Goal: Task Accomplishment & Management: Complete application form

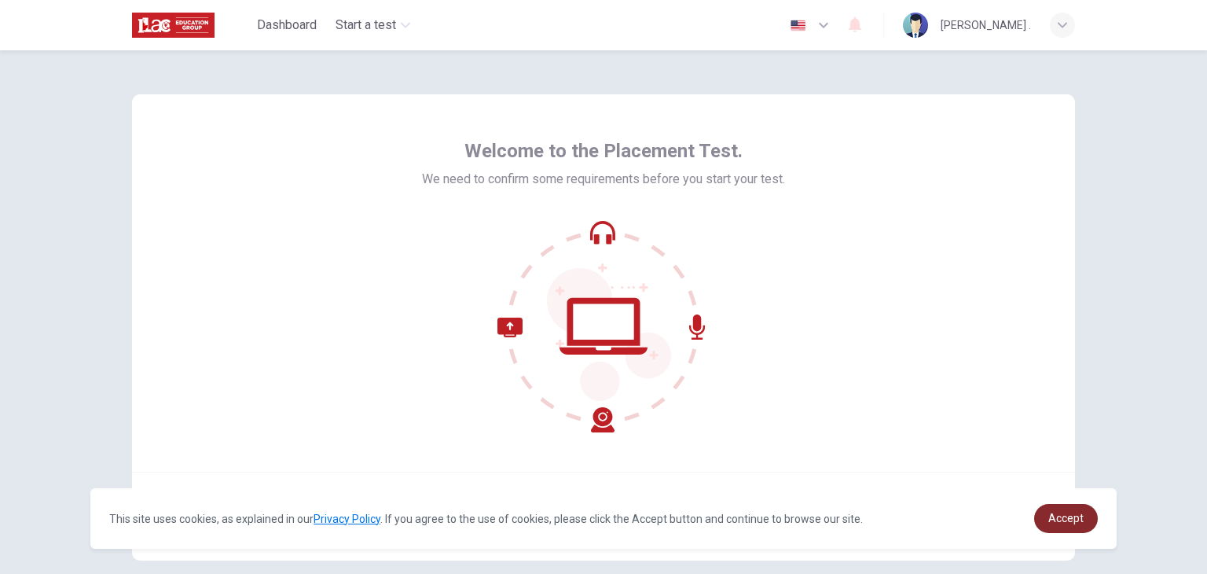
click at [1067, 510] on link "Accept" at bounding box center [1066, 518] width 64 height 29
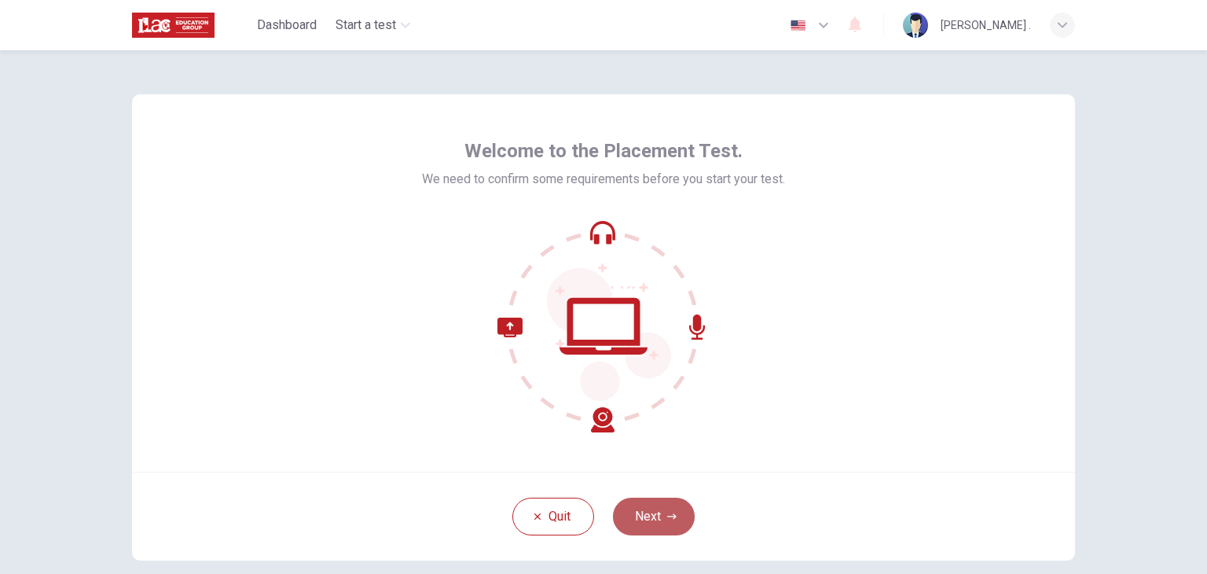
click at [645, 520] on button "Next" at bounding box center [654, 517] width 82 height 38
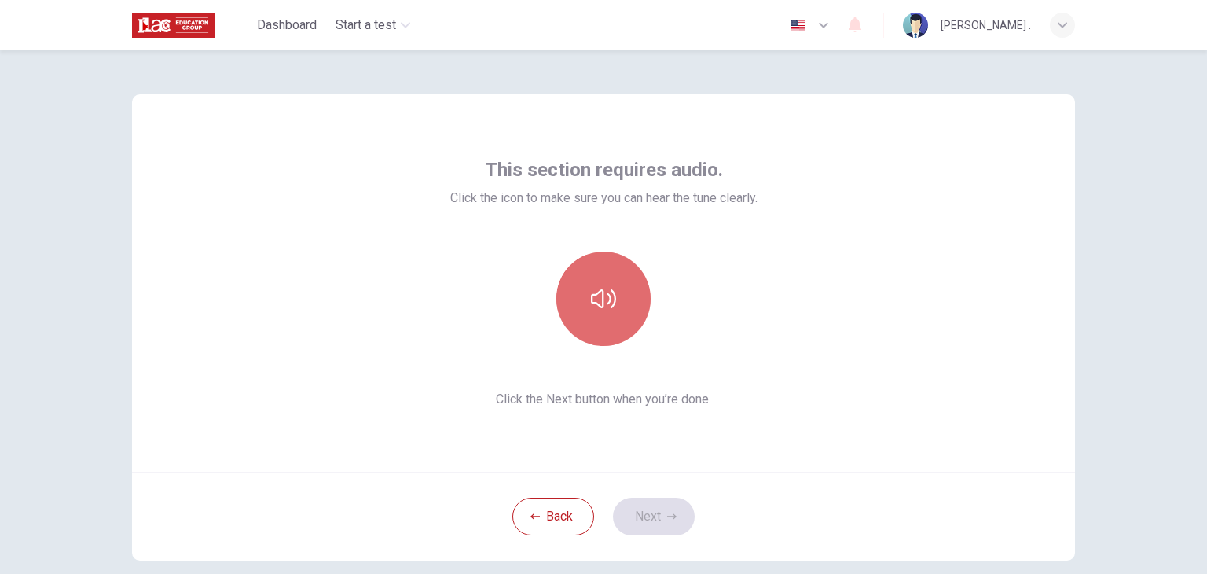
click at [585, 303] on button "button" at bounding box center [604, 299] width 94 height 94
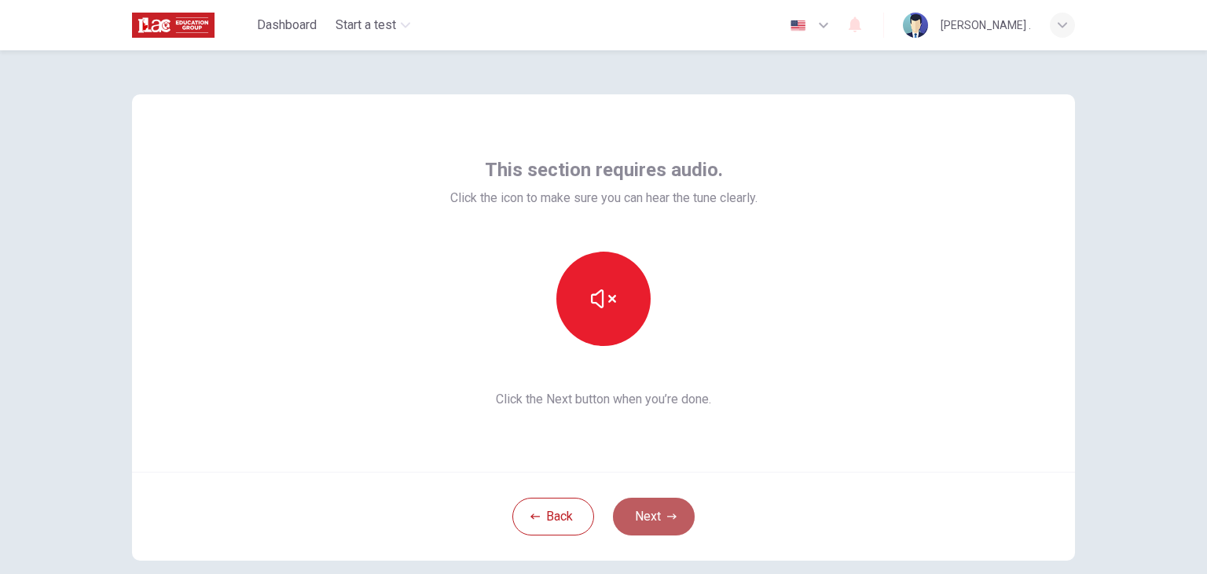
click at [641, 520] on button "Next" at bounding box center [654, 517] width 82 height 38
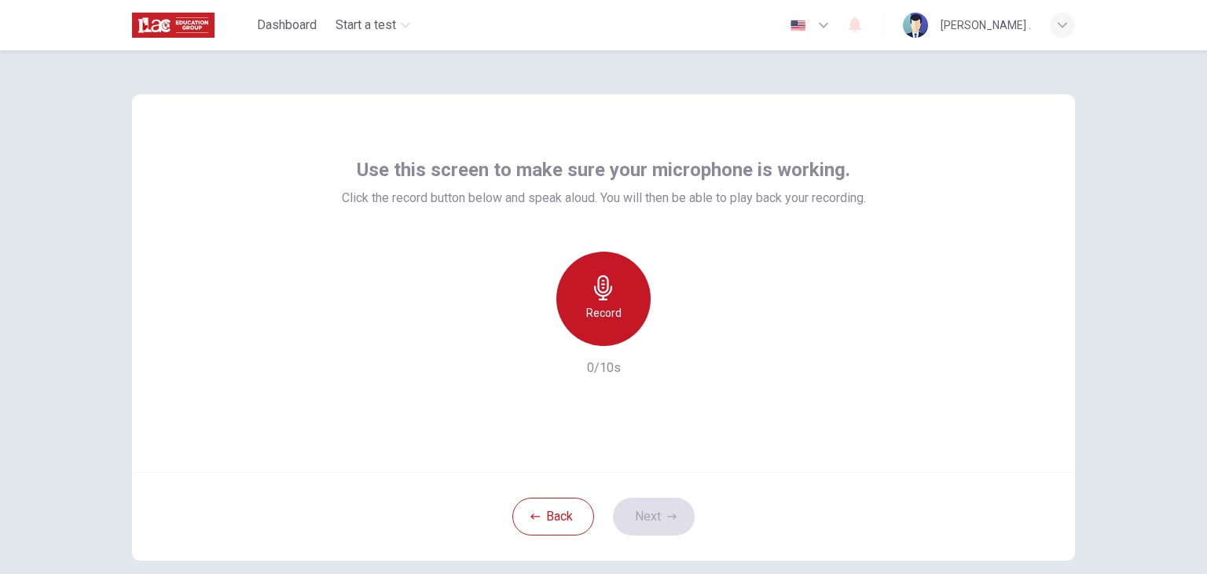
click at [588, 320] on h6 "Record" at bounding box center [603, 312] width 35 height 19
click at [592, 320] on h6 "Stop" at bounding box center [604, 312] width 24 height 19
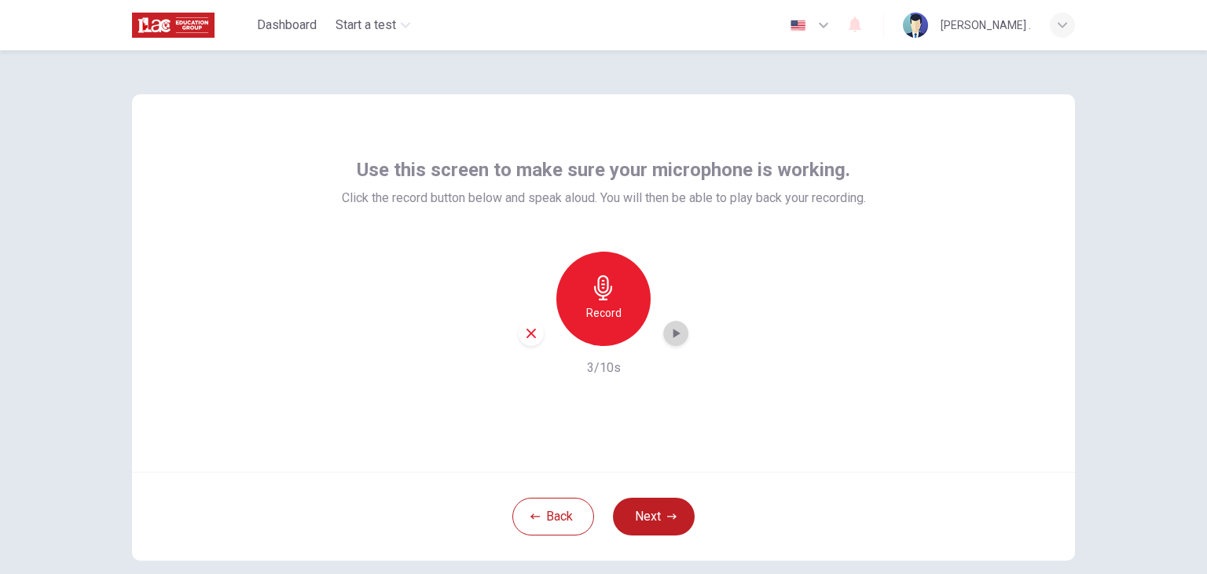
click at [668, 339] on icon "button" at bounding box center [676, 333] width 16 height 16
click at [641, 510] on button "Next" at bounding box center [654, 517] width 82 height 38
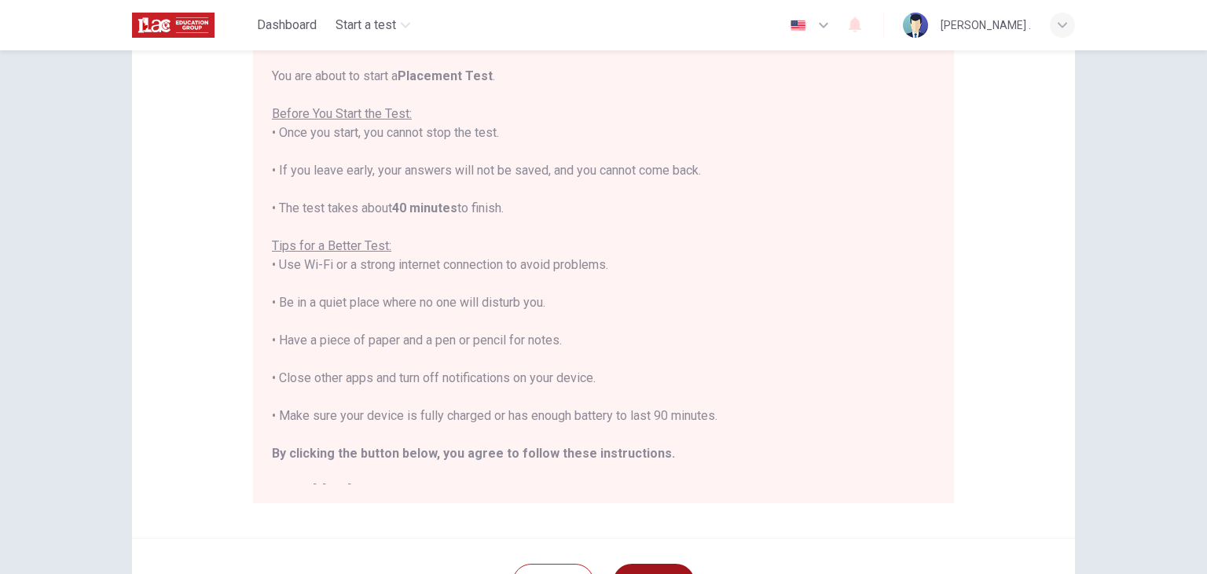
scroll to position [300, 0]
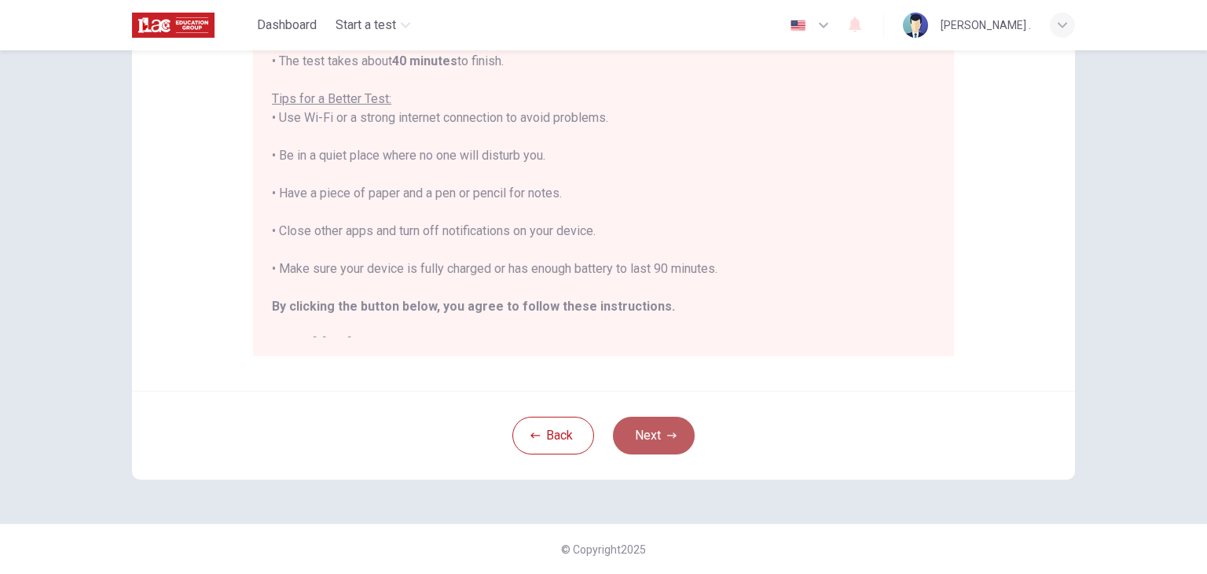
click at [671, 440] on button "Next" at bounding box center [654, 436] width 82 height 38
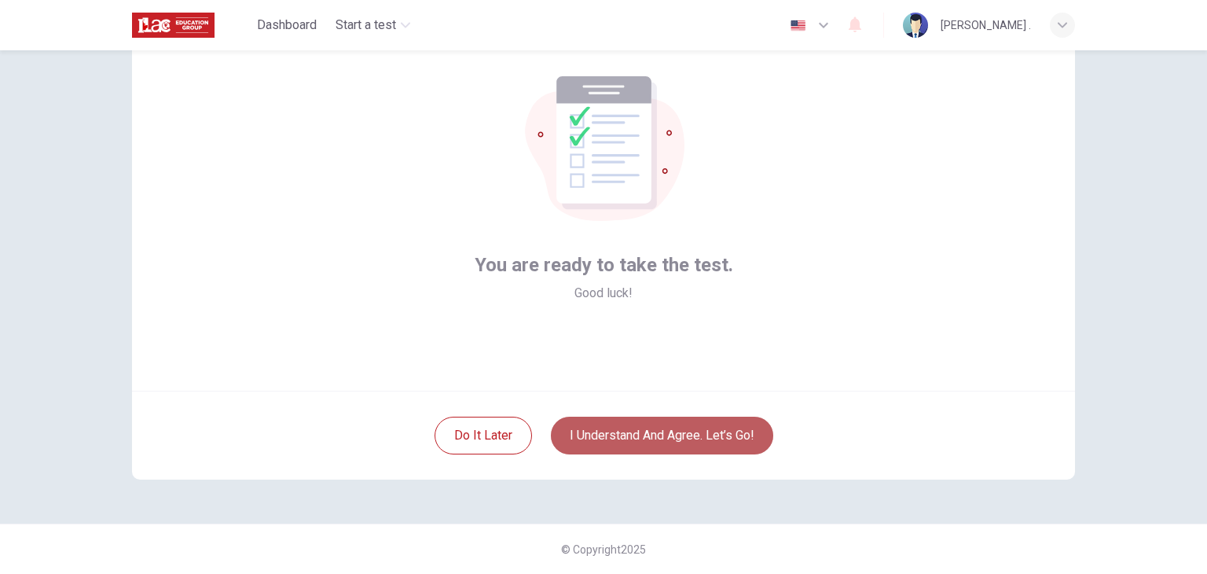
click at [671, 440] on button "I understand and agree. Let’s go!" at bounding box center [662, 436] width 222 height 38
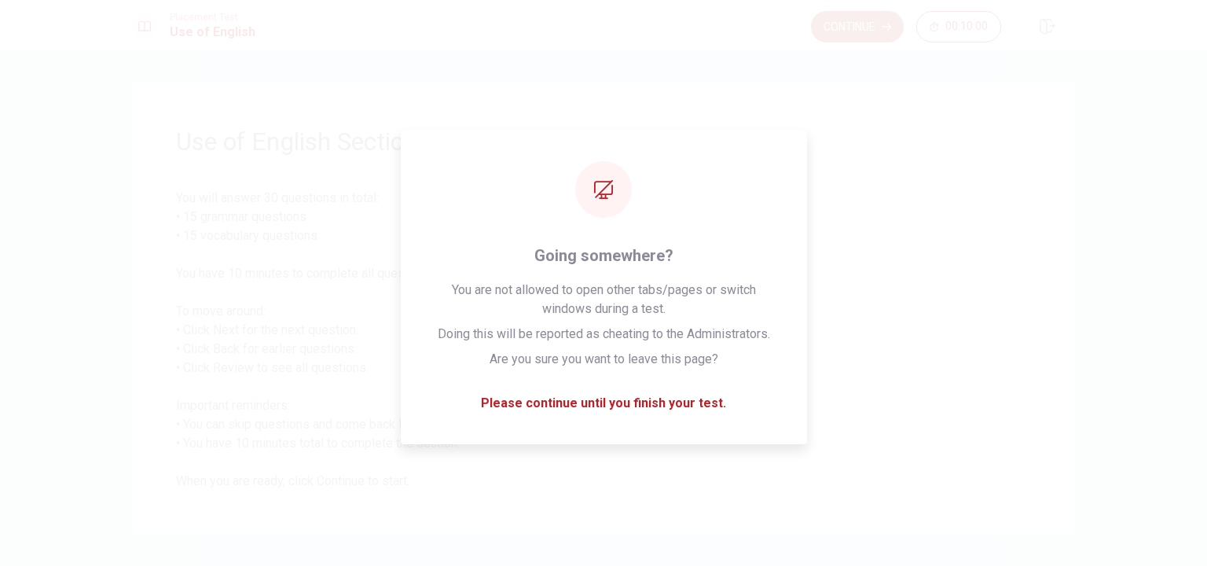
click at [869, 20] on button "Continue" at bounding box center [857, 26] width 93 height 31
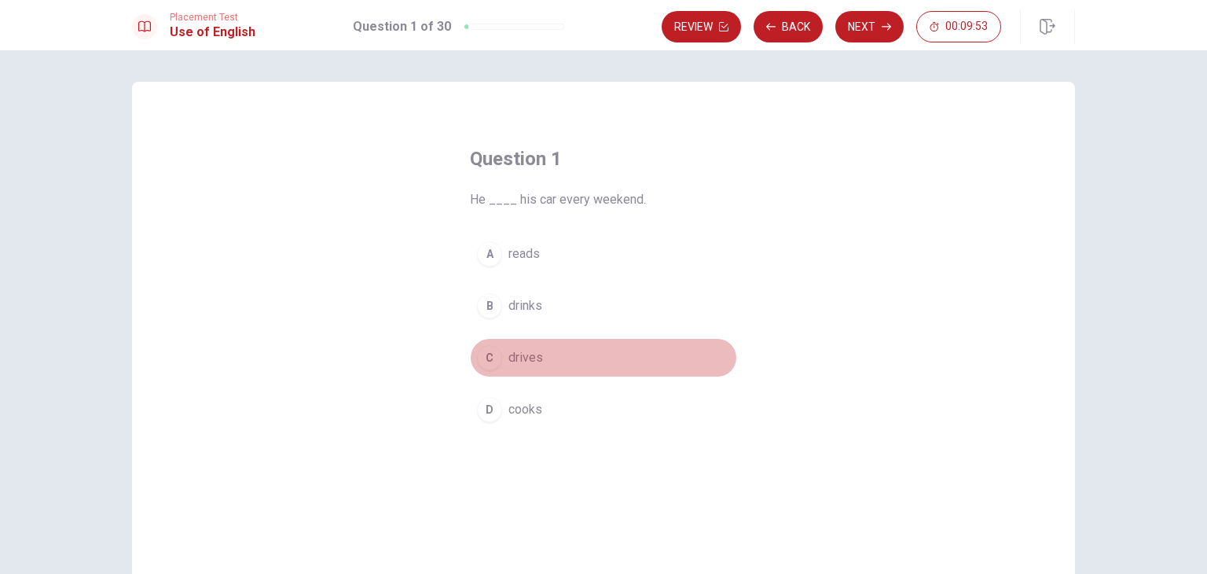
click at [495, 357] on div "C" at bounding box center [489, 357] width 25 height 25
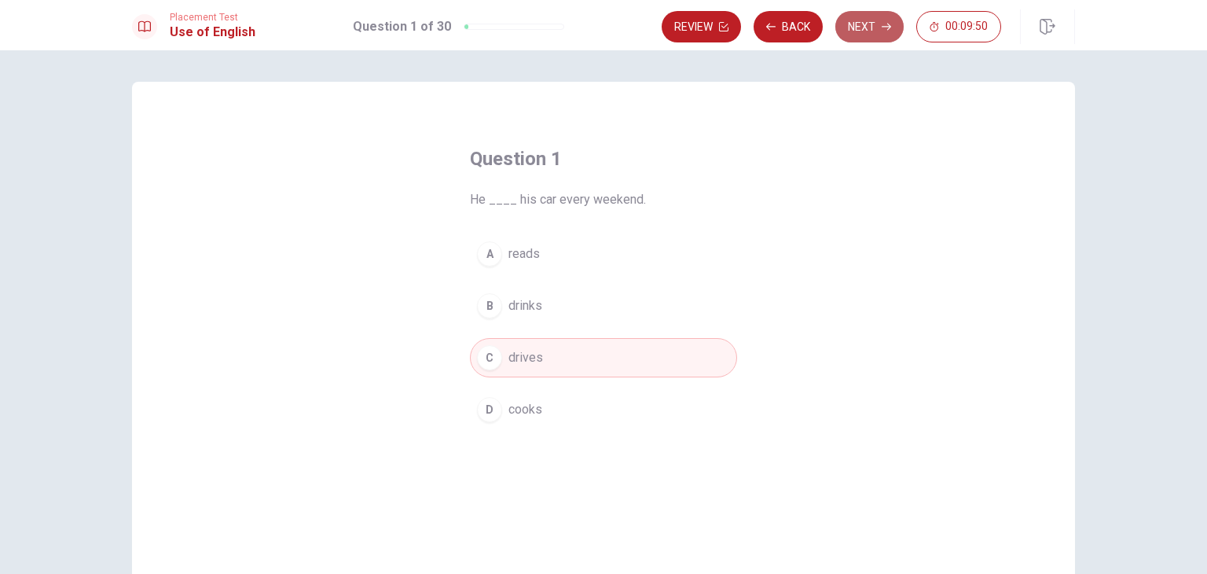
click at [873, 25] on button "Next" at bounding box center [870, 26] width 68 height 31
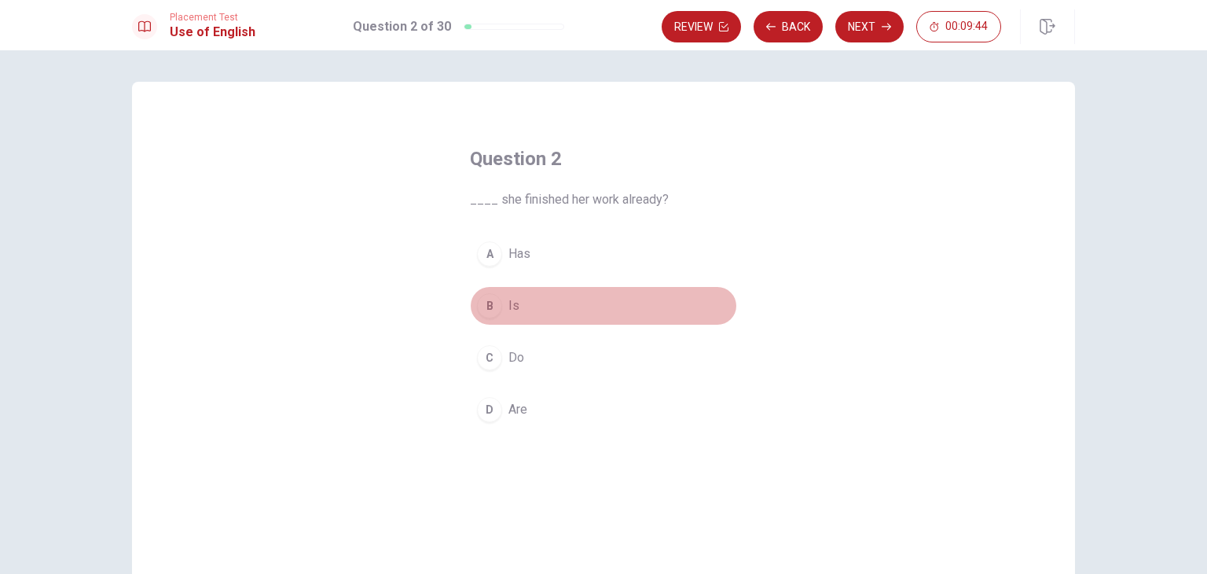
click at [500, 309] on button "B Is" at bounding box center [603, 305] width 267 height 39
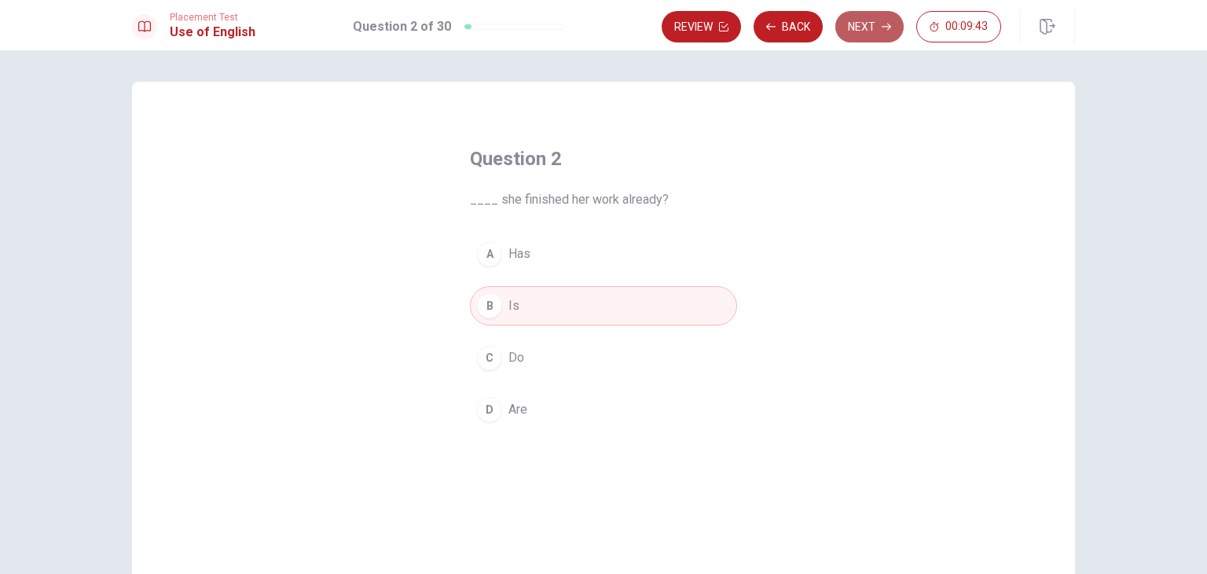
click at [858, 35] on button "Next" at bounding box center [870, 26] width 68 height 31
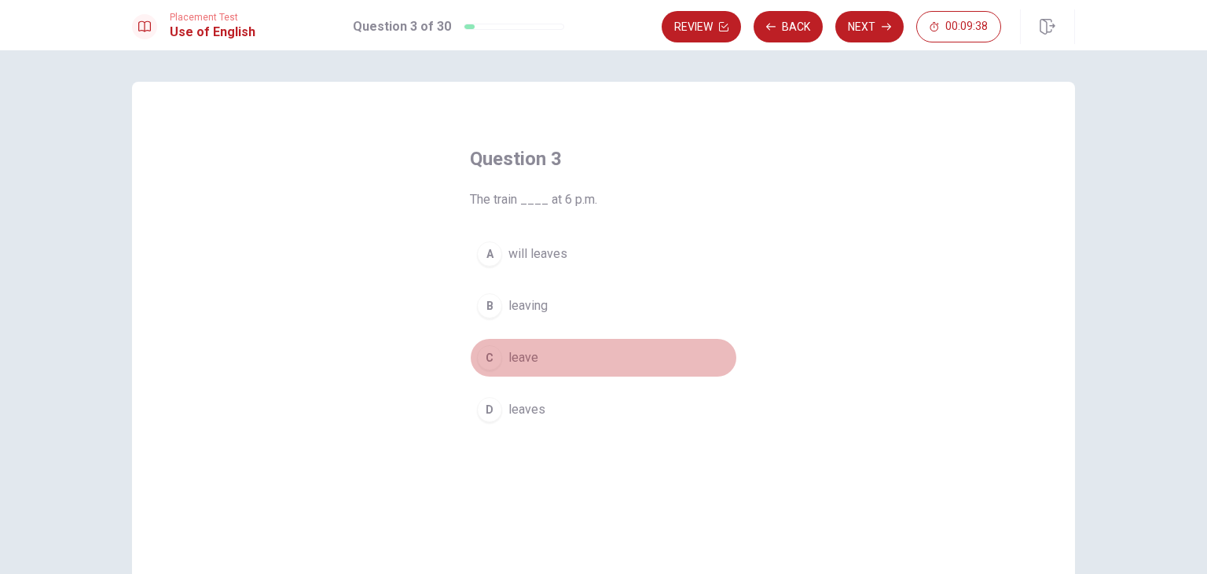
click at [509, 355] on span "leave" at bounding box center [524, 357] width 30 height 19
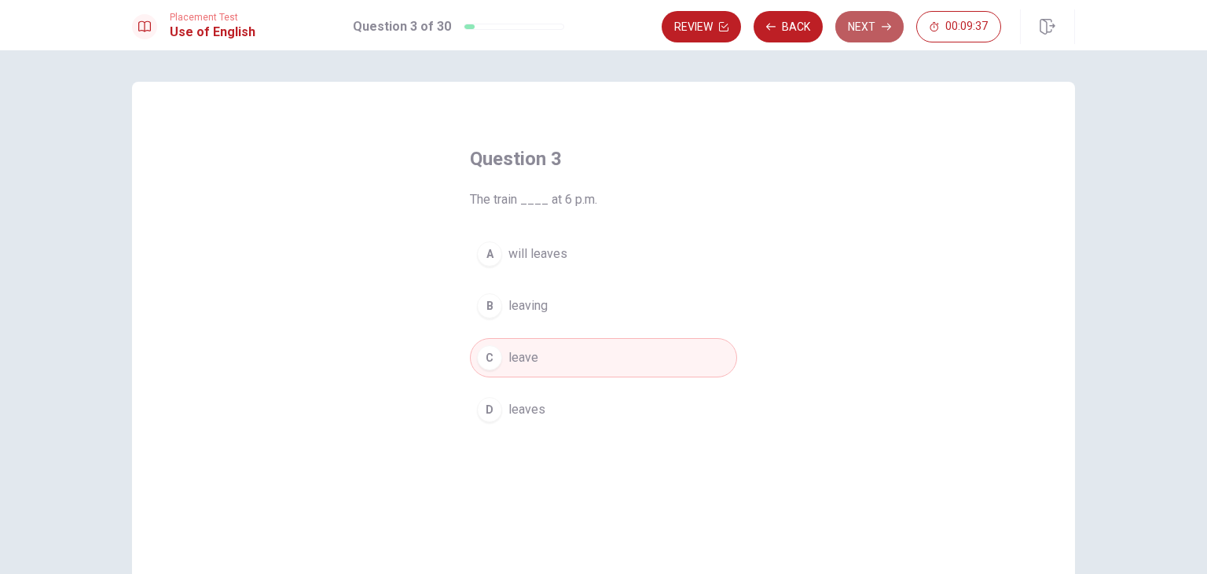
click at [855, 24] on button "Next" at bounding box center [870, 26] width 68 height 31
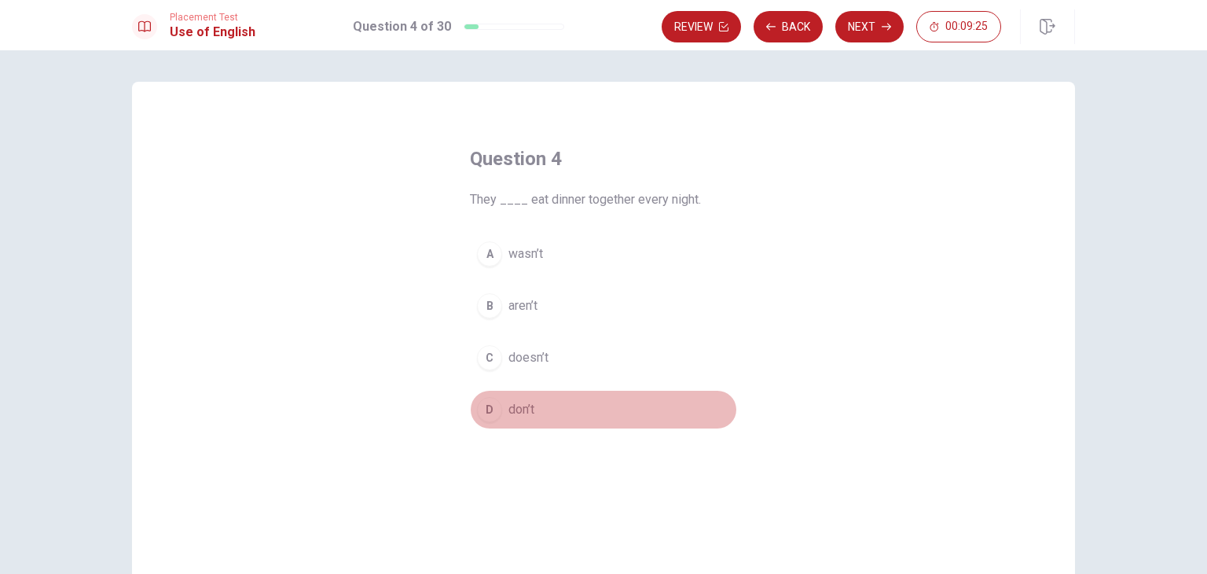
click at [494, 402] on div "D" at bounding box center [489, 409] width 25 height 25
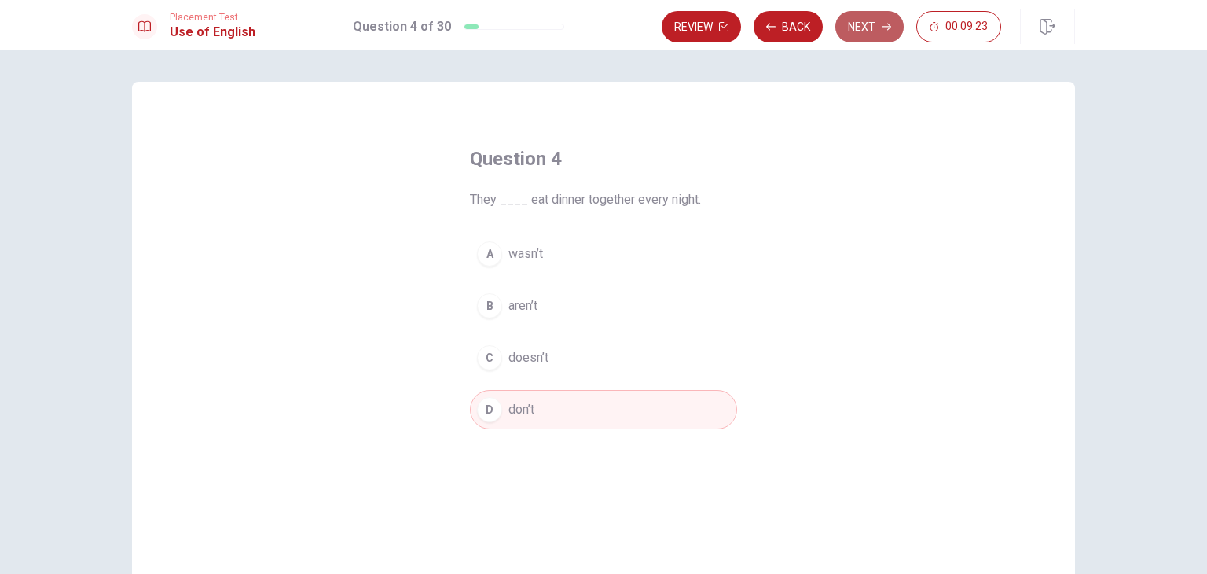
click at [887, 39] on button "Next" at bounding box center [870, 26] width 68 height 31
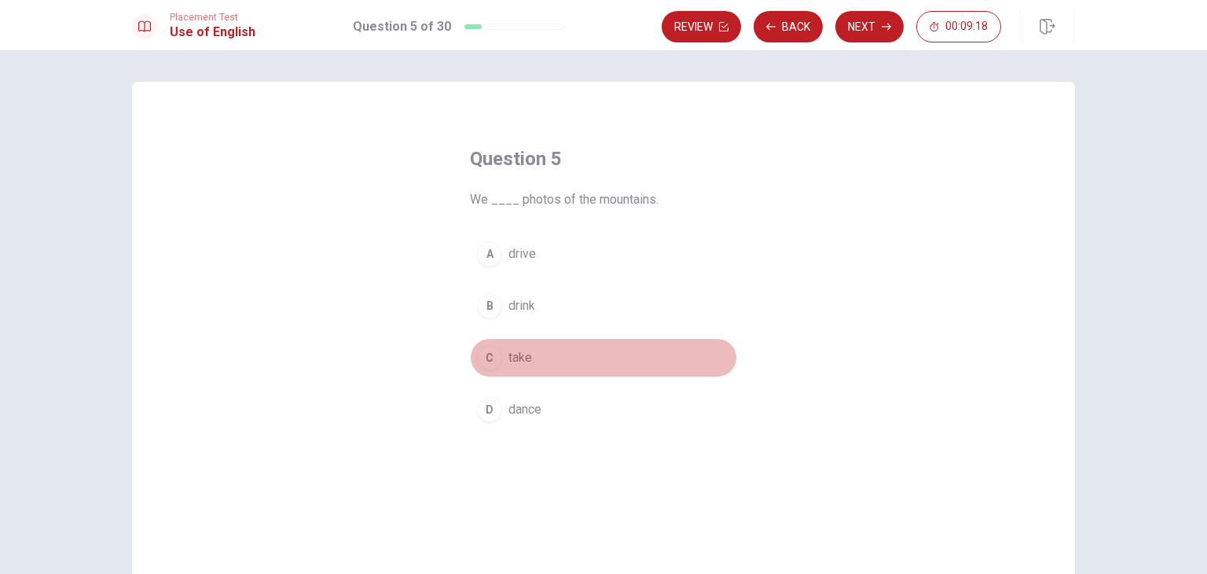
click at [497, 356] on div "C" at bounding box center [489, 357] width 25 height 25
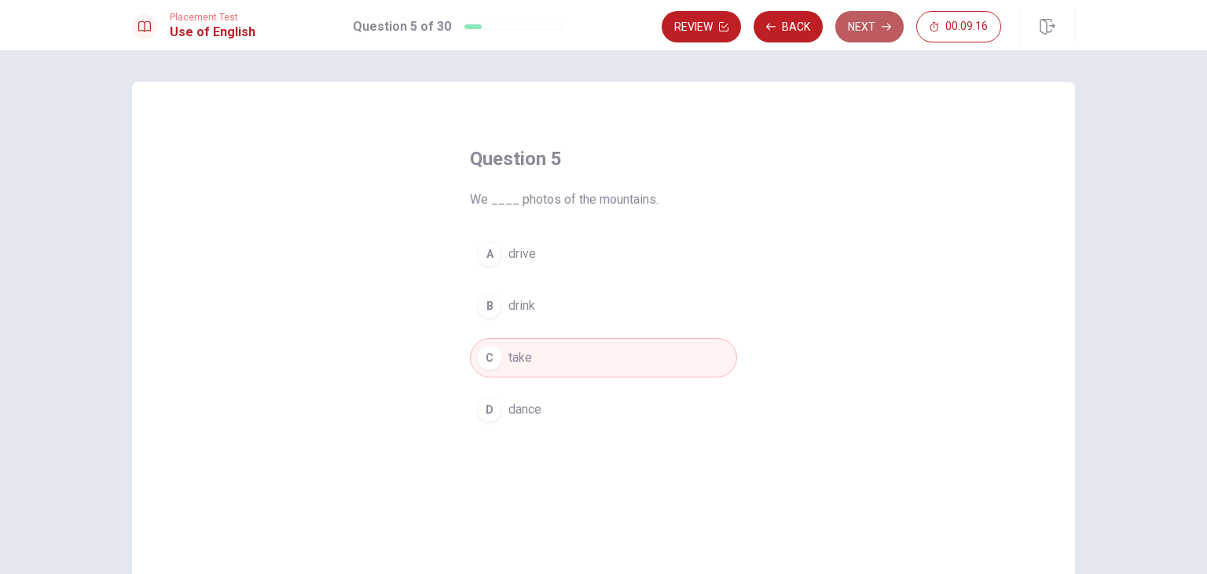
click at [876, 24] on button "Next" at bounding box center [870, 26] width 68 height 31
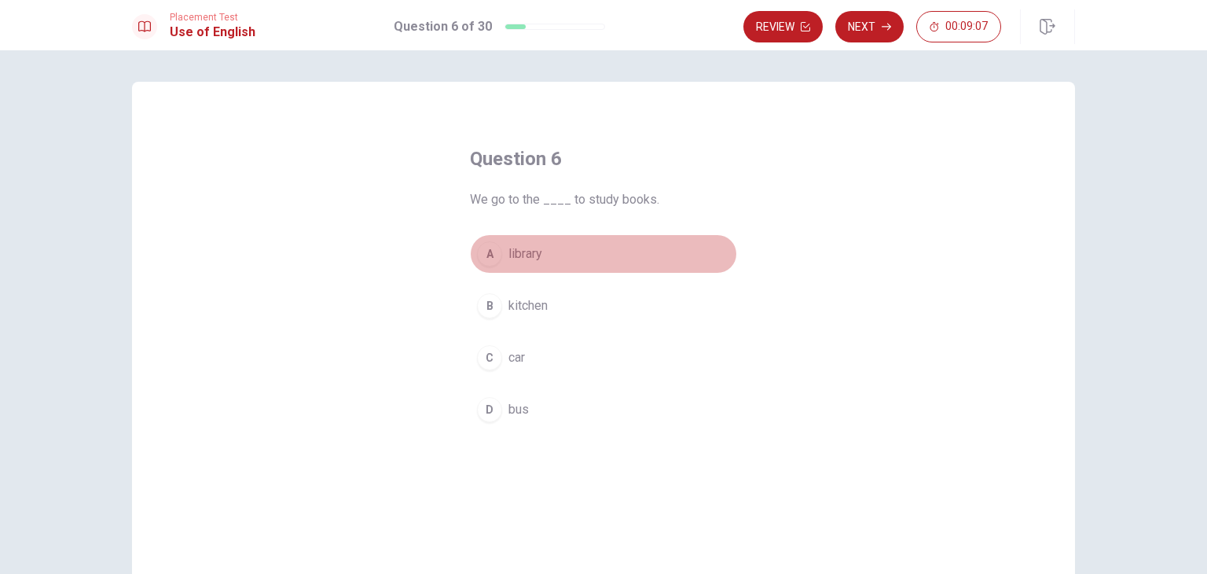
click at [523, 261] on span "library" at bounding box center [526, 253] width 34 height 19
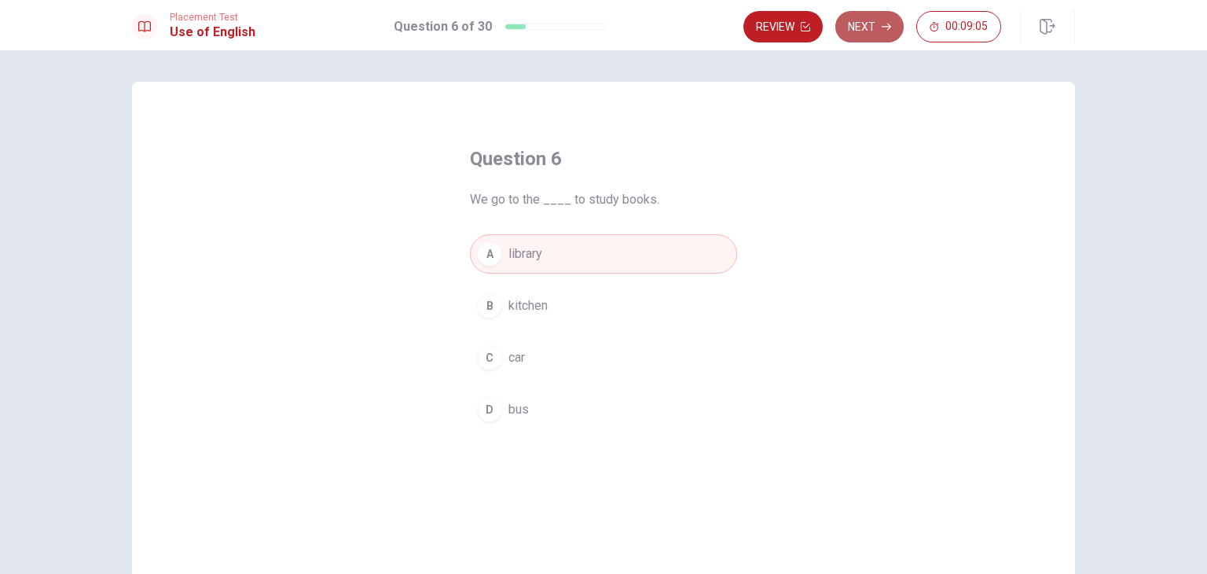
click at [852, 20] on button "Next" at bounding box center [870, 26] width 68 height 31
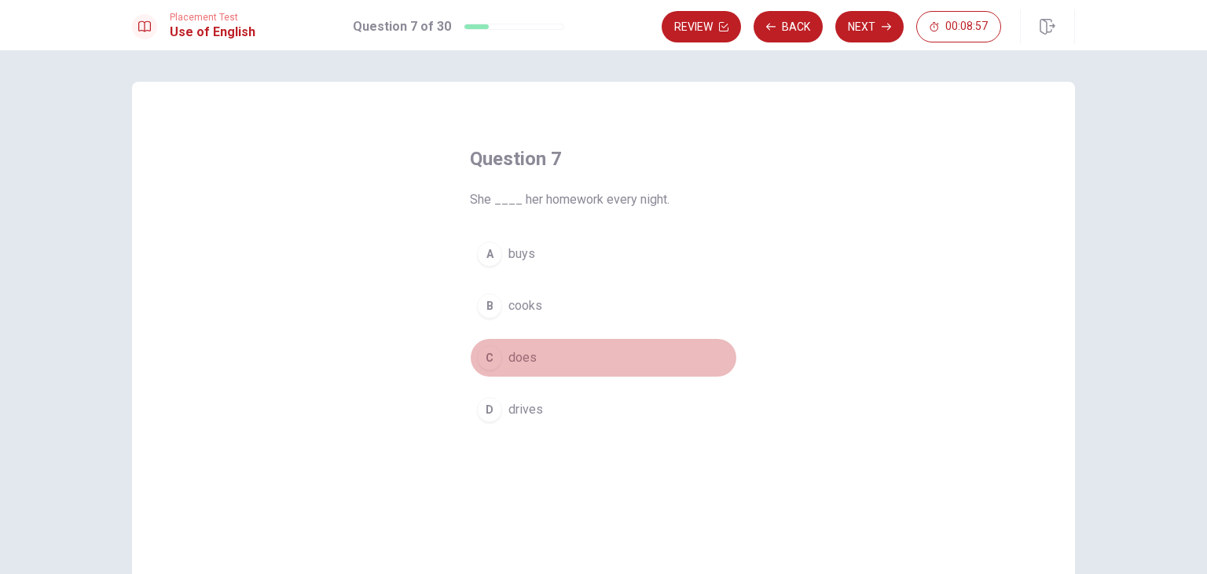
click at [524, 359] on span "does" at bounding box center [523, 357] width 28 height 19
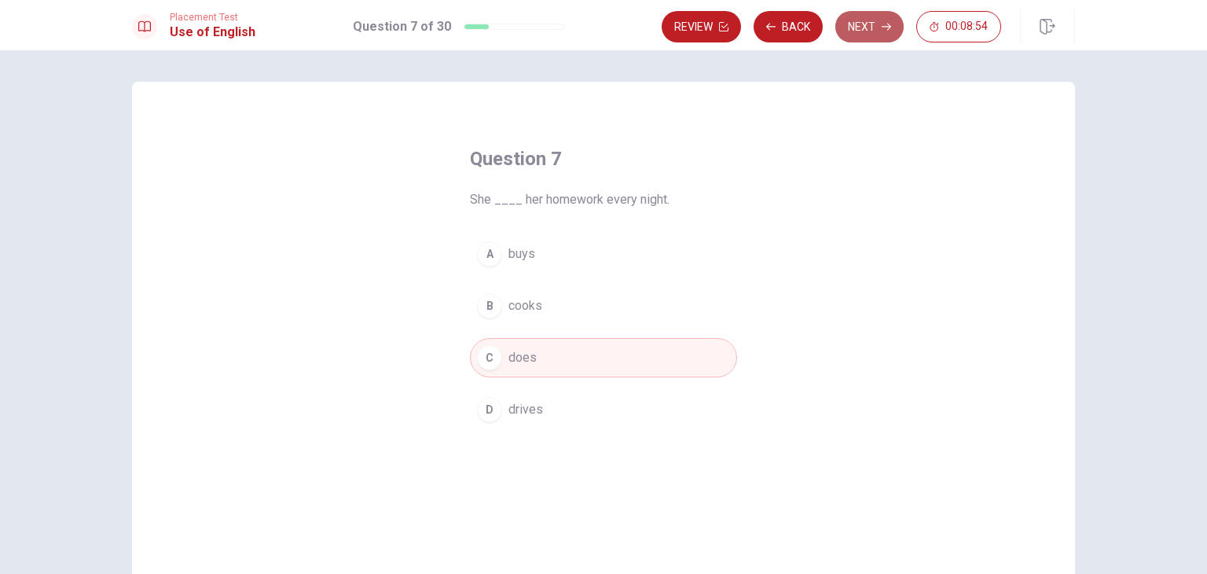
click at [868, 21] on button "Next" at bounding box center [870, 26] width 68 height 31
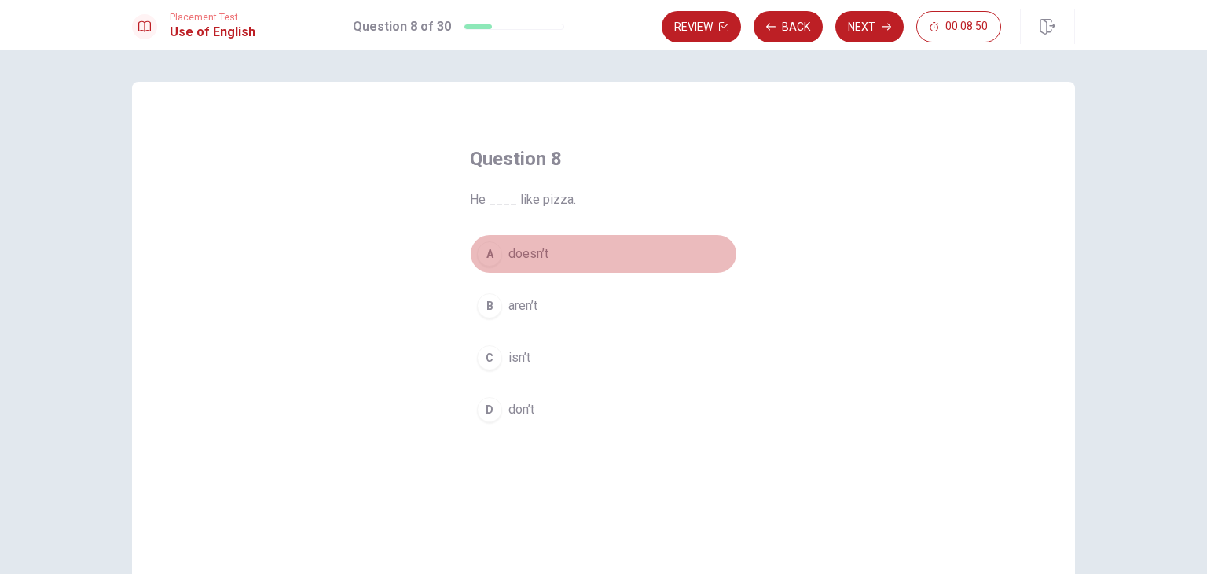
click at [544, 255] on span "doesn’t" at bounding box center [529, 253] width 40 height 19
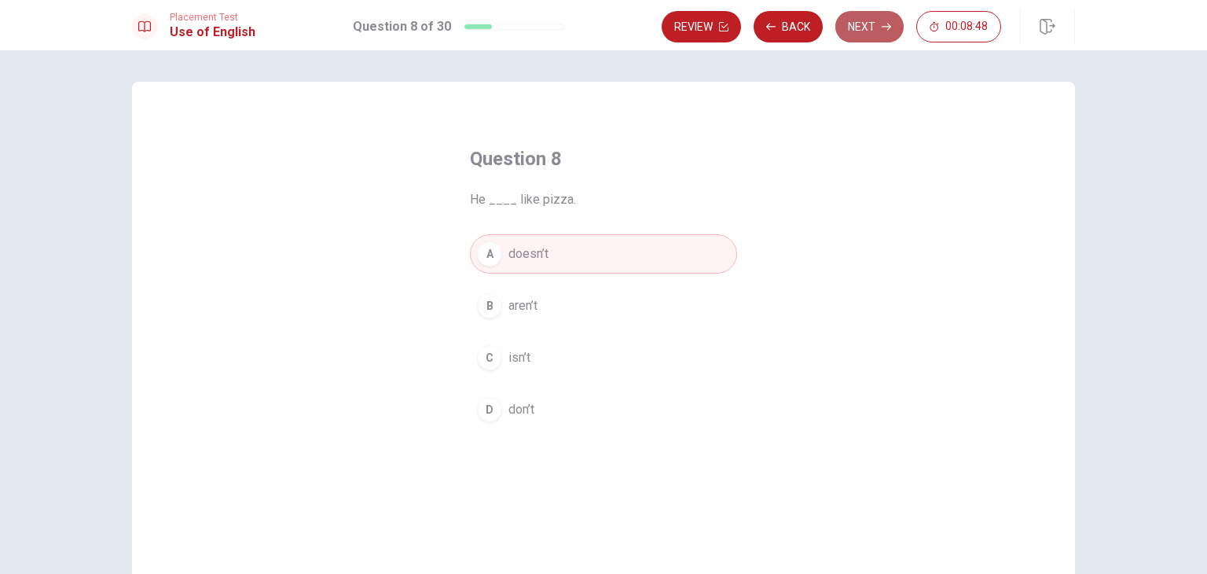
click at [874, 20] on button "Next" at bounding box center [870, 26] width 68 height 31
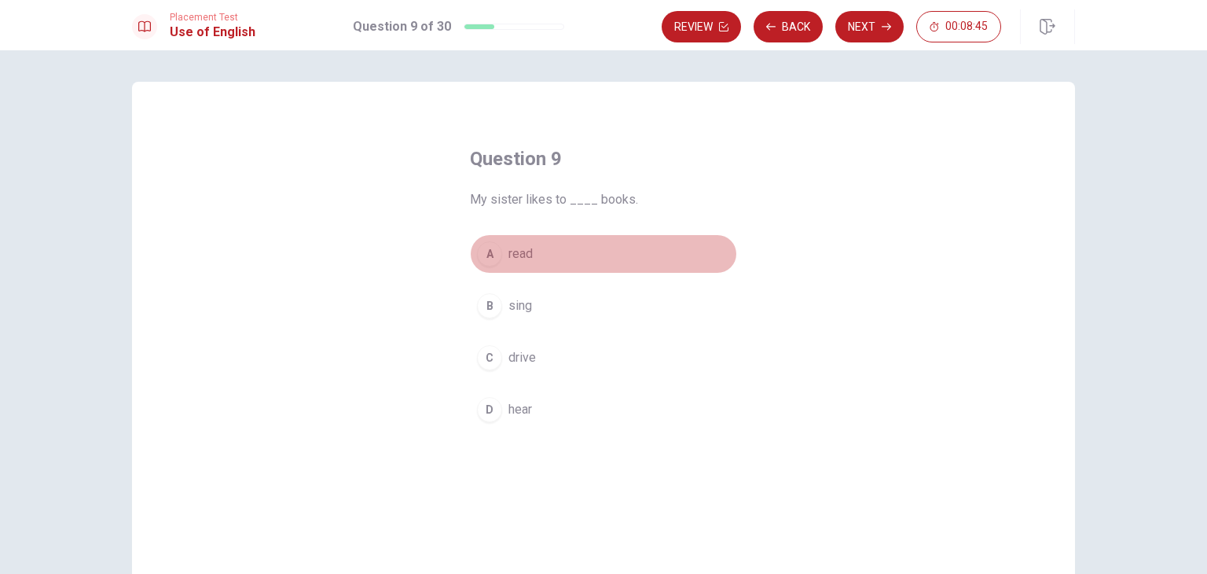
click at [519, 248] on span "read" at bounding box center [521, 253] width 24 height 19
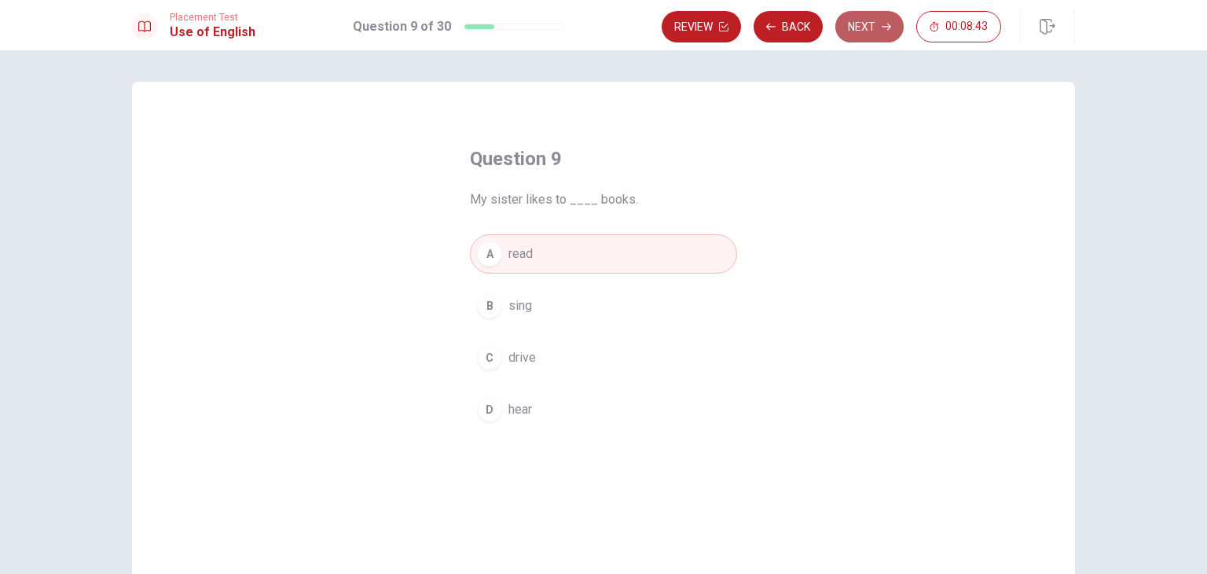
click at [873, 19] on button "Next" at bounding box center [870, 26] width 68 height 31
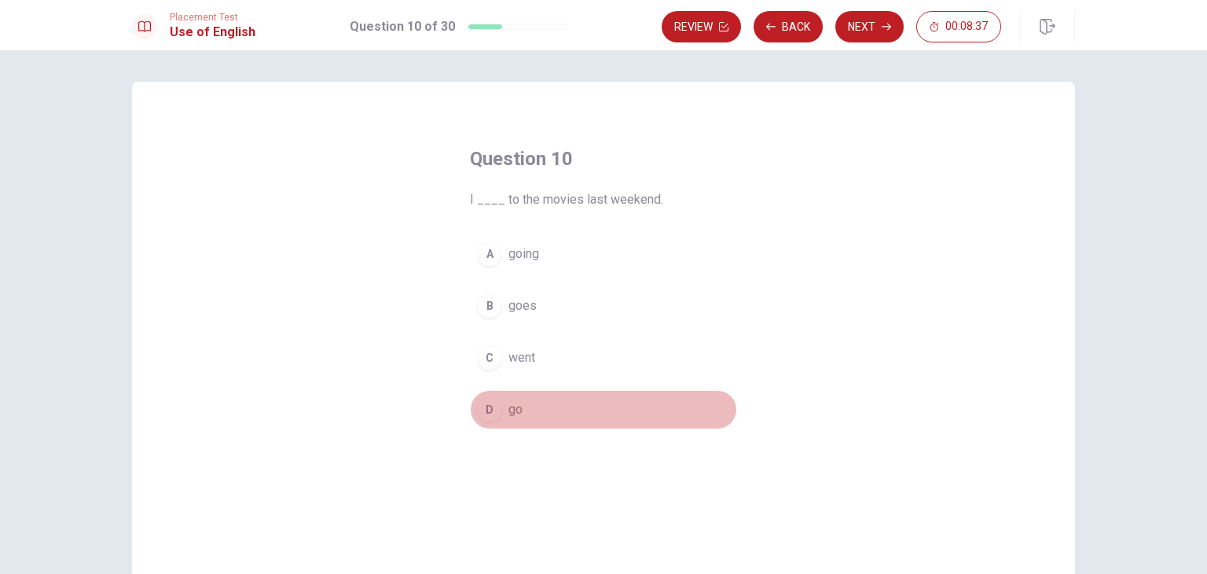
click at [497, 405] on div "D" at bounding box center [489, 409] width 25 height 25
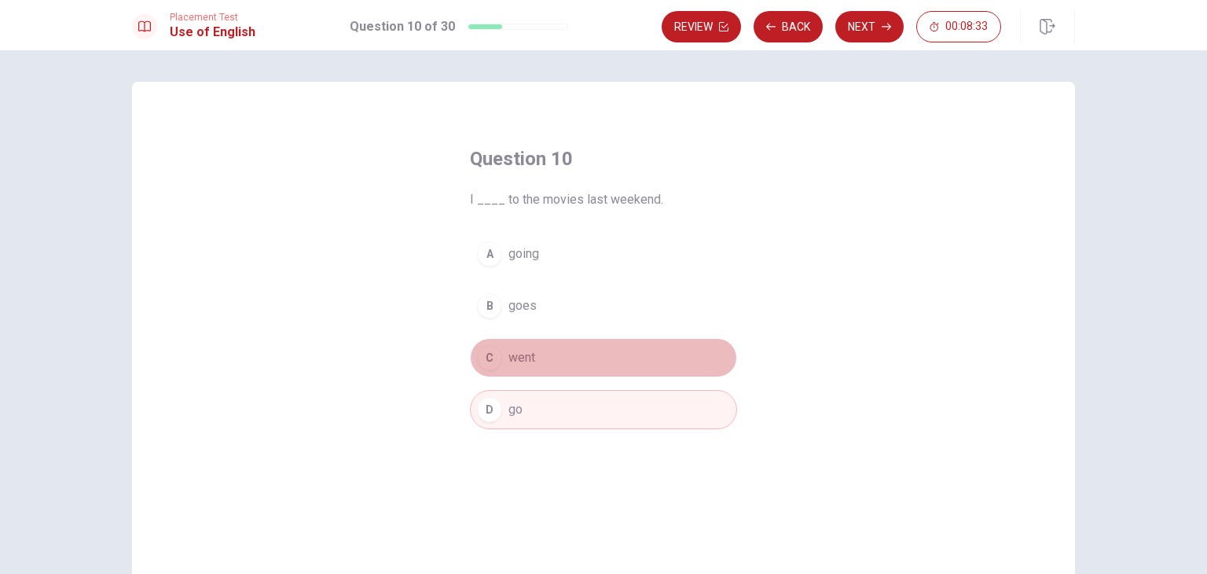
click at [518, 350] on span "went" at bounding box center [522, 357] width 27 height 19
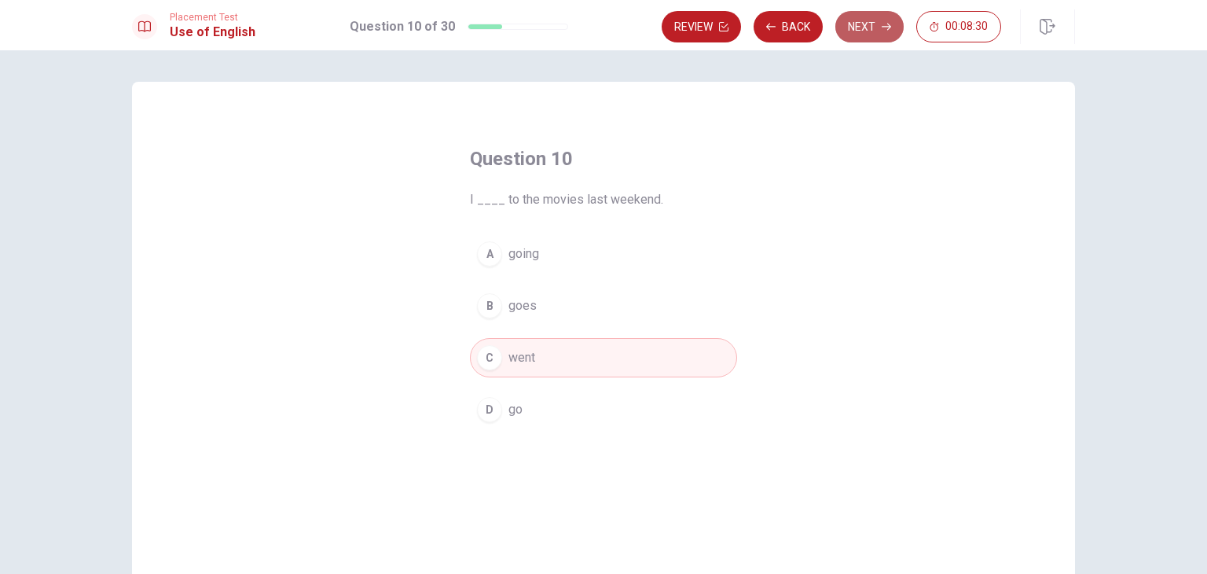
click at [858, 38] on button "Next" at bounding box center [870, 26] width 68 height 31
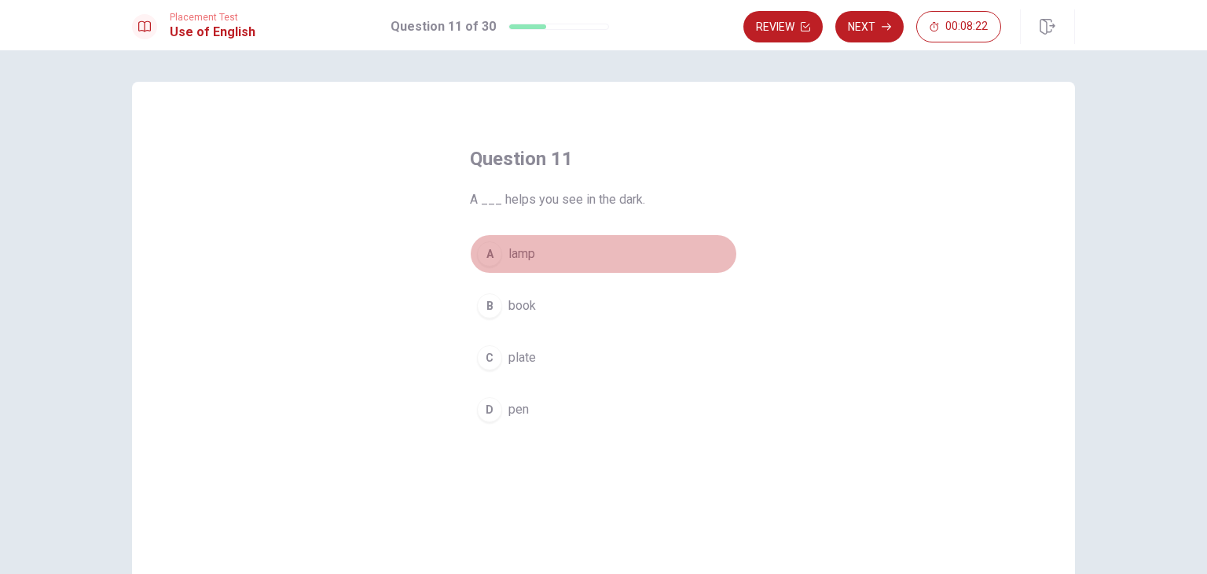
click at [521, 251] on span "lamp" at bounding box center [522, 253] width 27 height 19
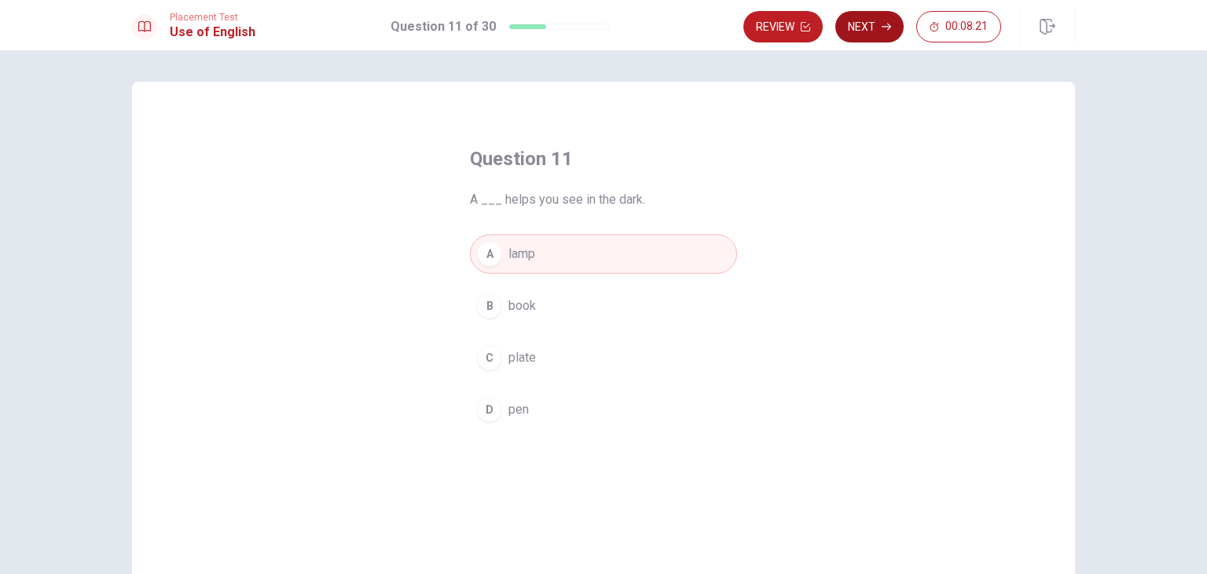
click at [869, 28] on button "Next" at bounding box center [870, 26] width 68 height 31
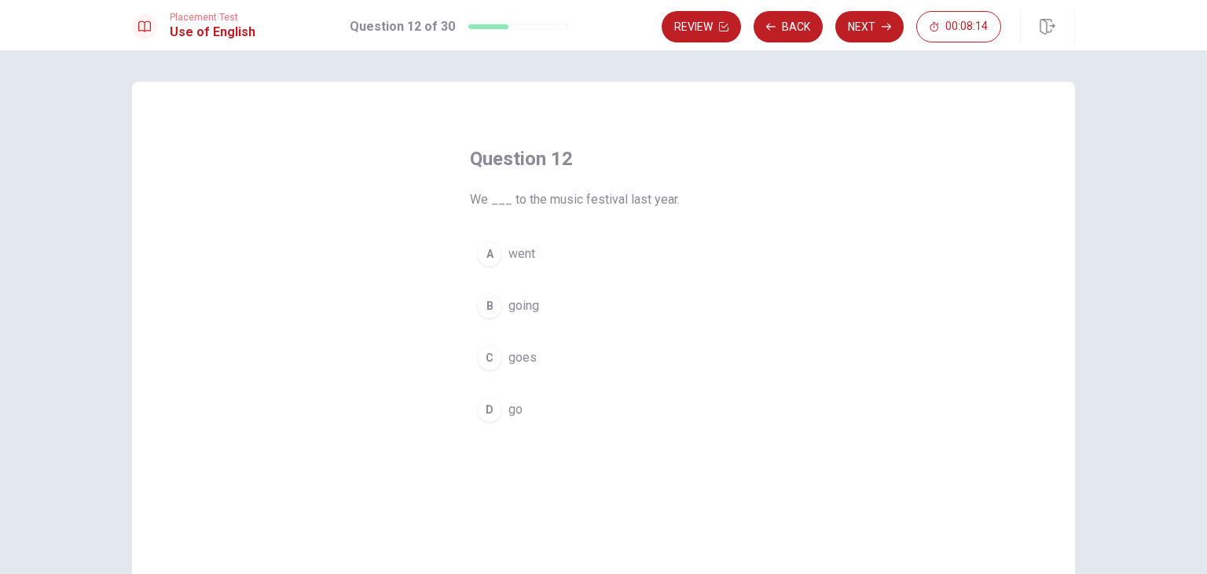
click at [538, 252] on button "A went" at bounding box center [603, 253] width 267 height 39
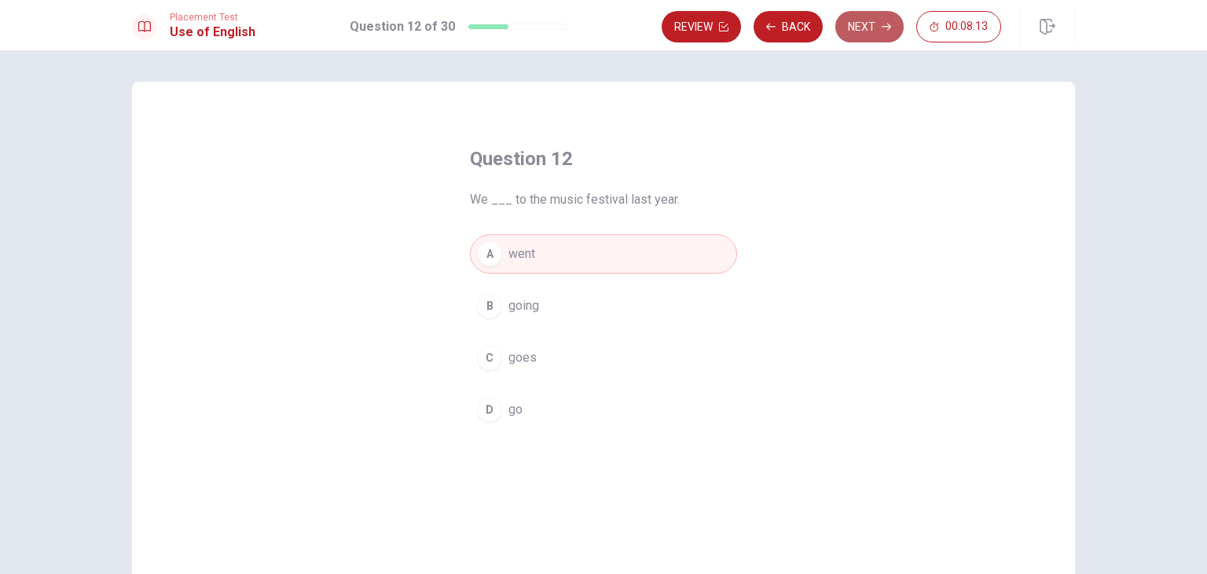
click at [870, 39] on button "Next" at bounding box center [870, 26] width 68 height 31
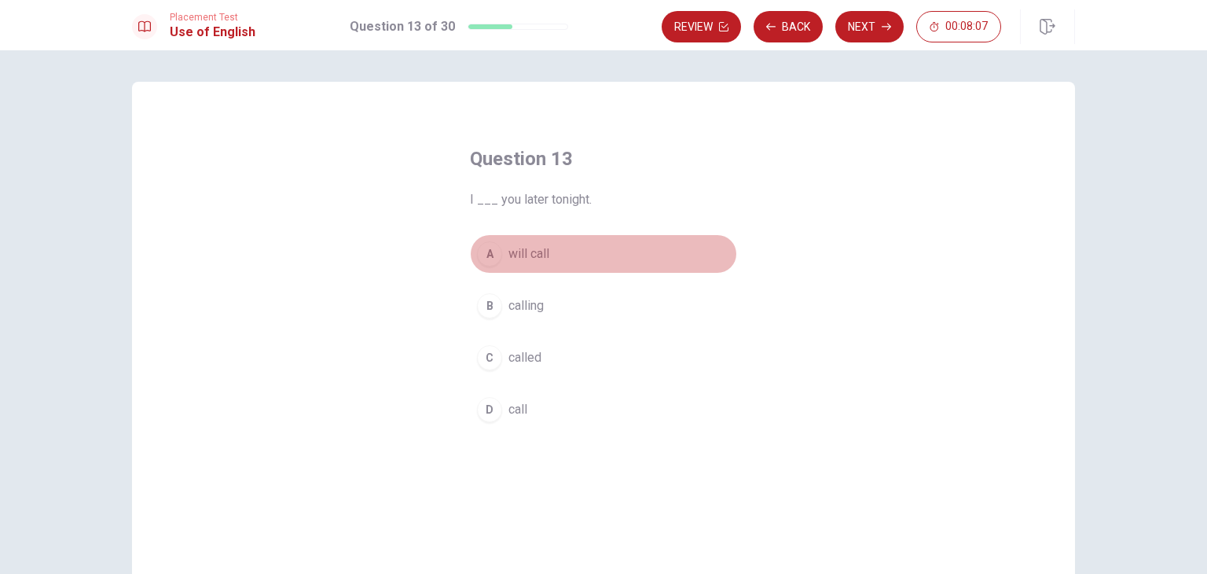
click at [565, 253] on button "A will call" at bounding box center [603, 253] width 267 height 39
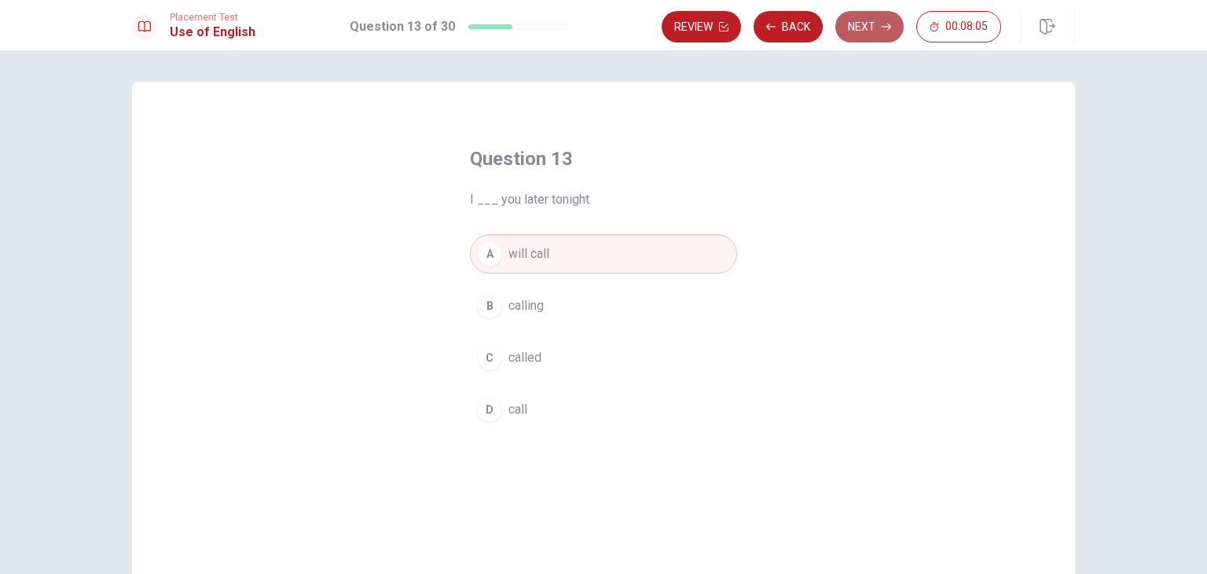
click at [881, 24] on button "Next" at bounding box center [870, 26] width 68 height 31
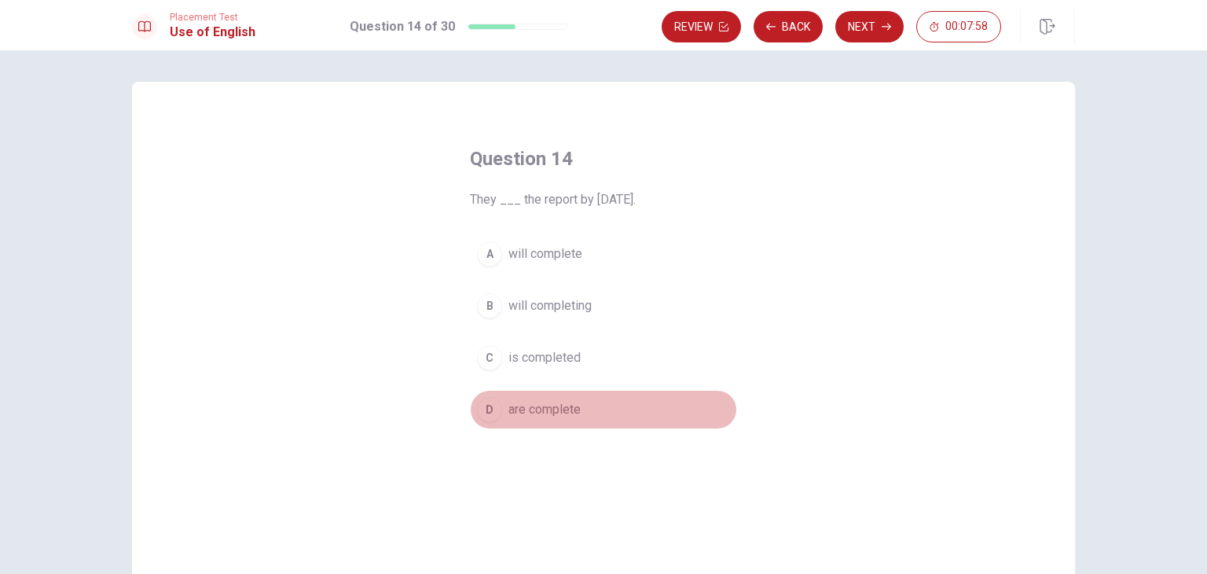
click at [496, 406] on div "D" at bounding box center [489, 409] width 25 height 25
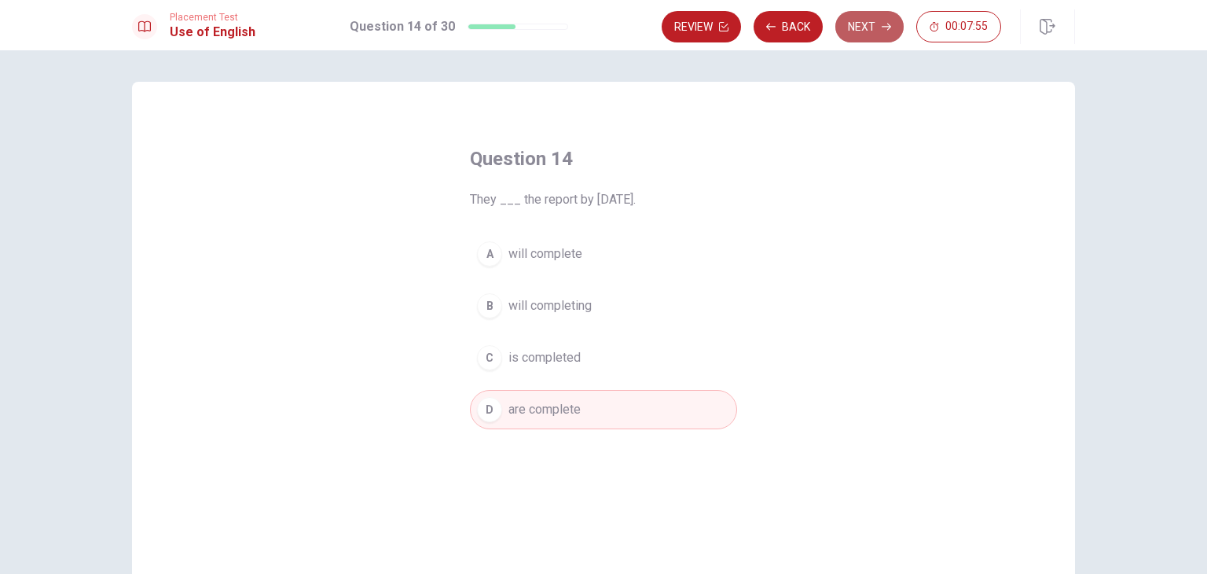
click at [855, 37] on button "Next" at bounding box center [870, 26] width 68 height 31
click at [857, 31] on button "Next" at bounding box center [870, 26] width 68 height 31
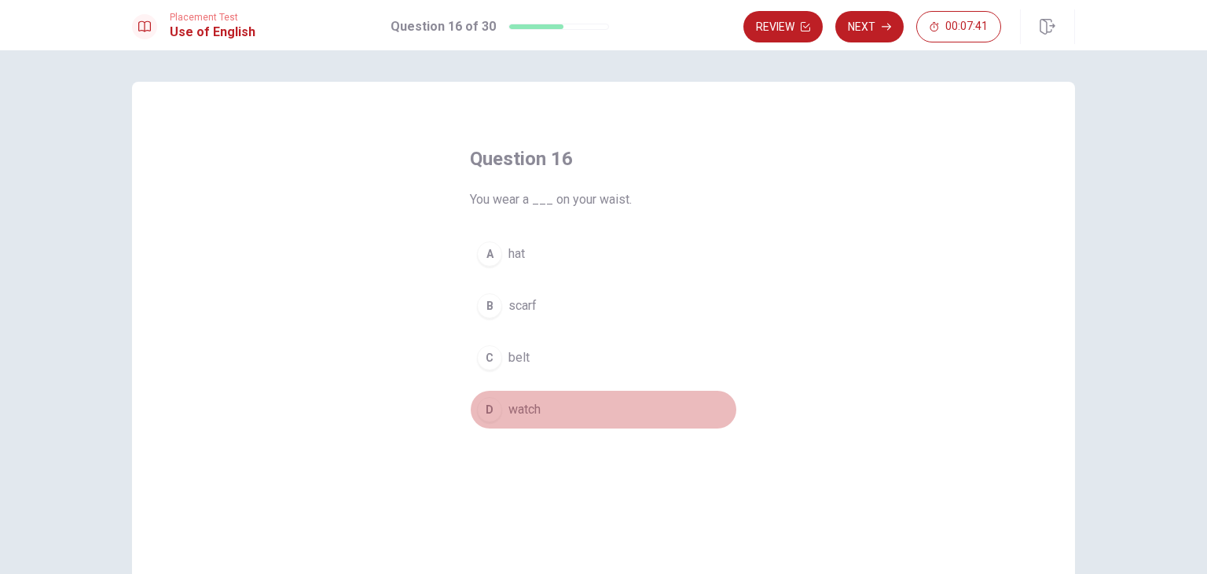
click at [494, 399] on button "D watch" at bounding box center [603, 409] width 267 height 39
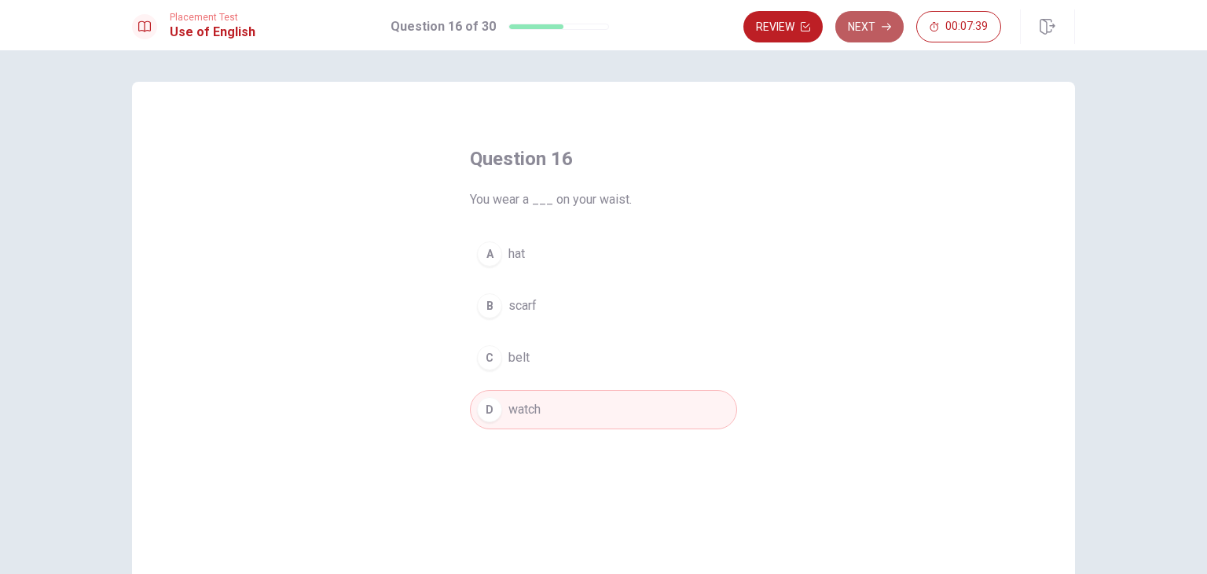
click at [872, 26] on button "Next" at bounding box center [870, 26] width 68 height 31
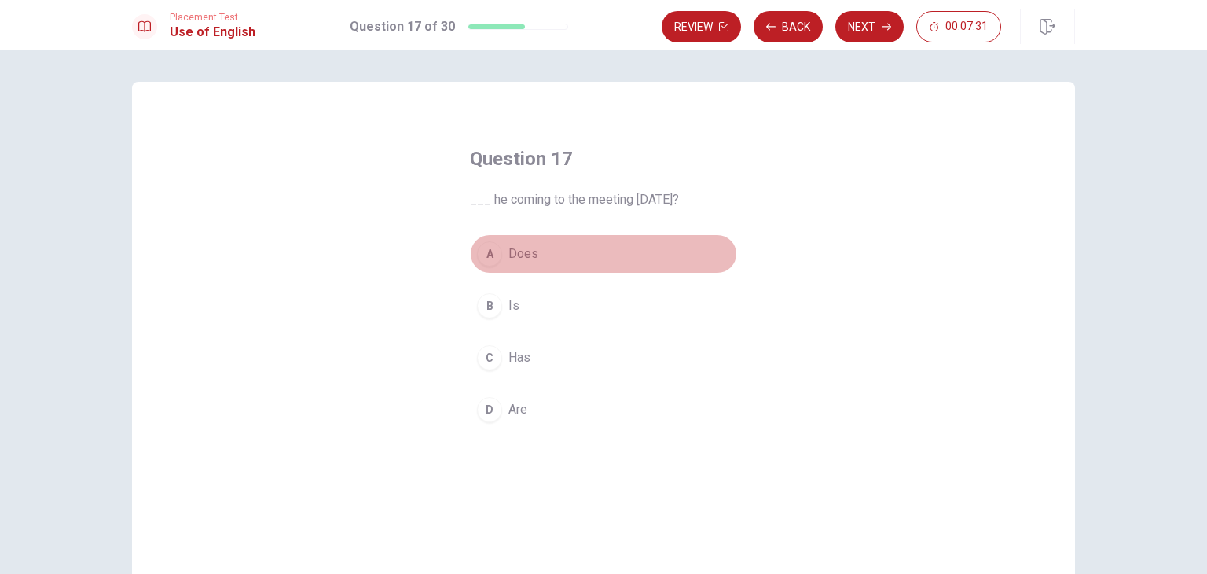
click at [503, 252] on button "A Does" at bounding box center [603, 253] width 267 height 39
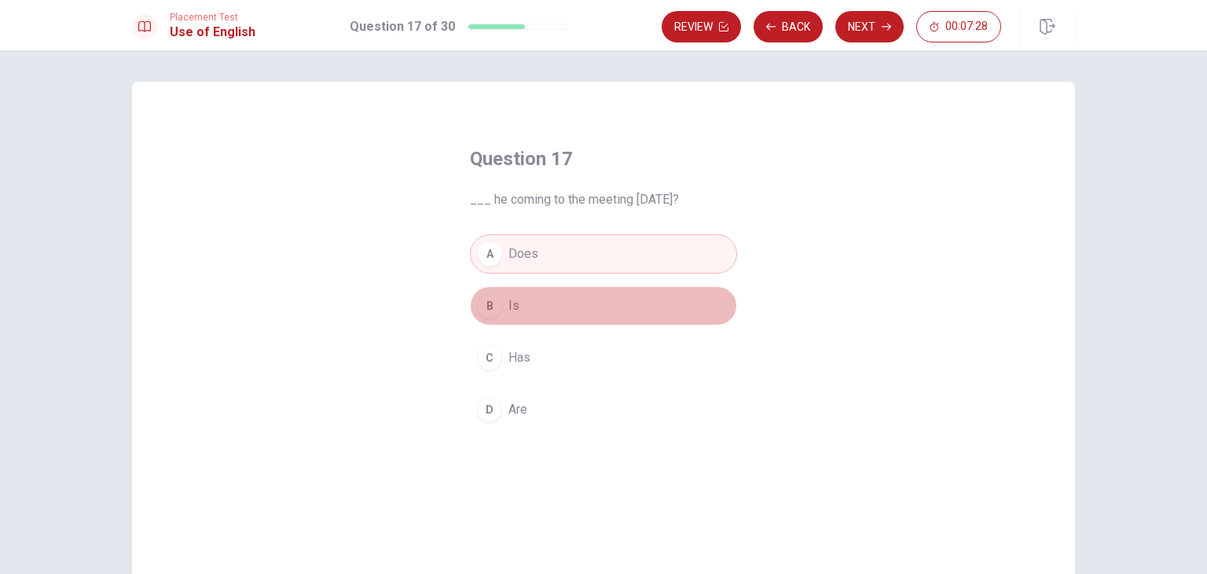
click at [536, 299] on button "B Is" at bounding box center [603, 305] width 267 height 39
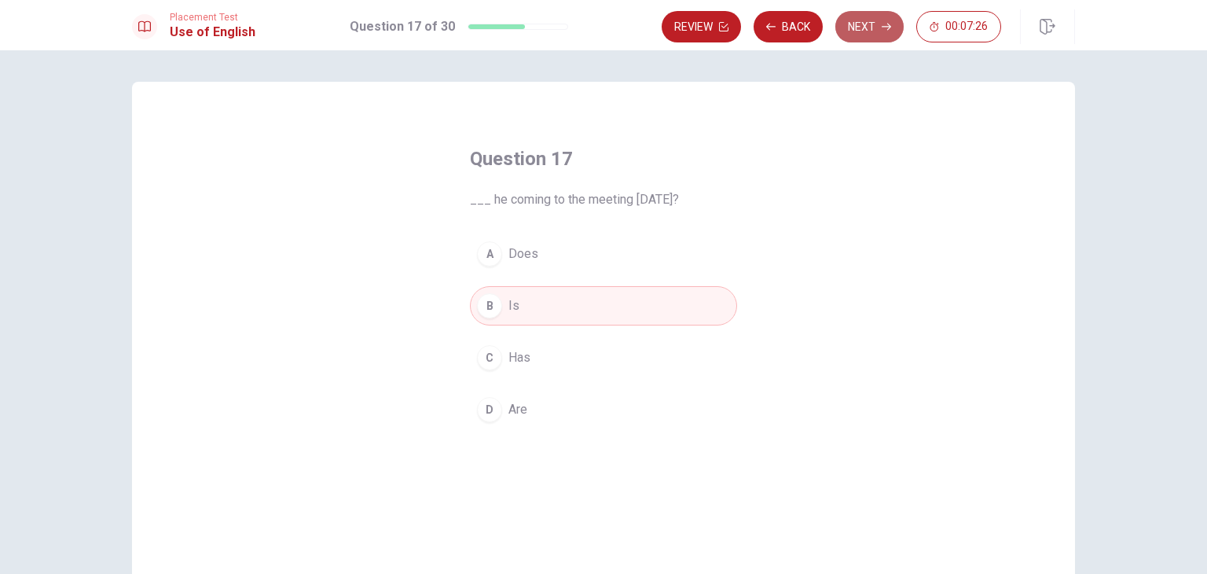
click at [881, 16] on button "Next" at bounding box center [870, 26] width 68 height 31
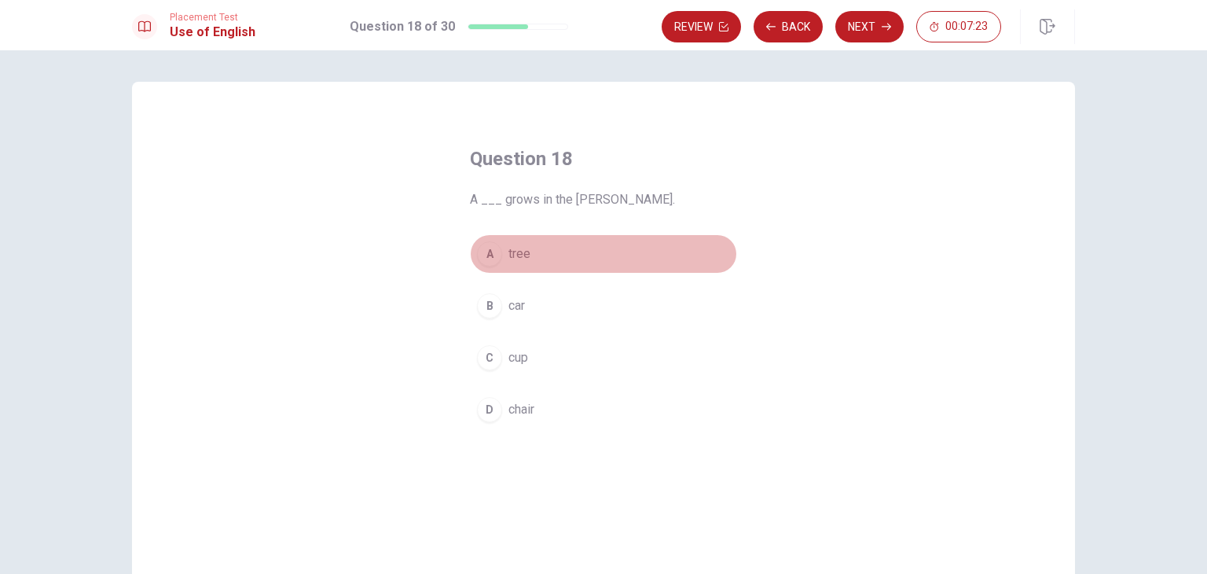
click at [557, 262] on button "A tree" at bounding box center [603, 253] width 267 height 39
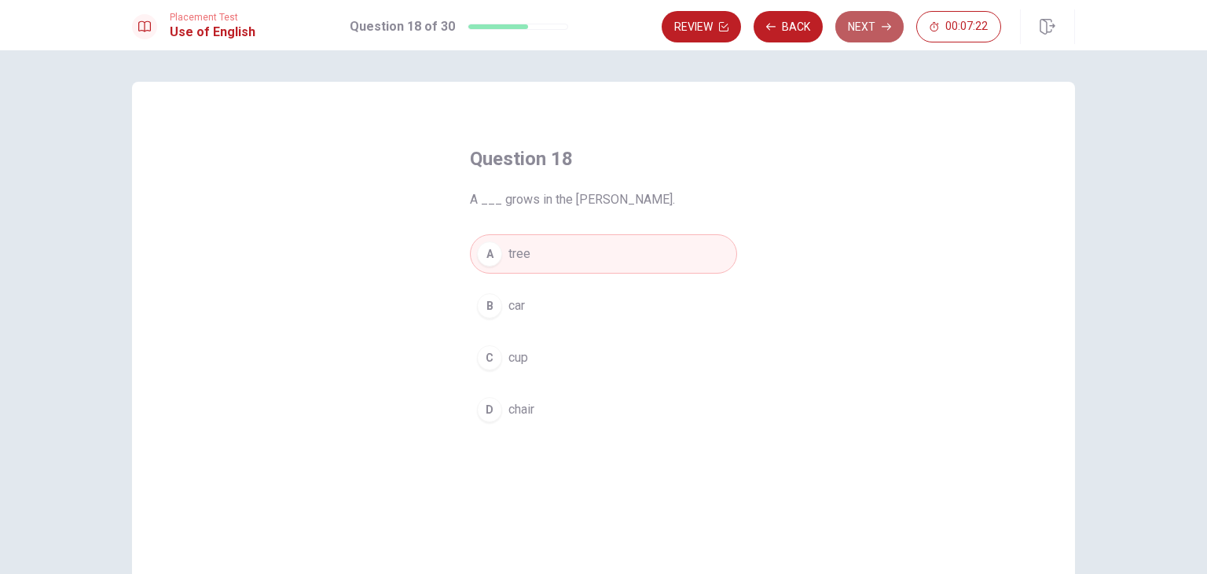
click at [887, 17] on button "Next" at bounding box center [870, 26] width 68 height 31
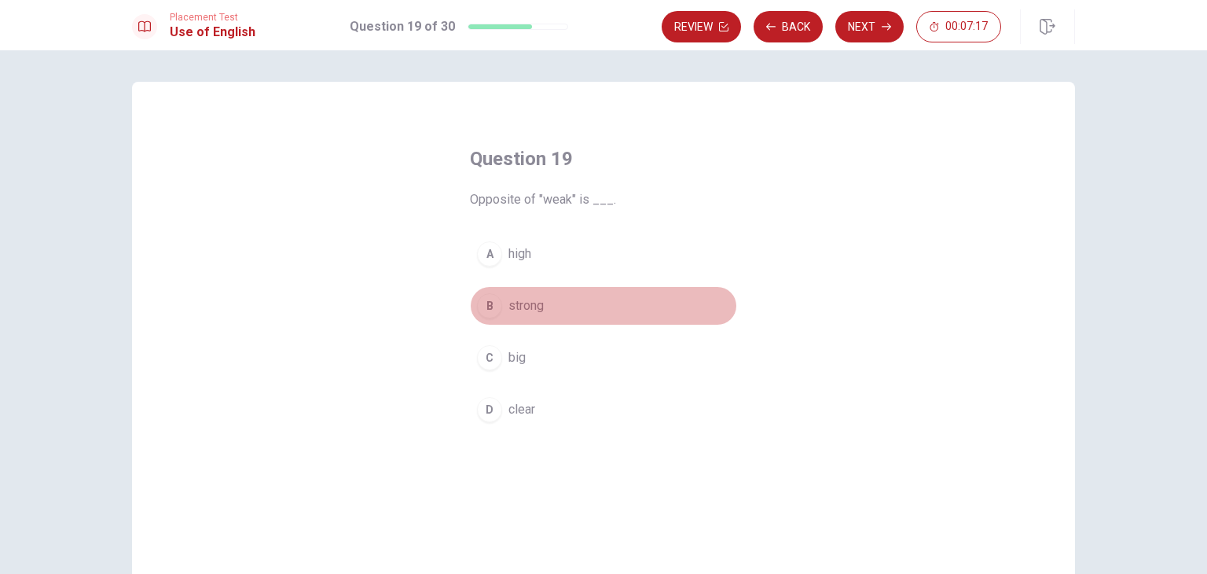
click at [539, 299] on span "strong" at bounding box center [526, 305] width 35 height 19
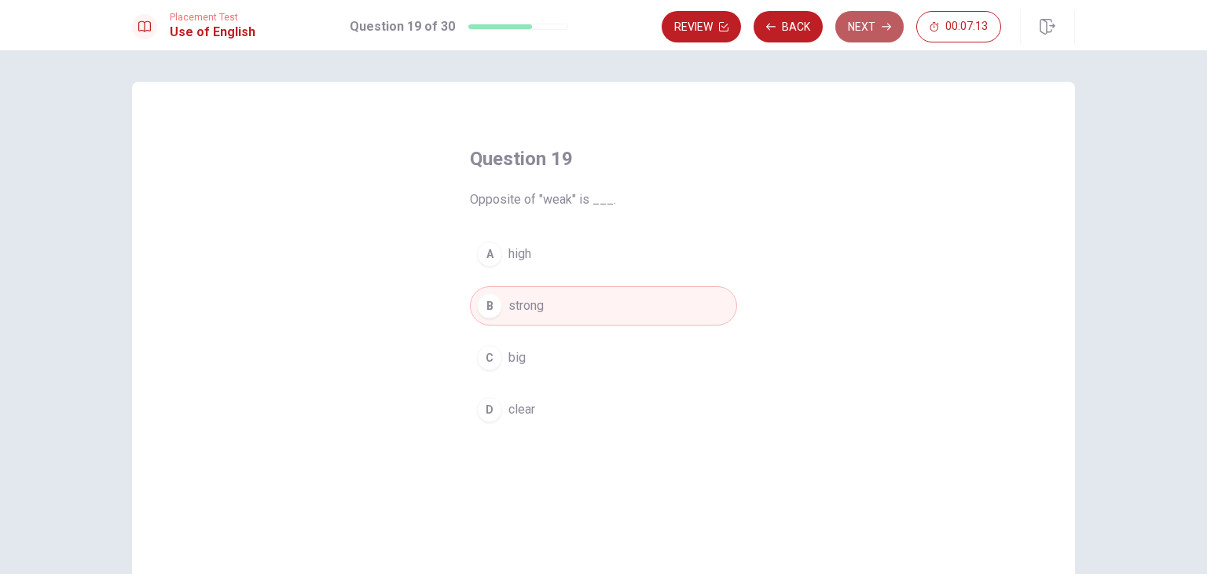
click at [864, 28] on button "Next" at bounding box center [870, 26] width 68 height 31
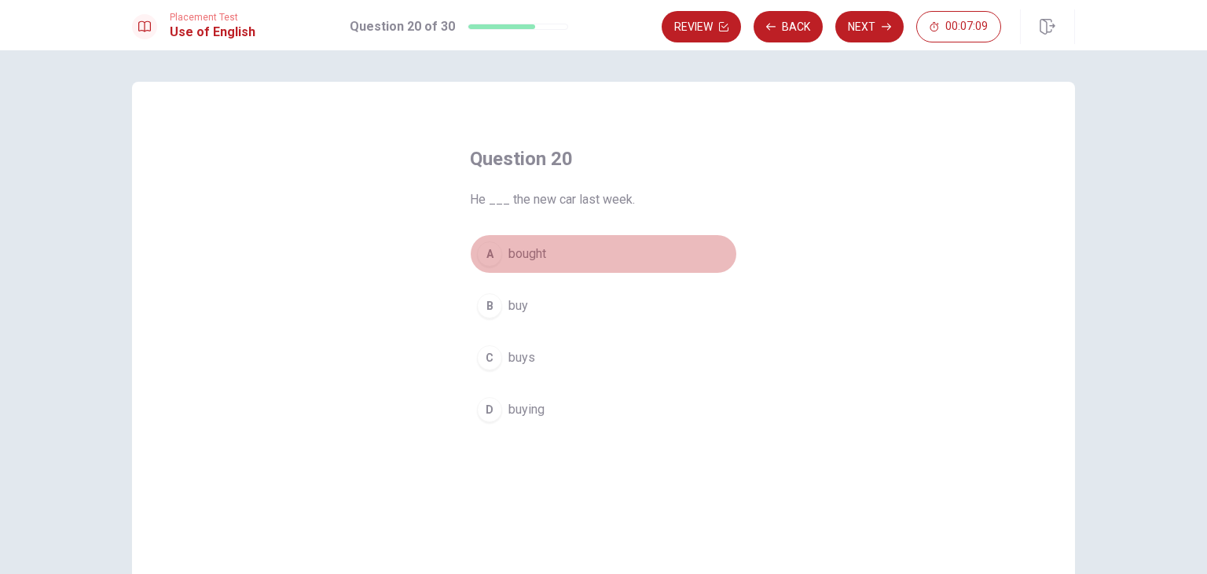
click at [522, 259] on span "bought" at bounding box center [528, 253] width 38 height 19
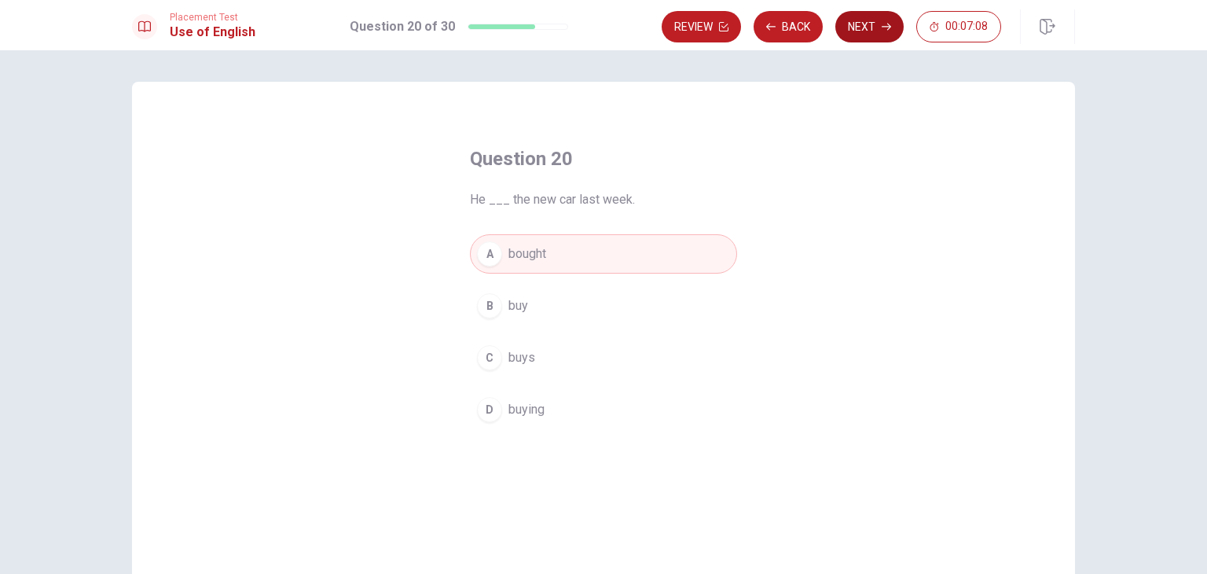
click at [852, 24] on button "Next" at bounding box center [870, 26] width 68 height 31
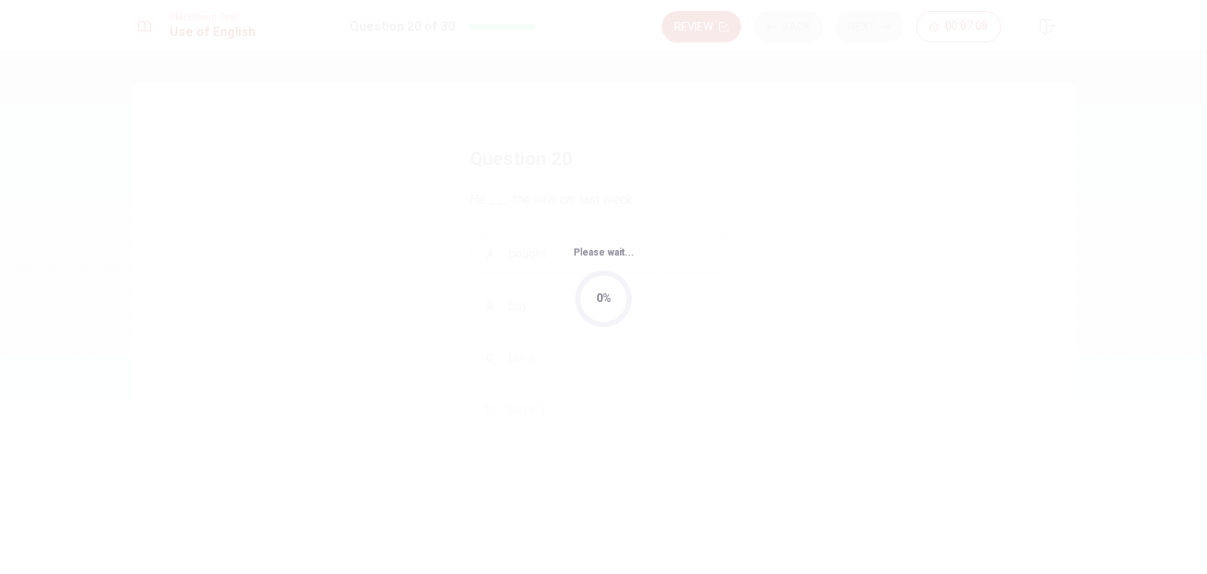
click at [852, 24] on body "This site uses cookies, as explained in our Privacy Policy . If you agree to th…" at bounding box center [603, 287] width 1207 height 574
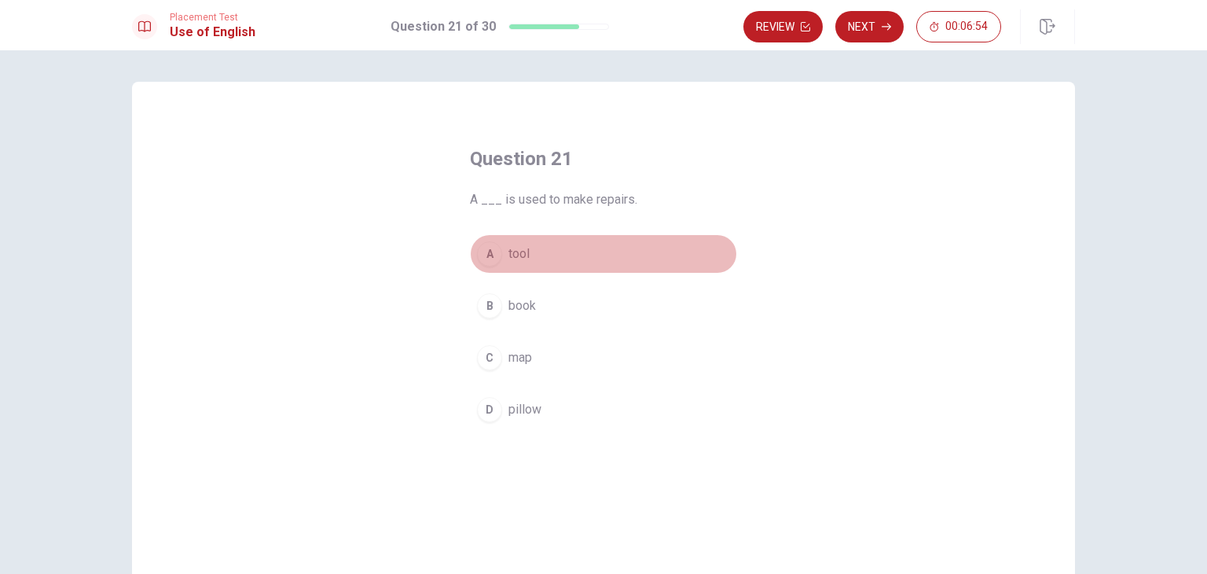
click at [531, 252] on button "A tool" at bounding box center [603, 253] width 267 height 39
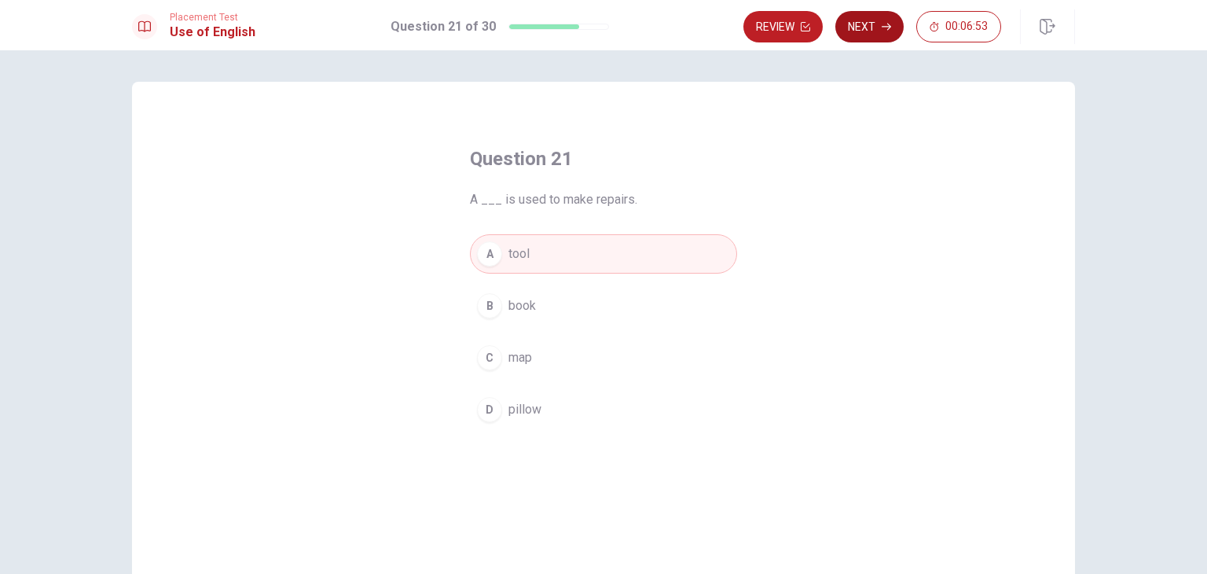
click at [862, 26] on button "Next" at bounding box center [870, 26] width 68 height 31
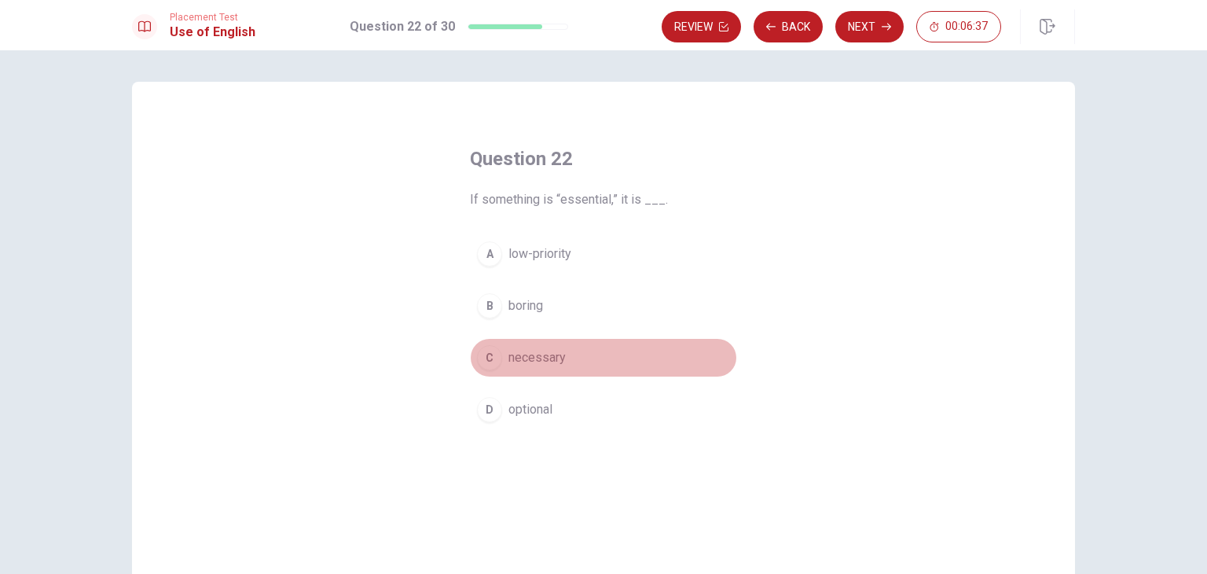
click at [514, 353] on span "necessary" at bounding box center [537, 357] width 57 height 19
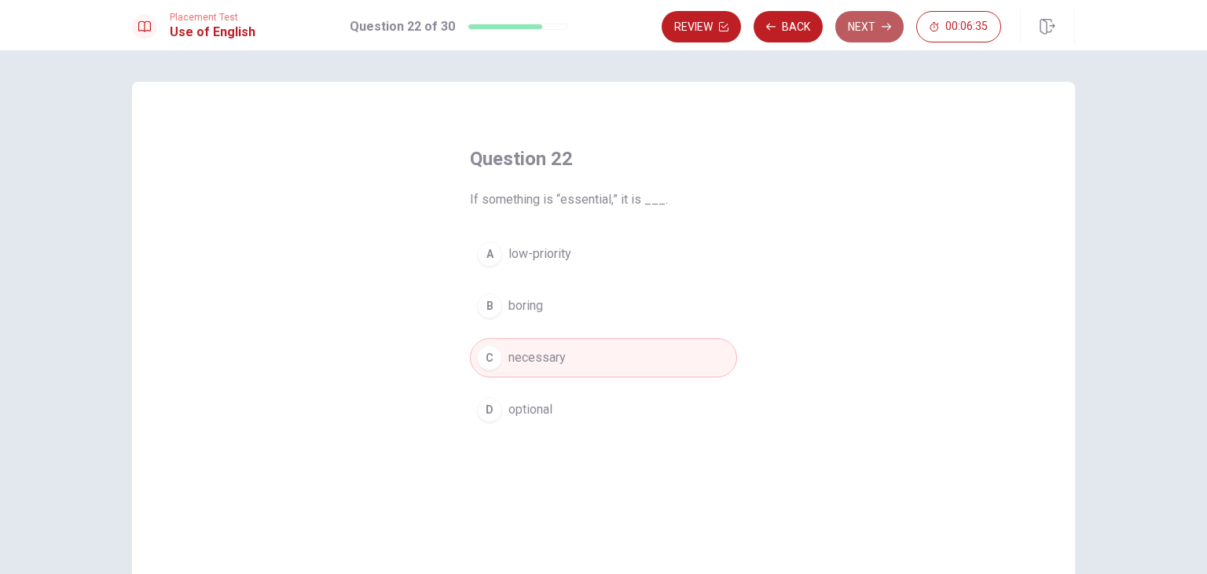
click at [884, 27] on icon "button" at bounding box center [886, 26] width 9 height 9
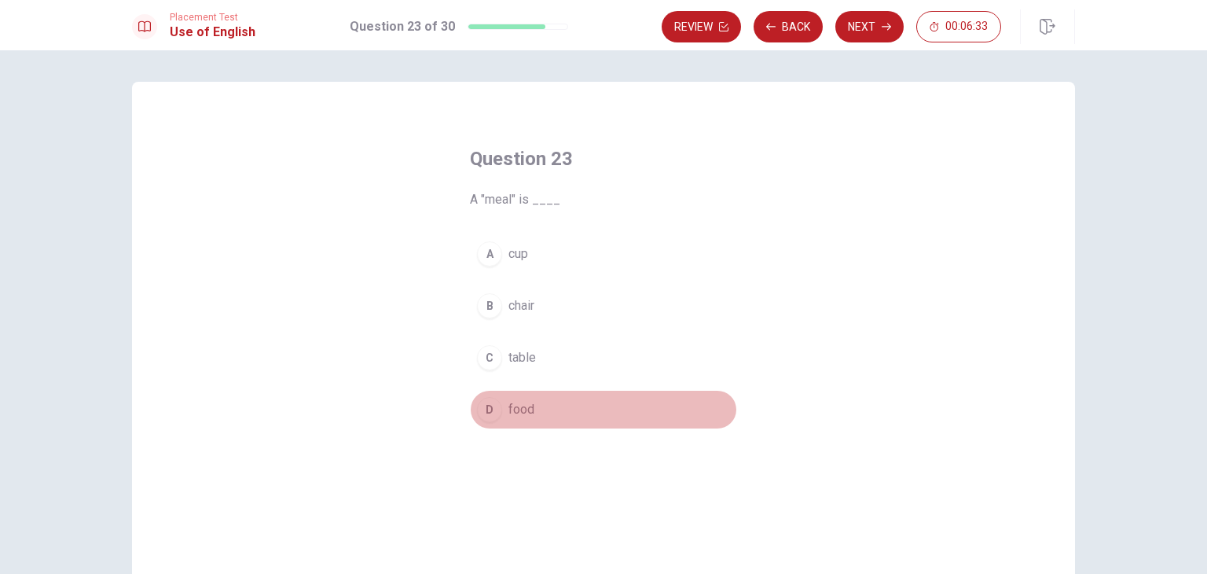
click at [513, 400] on span "food" at bounding box center [522, 409] width 26 height 19
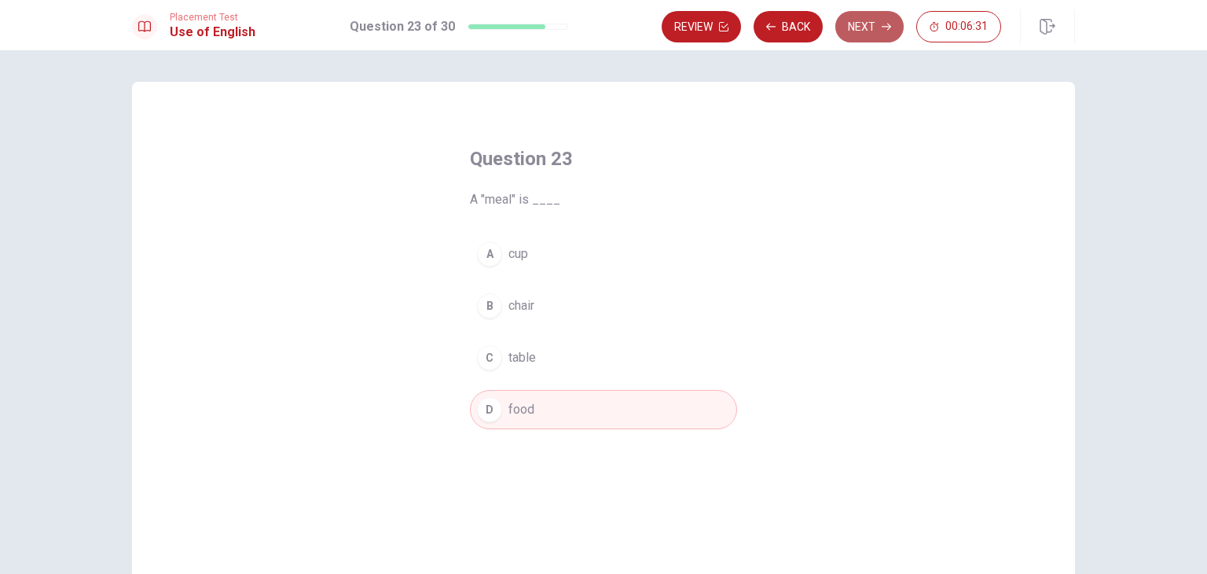
click at [870, 26] on button "Next" at bounding box center [870, 26] width 68 height 31
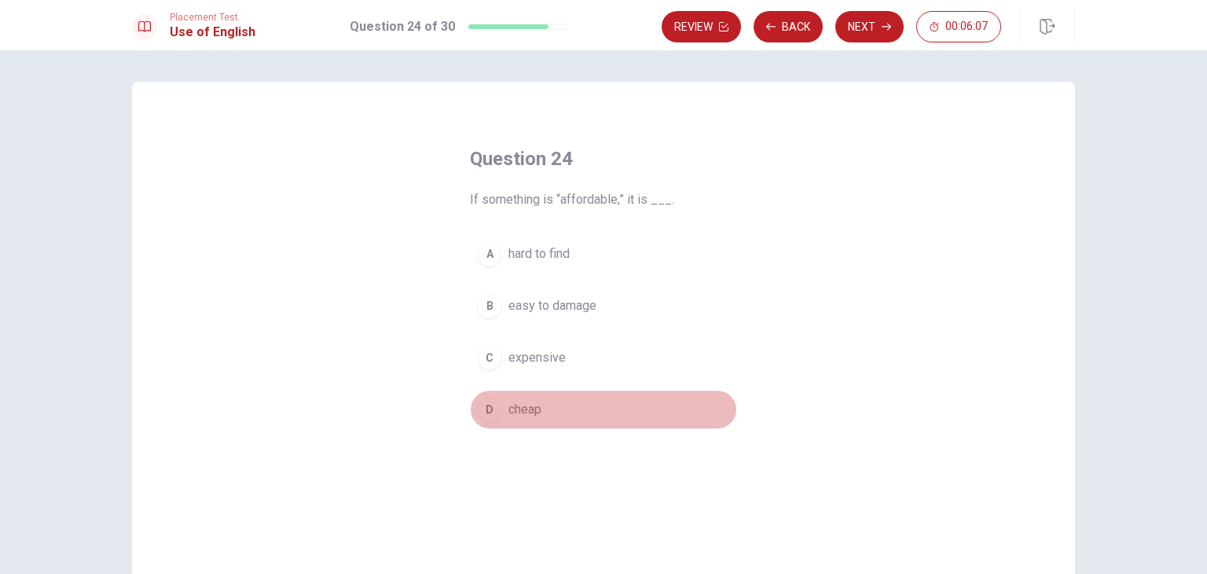
click at [529, 408] on span "cheap" at bounding box center [525, 409] width 33 height 19
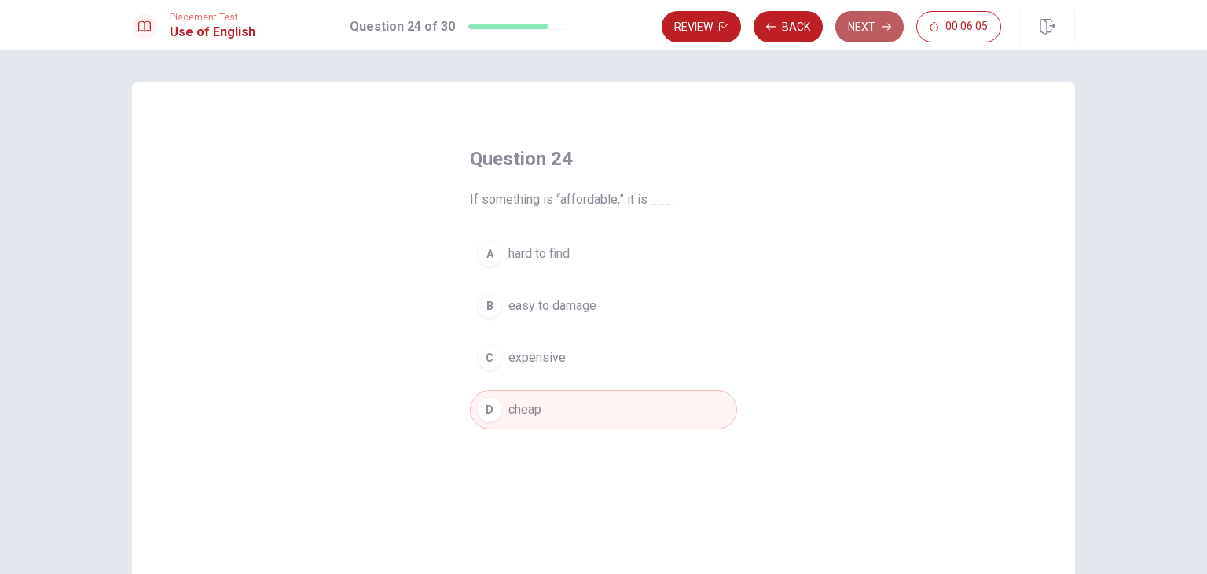
click at [862, 27] on button "Next" at bounding box center [870, 26] width 68 height 31
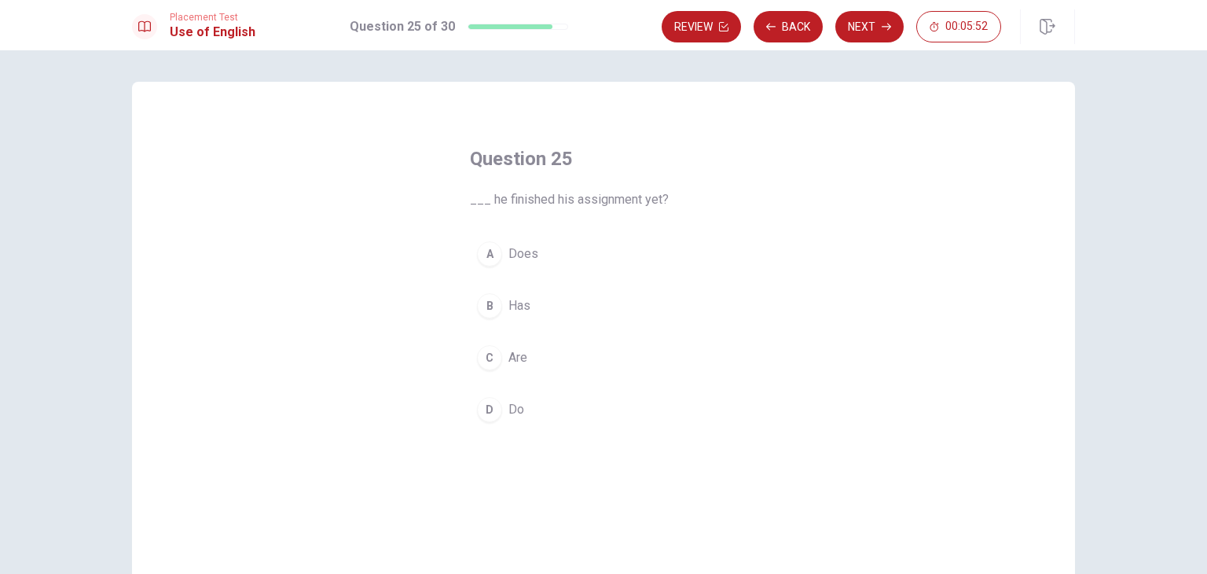
click at [525, 241] on button "A Does" at bounding box center [603, 253] width 267 height 39
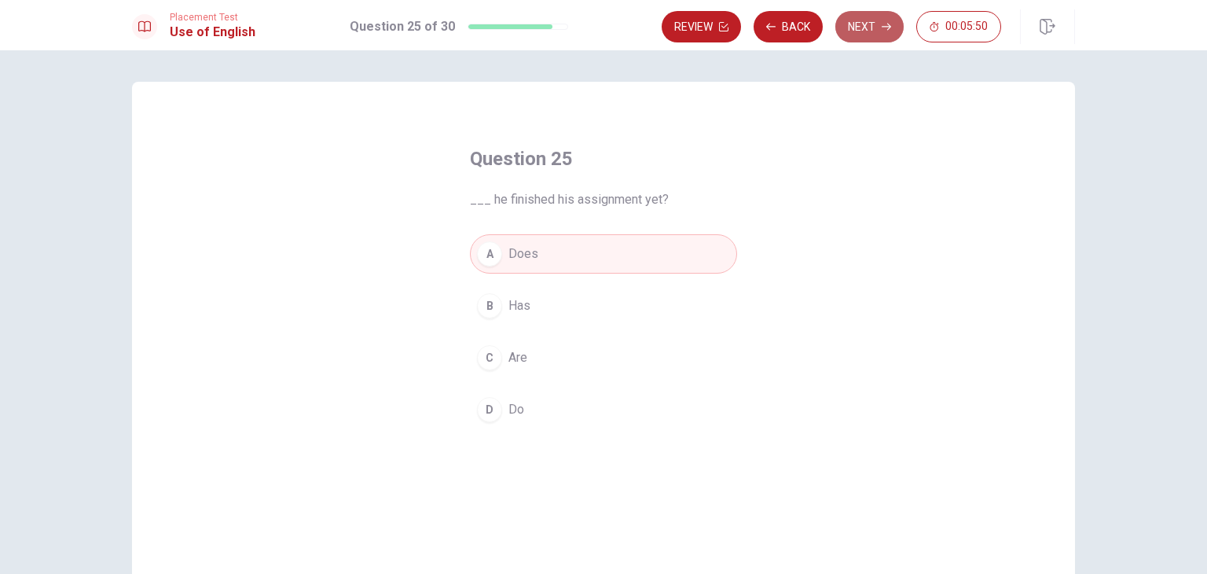
click at [869, 29] on button "Next" at bounding box center [870, 26] width 68 height 31
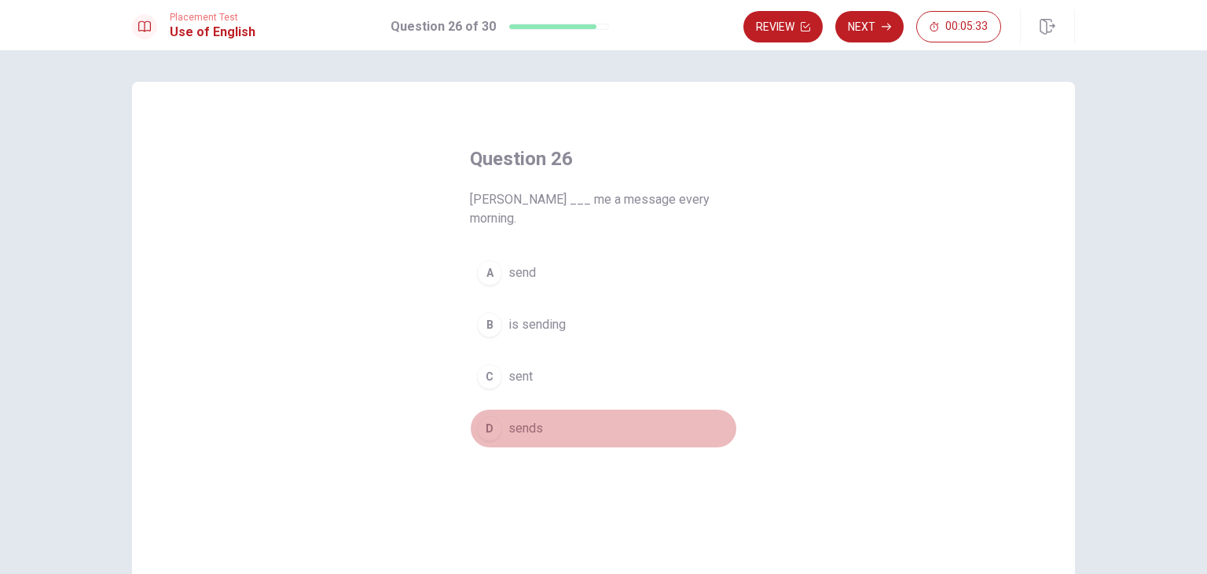
click at [539, 409] on button "D sends" at bounding box center [603, 428] width 267 height 39
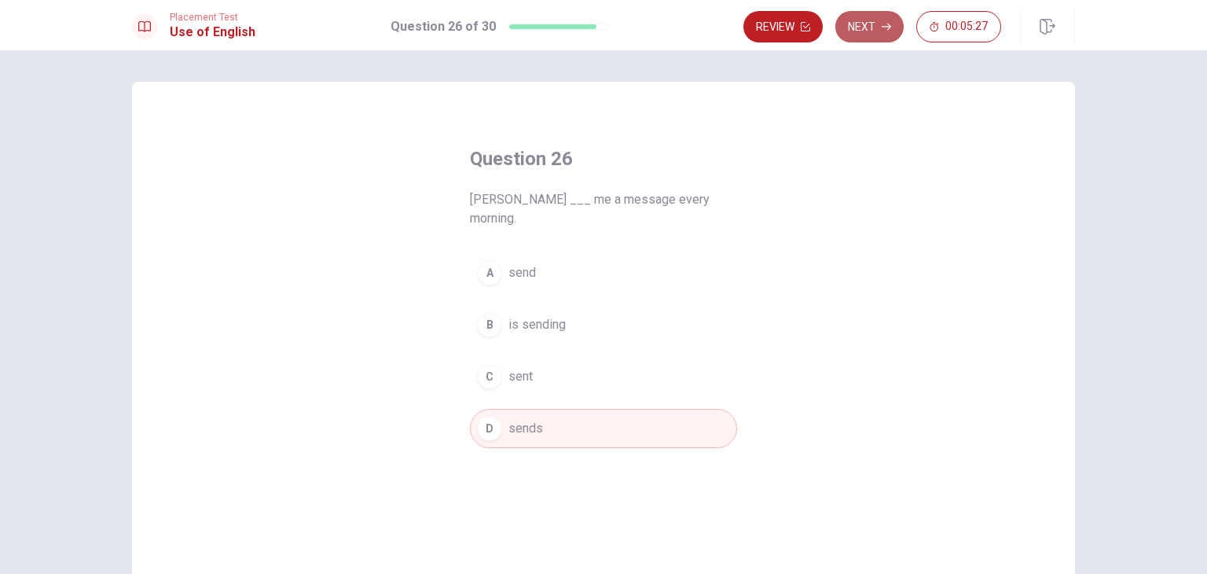
click at [877, 23] on button "Next" at bounding box center [870, 26] width 68 height 31
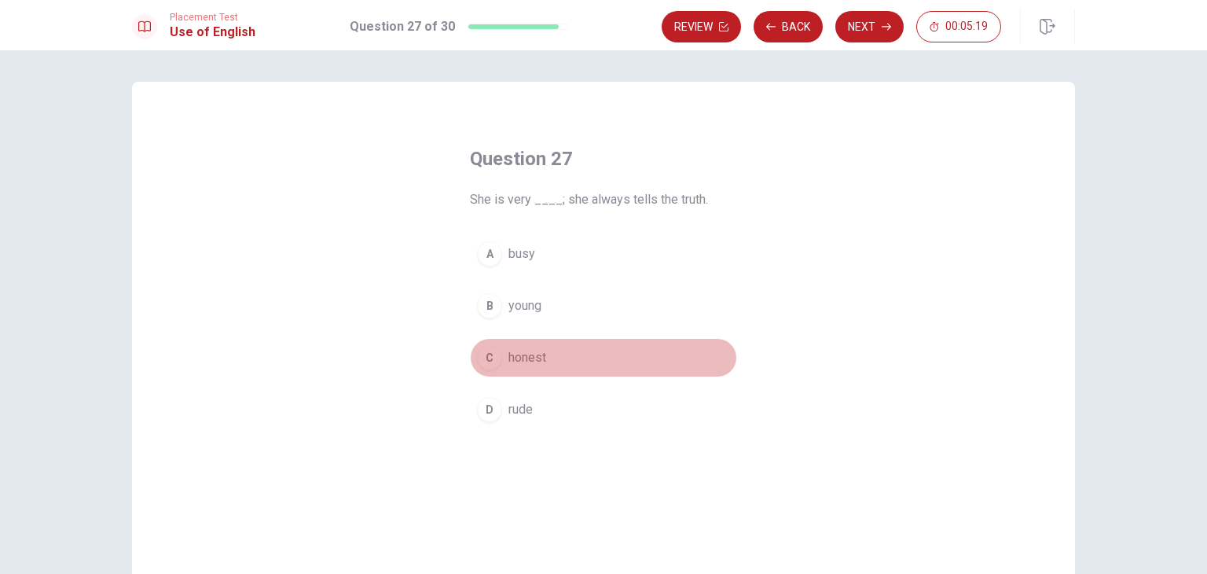
click at [532, 358] on span "honest" at bounding box center [528, 357] width 38 height 19
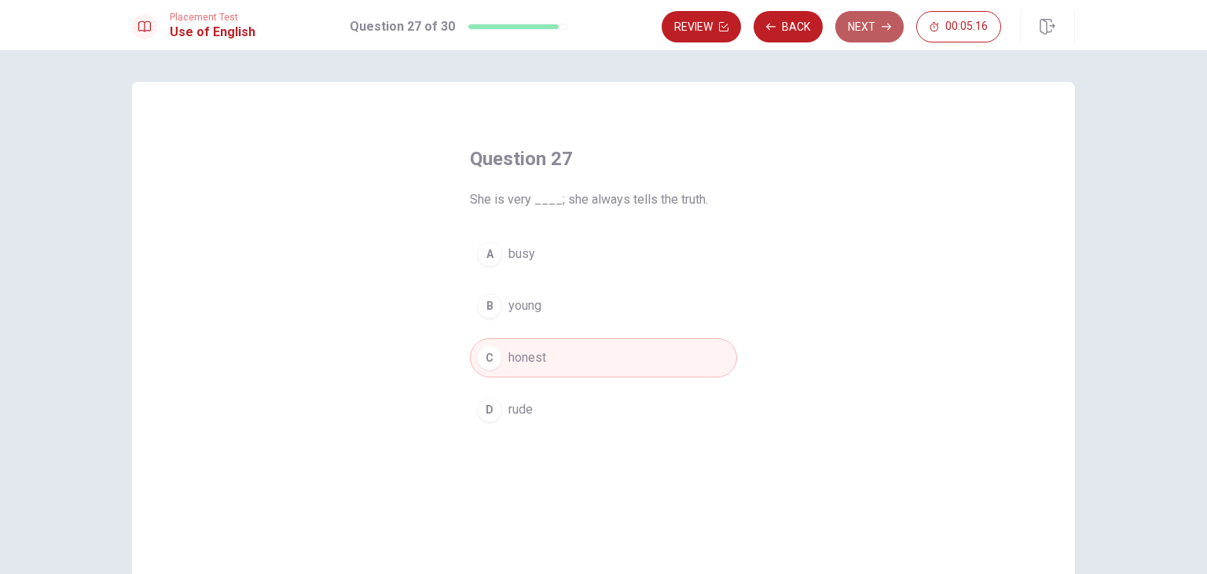
click at [868, 29] on button "Next" at bounding box center [870, 26] width 68 height 31
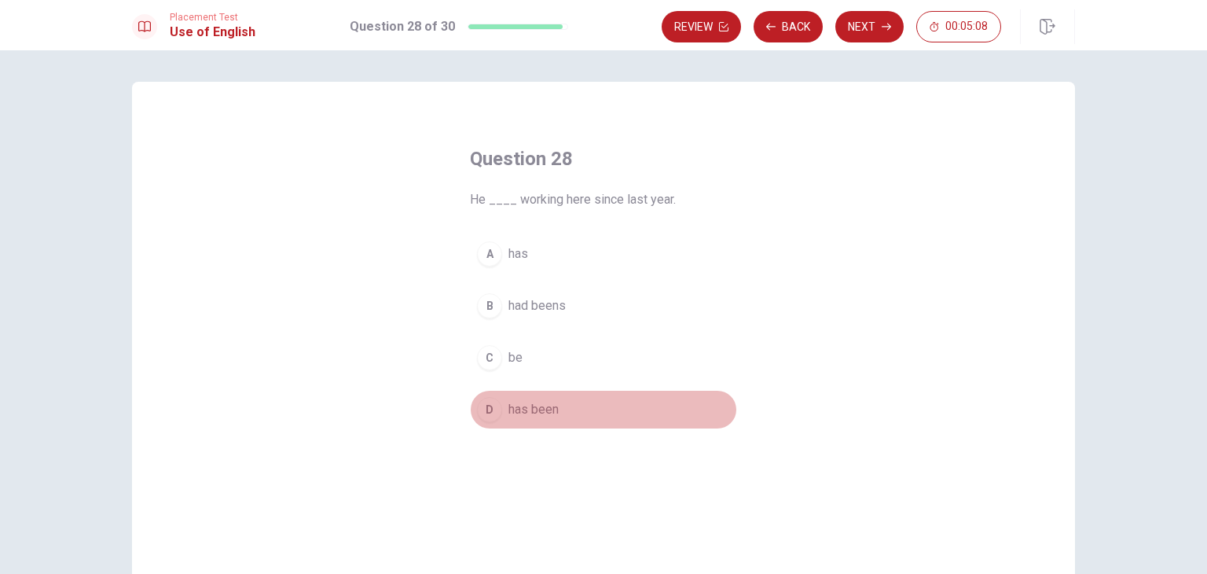
click at [551, 400] on span "has been" at bounding box center [534, 409] width 50 height 19
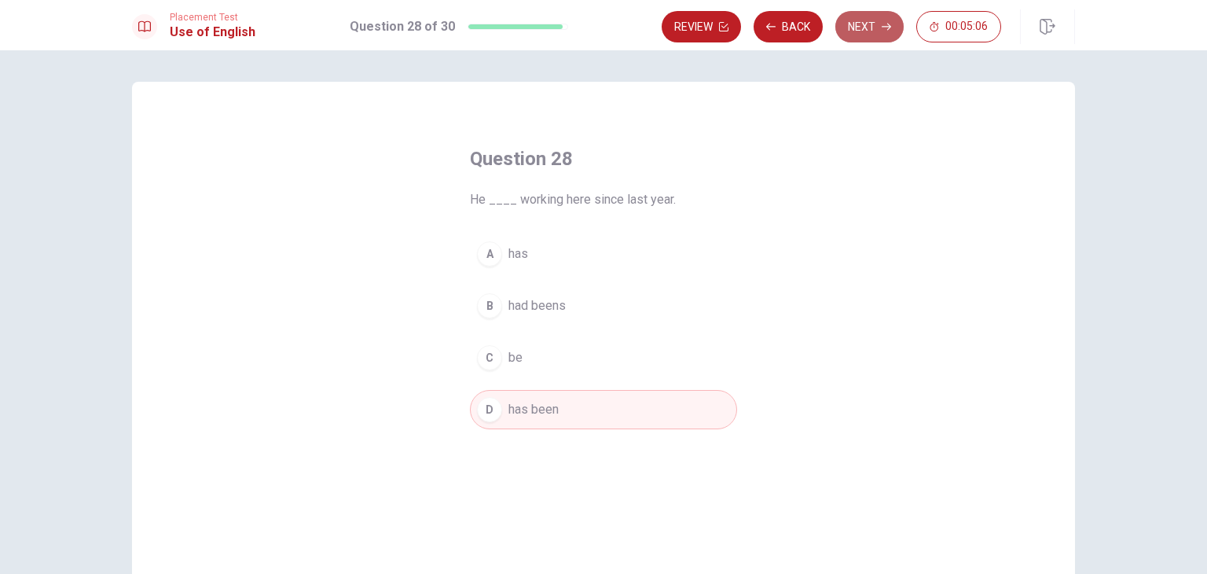
click at [874, 26] on button "Next" at bounding box center [870, 26] width 68 height 31
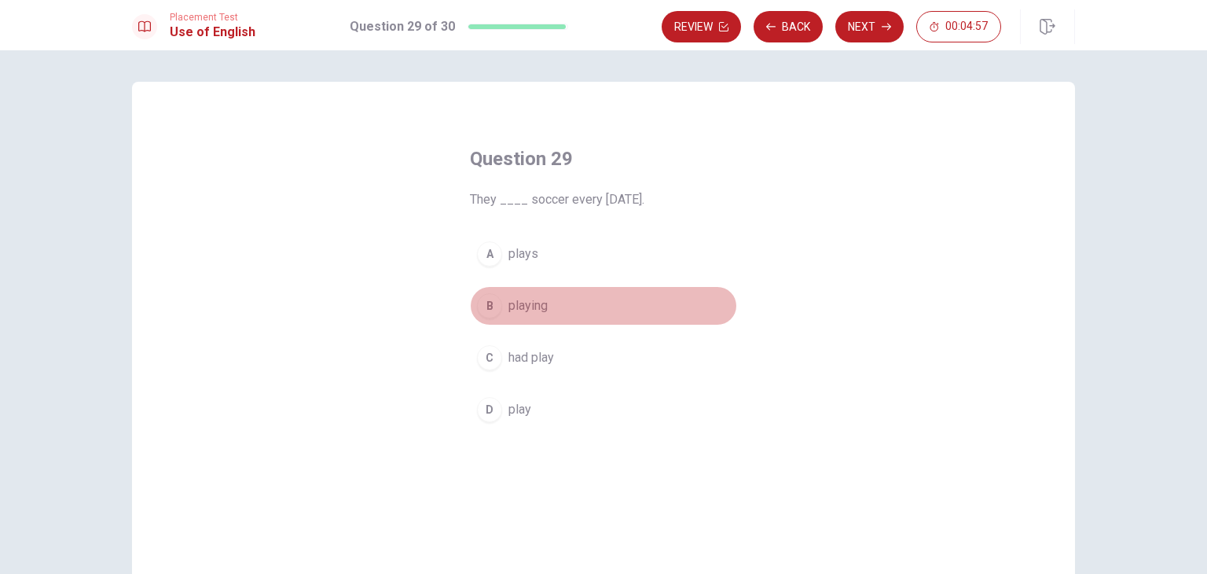
click at [524, 296] on span "playing" at bounding box center [528, 305] width 39 height 19
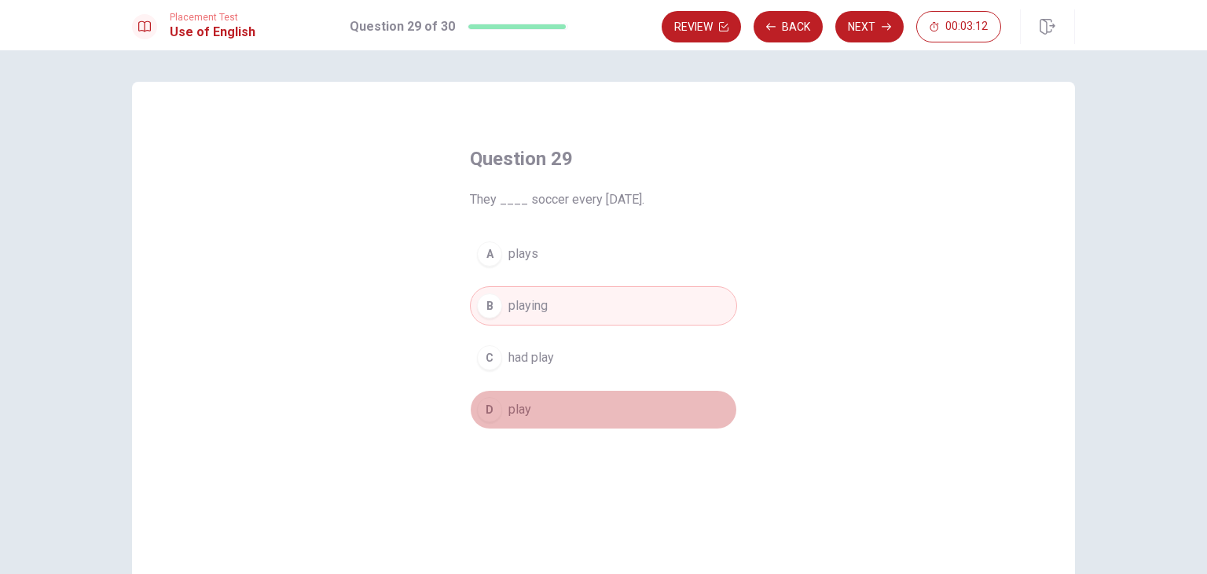
click at [509, 416] on span "play" at bounding box center [520, 409] width 23 height 19
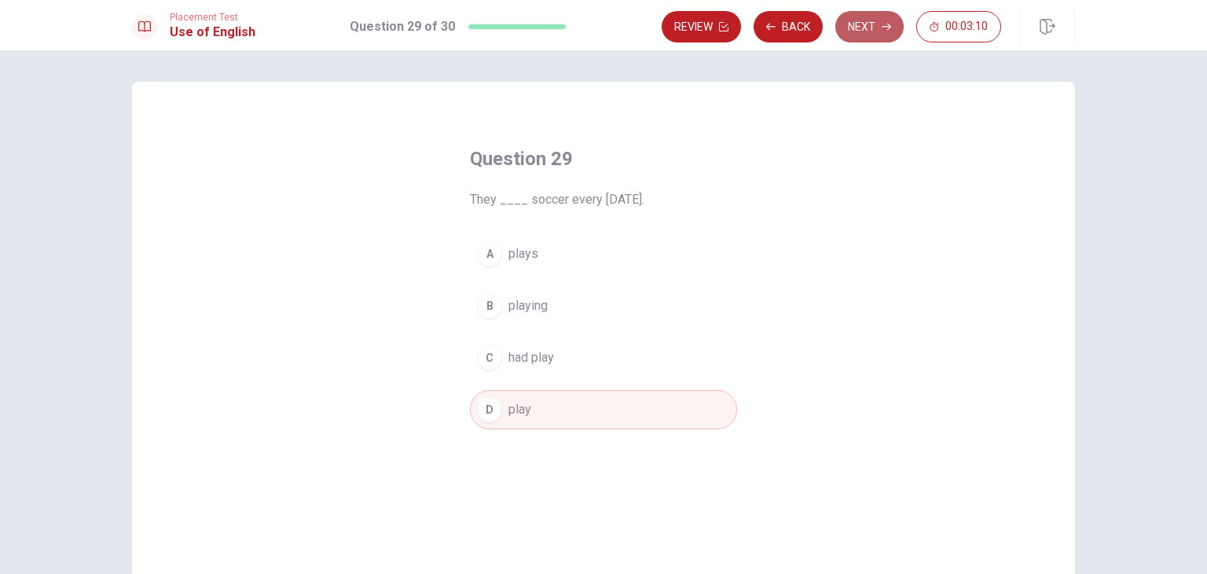
click at [856, 28] on button "Next" at bounding box center [870, 26] width 68 height 31
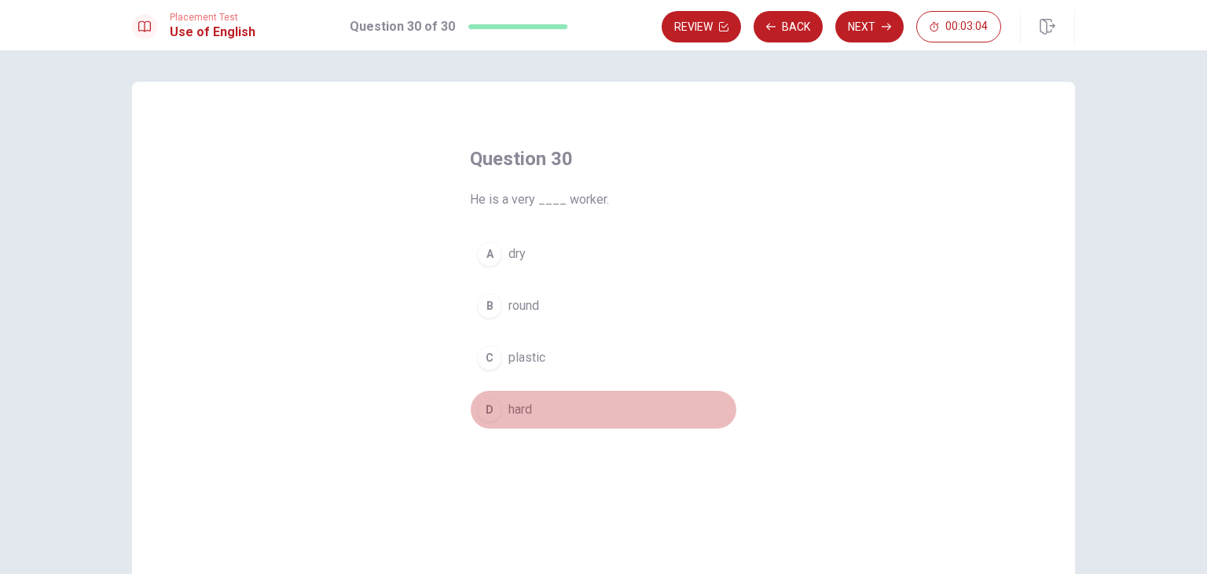
click at [501, 402] on button "D hard" at bounding box center [603, 409] width 267 height 39
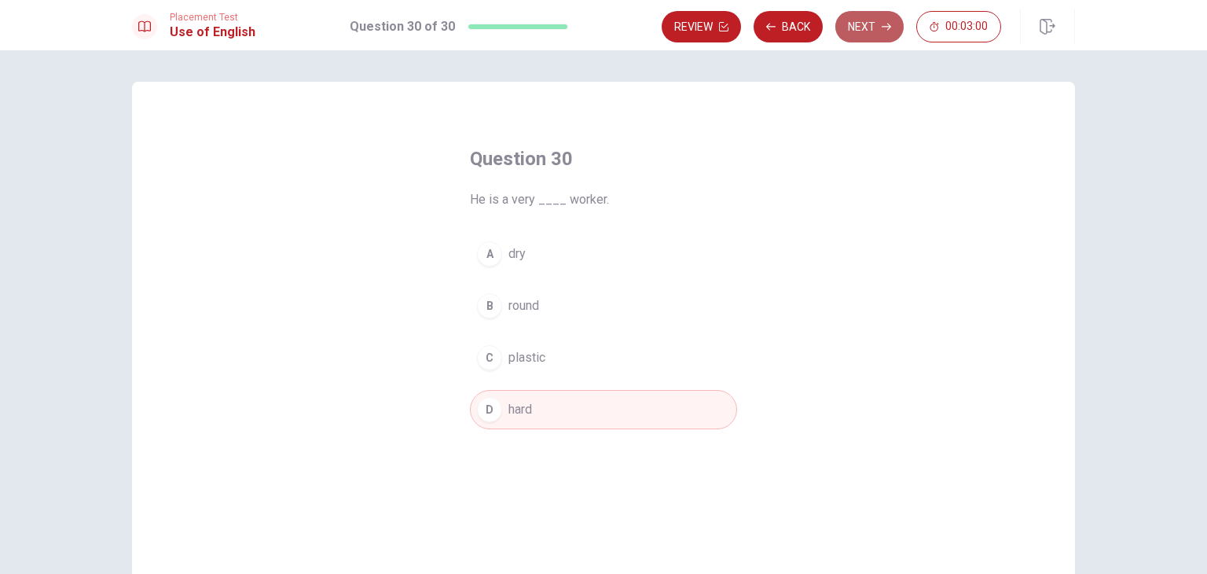
click at [878, 22] on button "Next" at bounding box center [870, 26] width 68 height 31
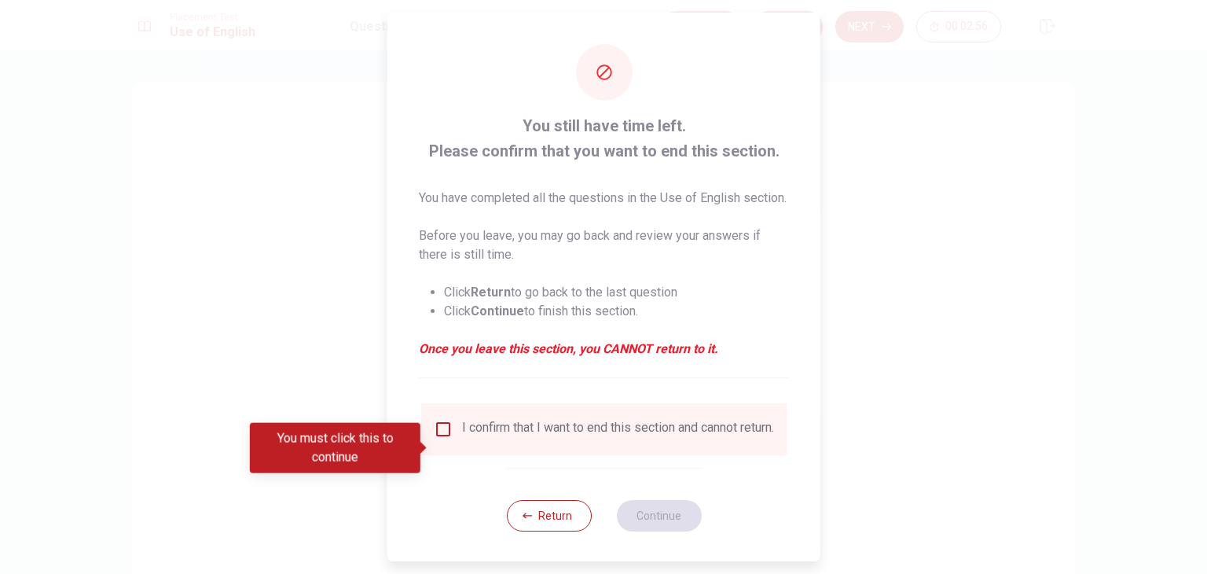
click at [450, 439] on div "I confirm that I want to end this section and cannot return." at bounding box center [604, 429] width 340 height 19
click at [440, 439] on input "You must click this to continue" at bounding box center [443, 429] width 19 height 19
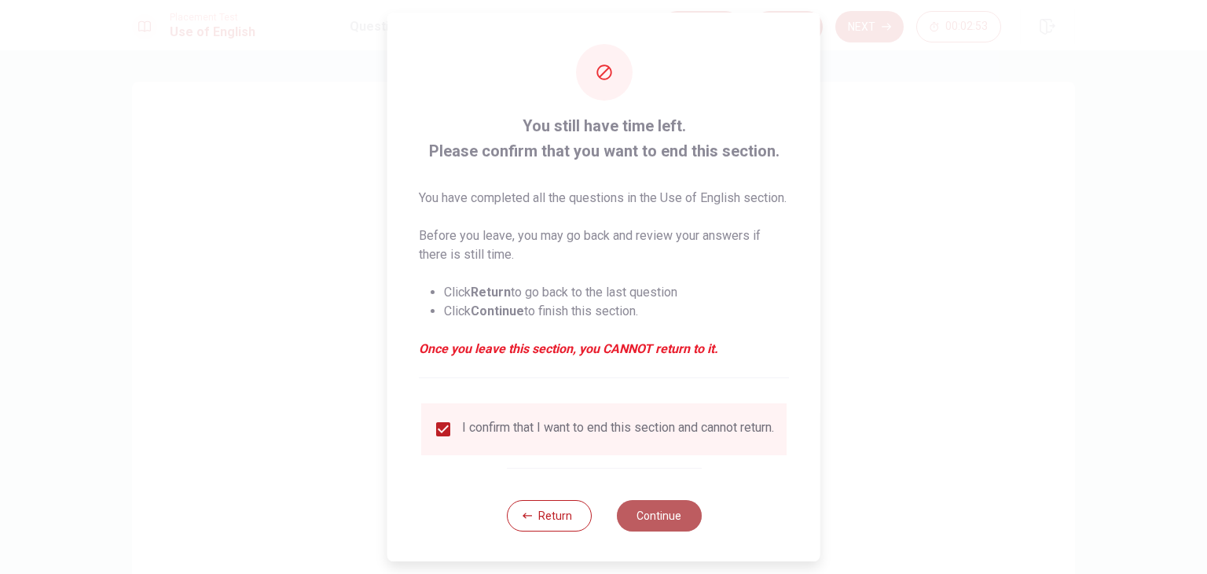
click at [656, 531] on button "Continue" at bounding box center [658, 515] width 85 height 31
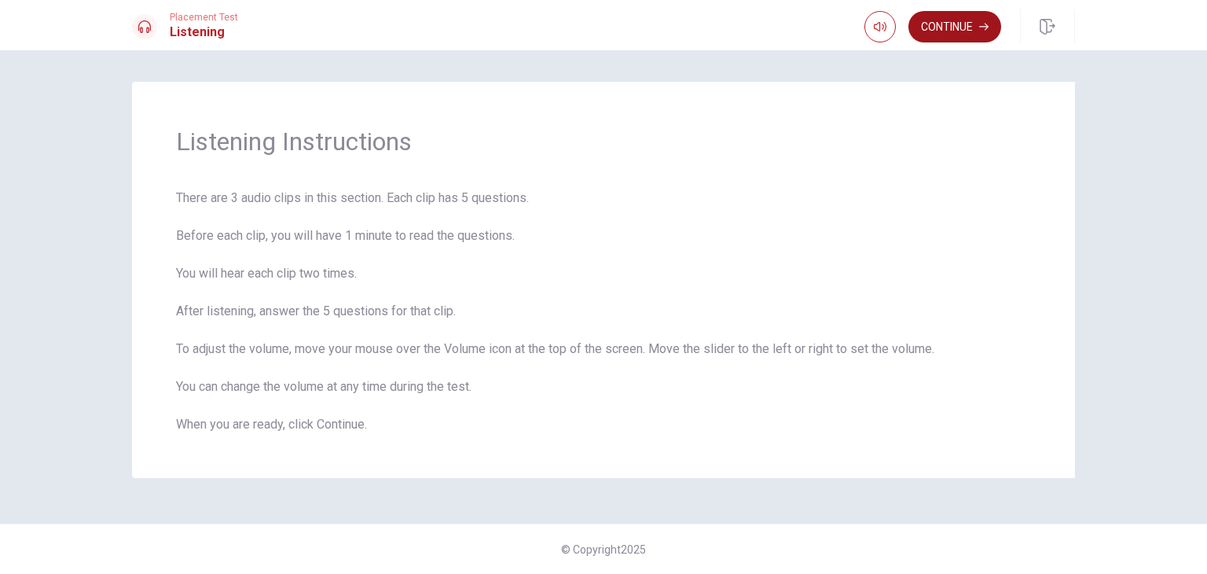
click at [957, 28] on button "Continue" at bounding box center [955, 26] width 93 height 31
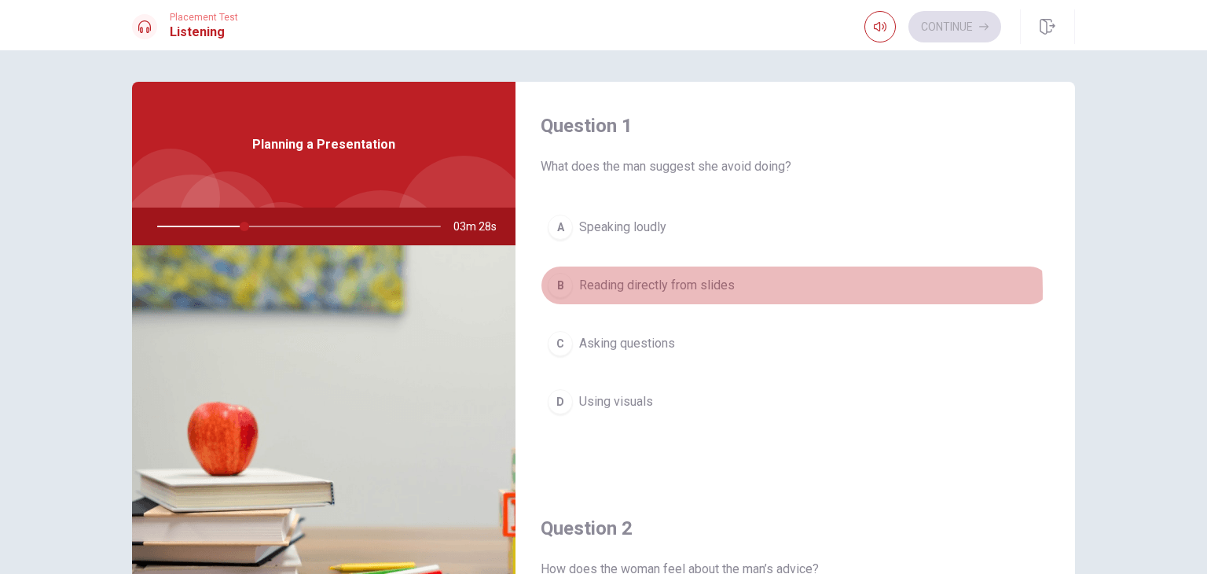
click at [700, 290] on span "Reading directly from slides" at bounding box center [657, 285] width 156 height 19
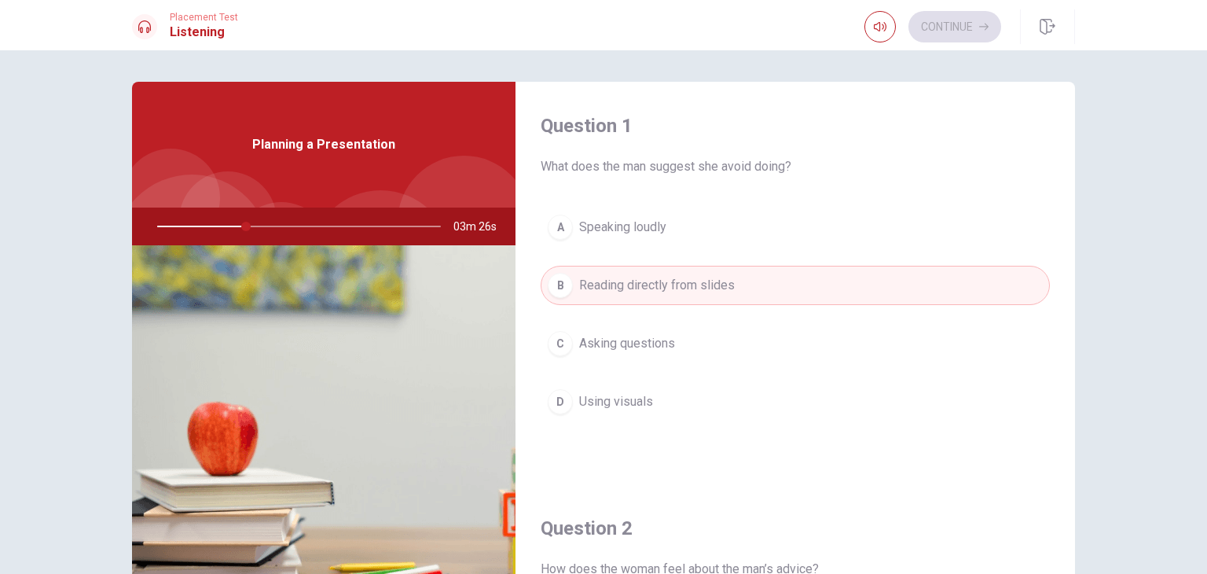
type input "32"
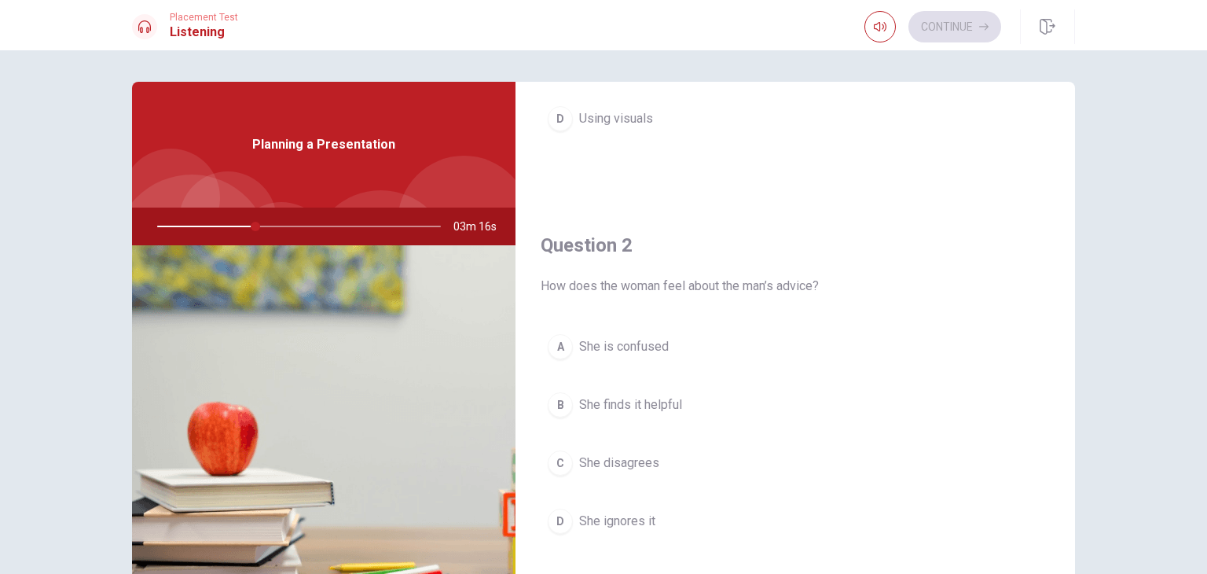
scroll to position [314, 0]
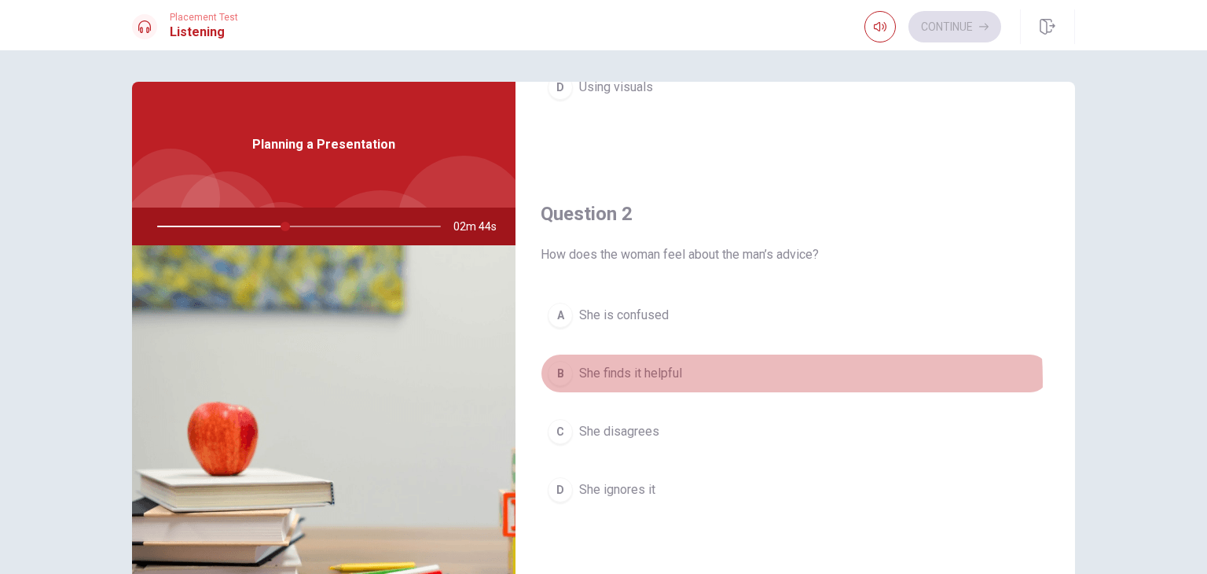
click at [678, 379] on button "B She finds it helpful" at bounding box center [795, 373] width 509 height 39
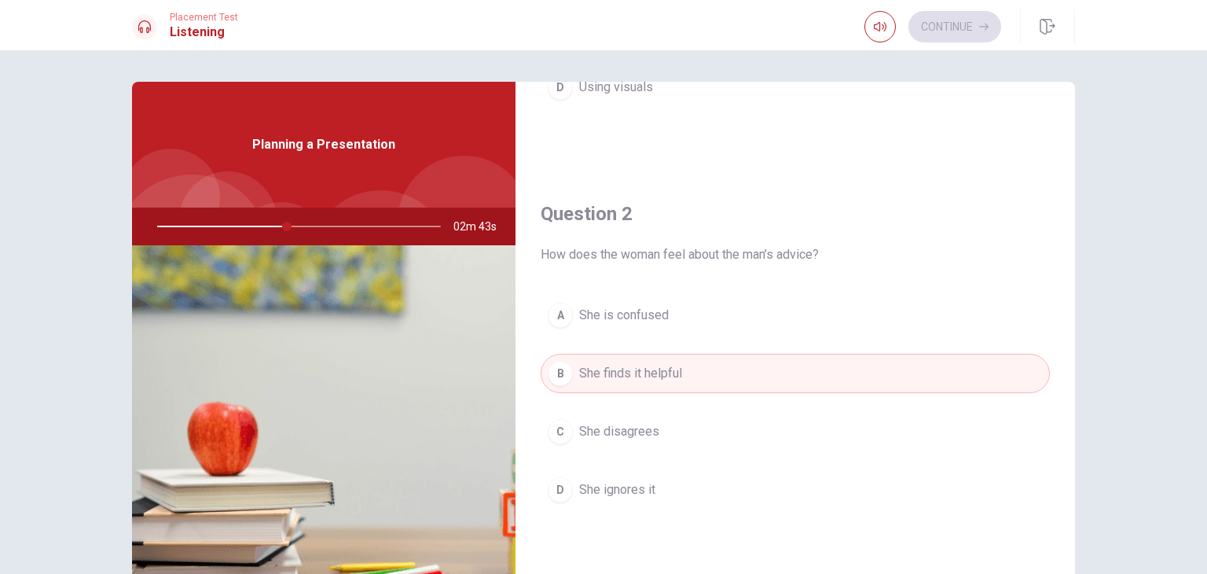
type input "46"
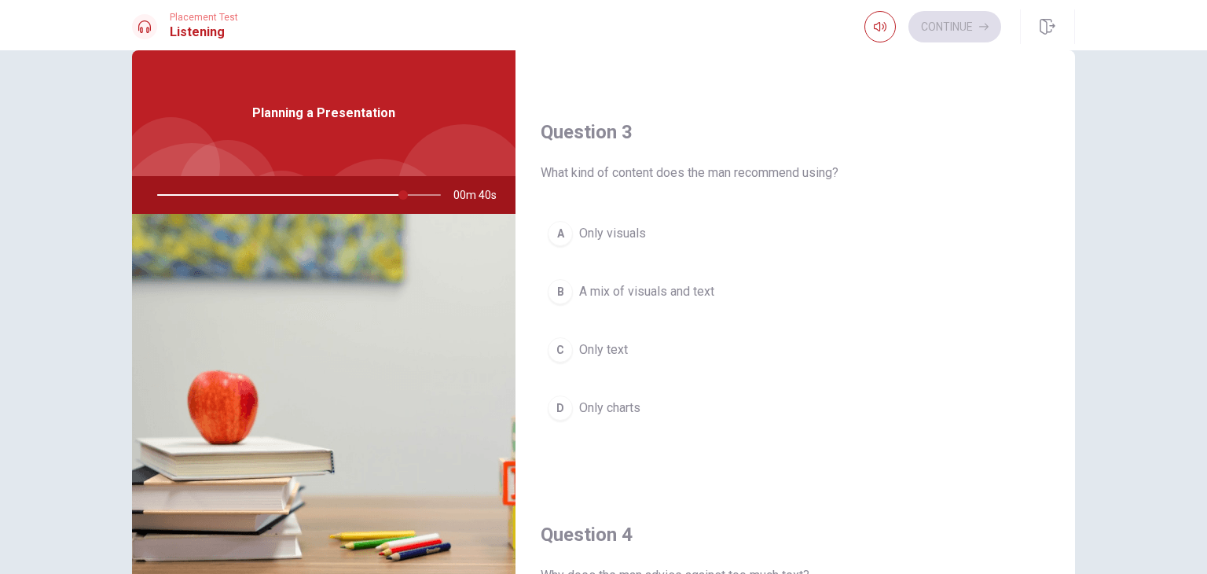
scroll to position [736, 0]
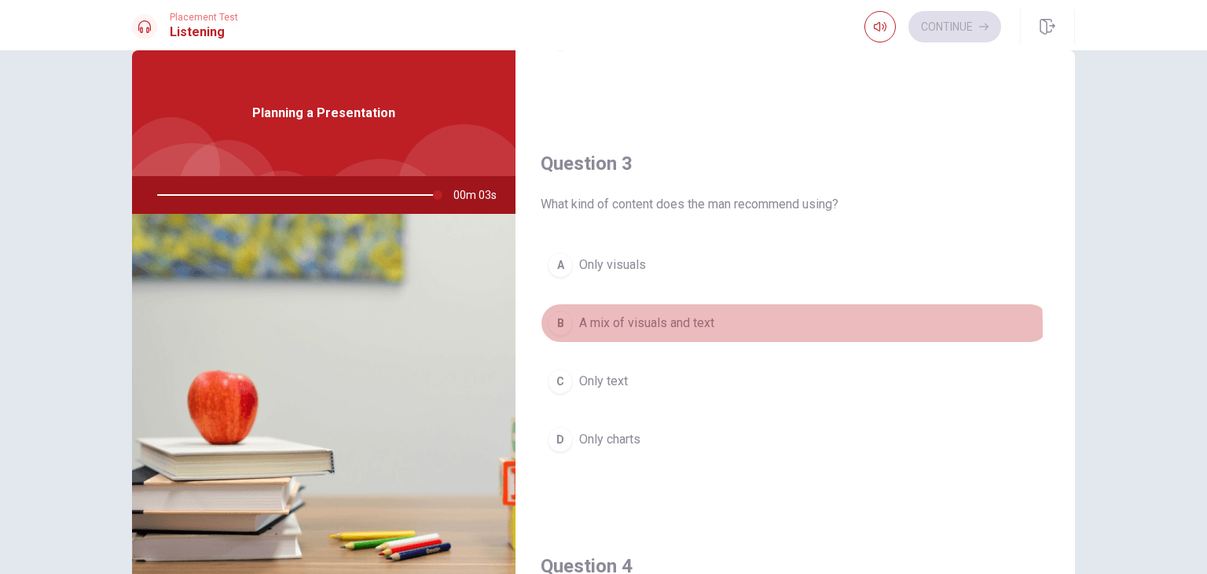
click at [648, 323] on span "A mix of visuals and text" at bounding box center [646, 323] width 135 height 19
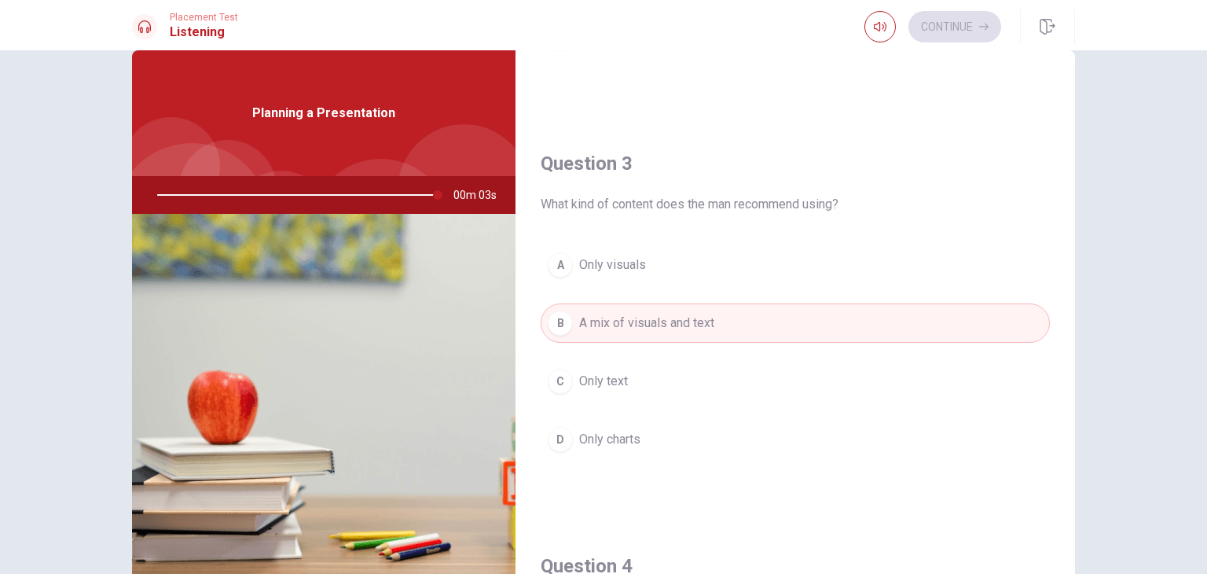
type input "99"
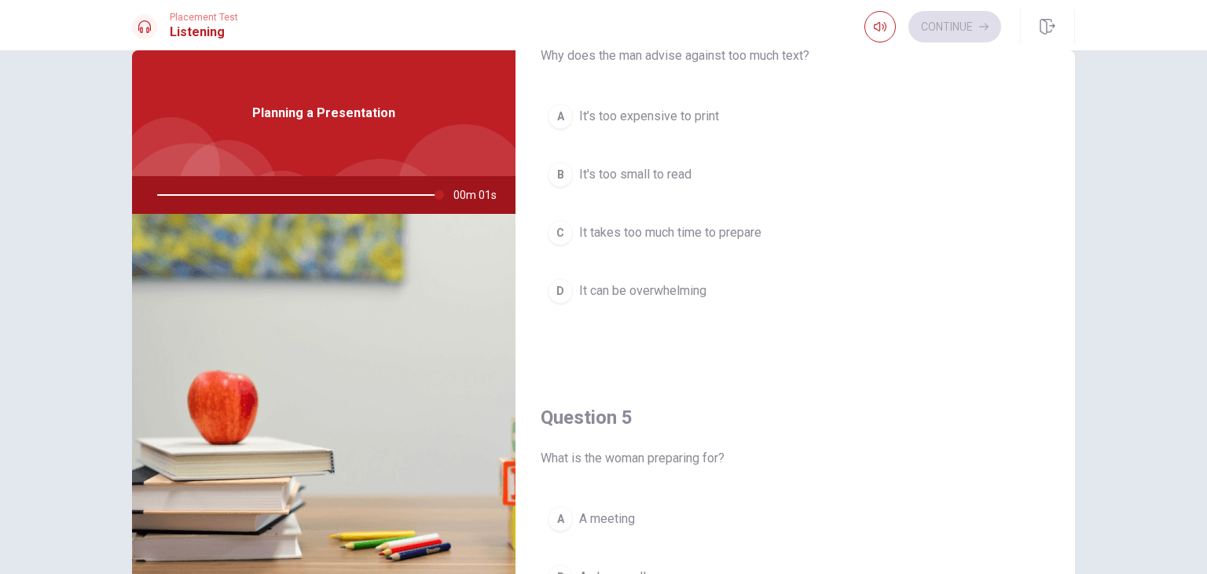
scroll to position [1302, 0]
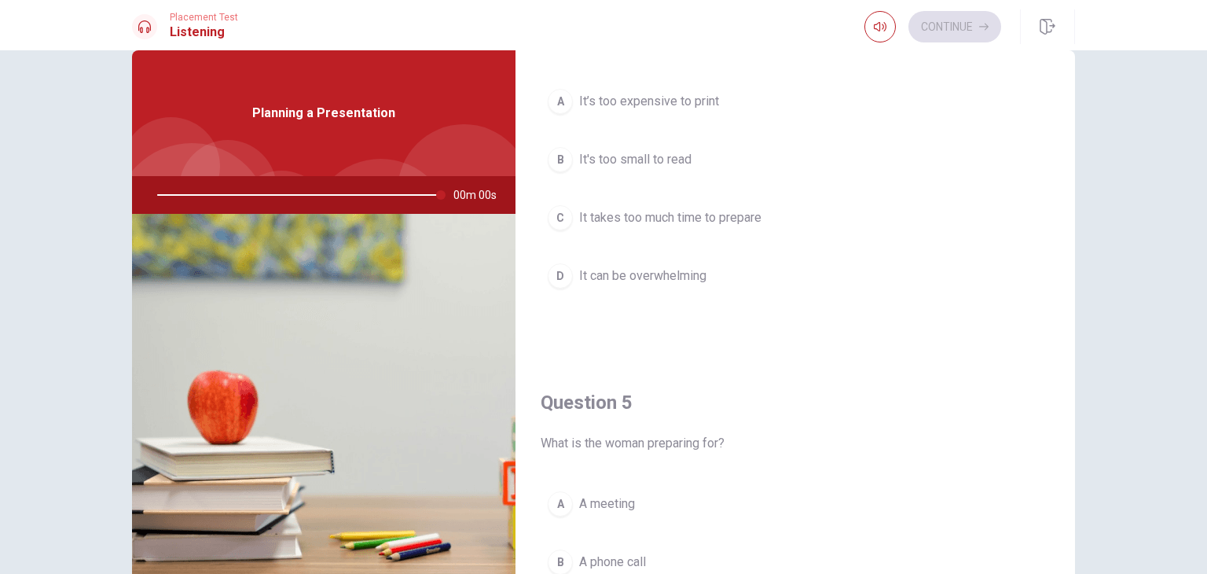
type input "0"
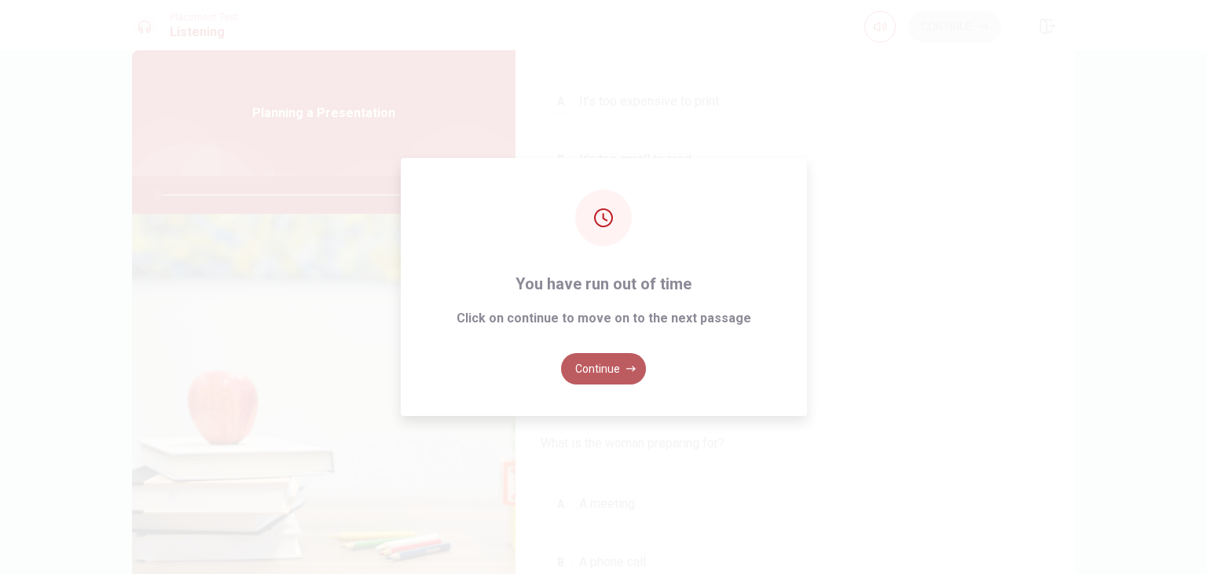
click at [607, 355] on button "Continue" at bounding box center [603, 368] width 85 height 31
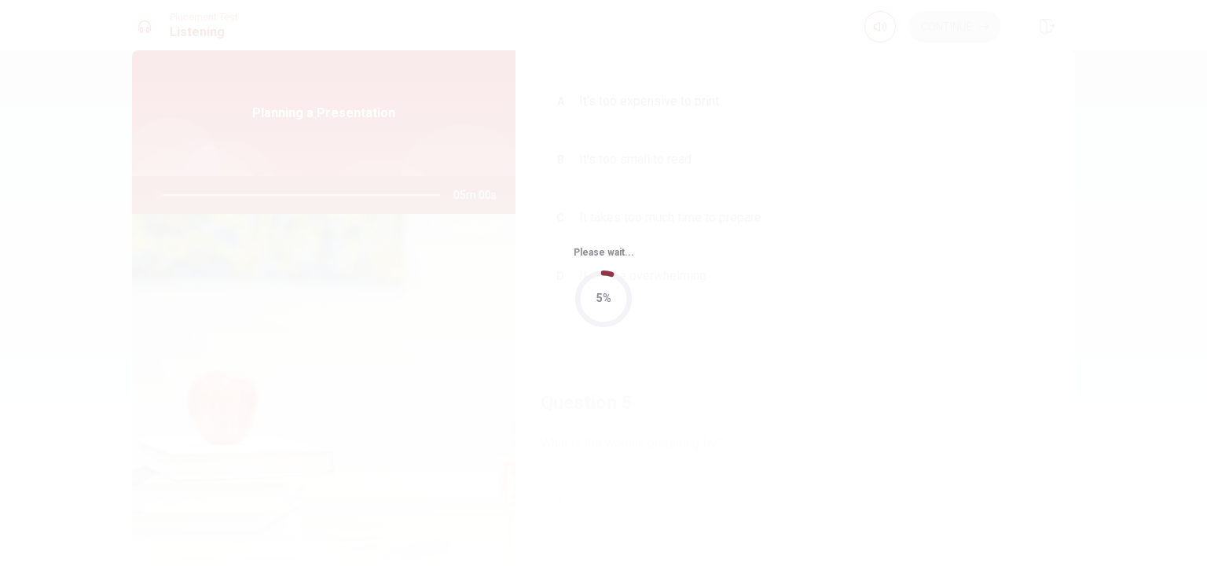
scroll to position [0, 0]
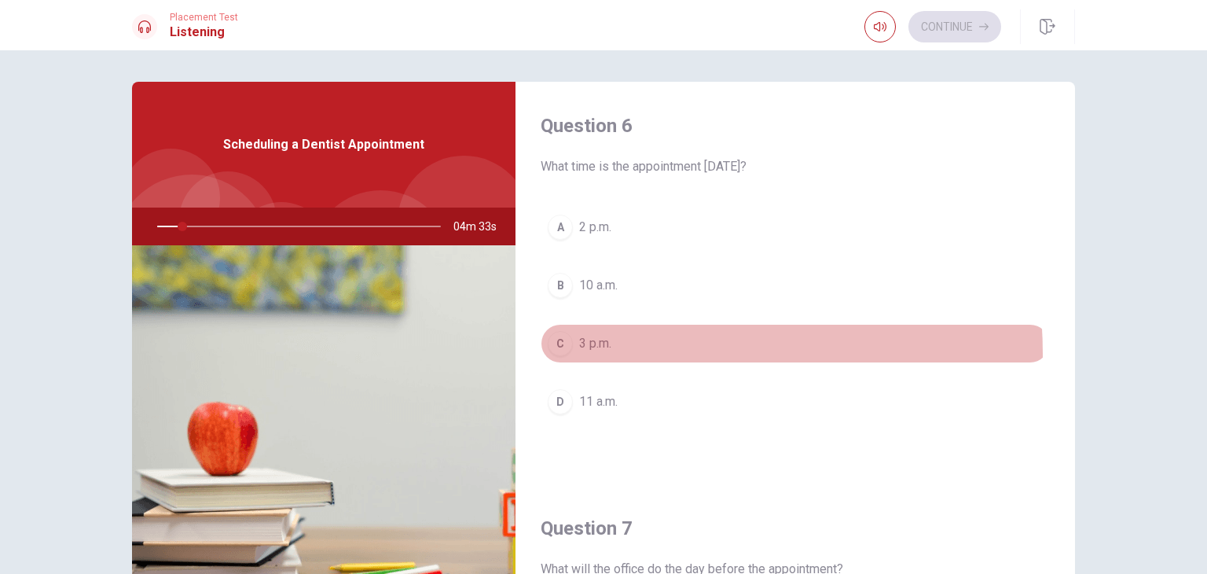
click at [597, 353] on button "C 3 p.m." at bounding box center [795, 343] width 509 height 39
type input "9"
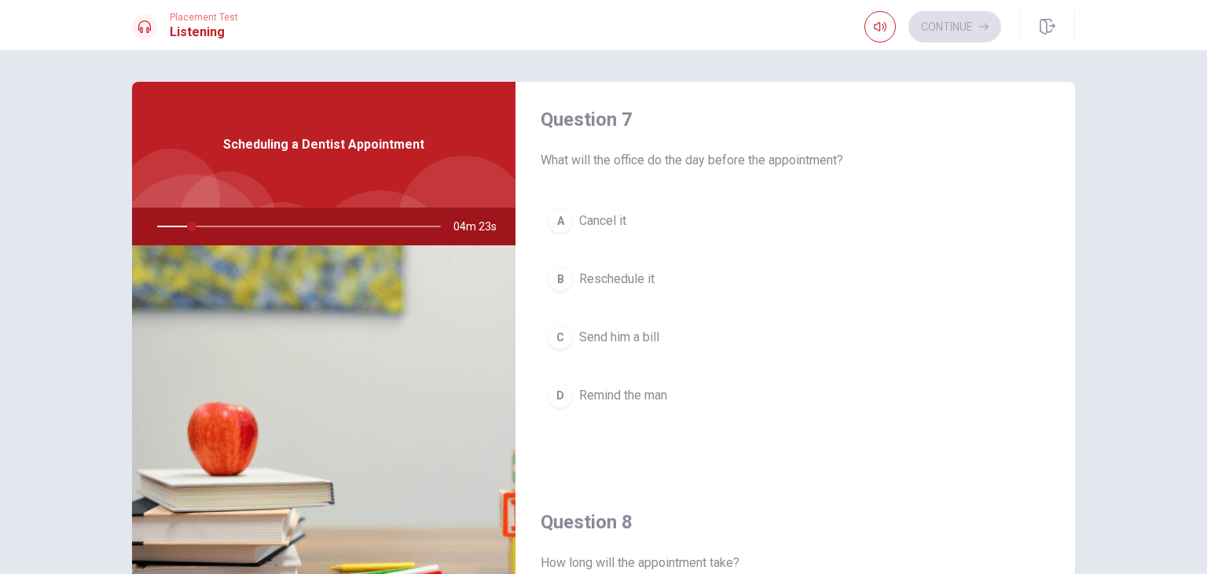
scroll to position [440, 0]
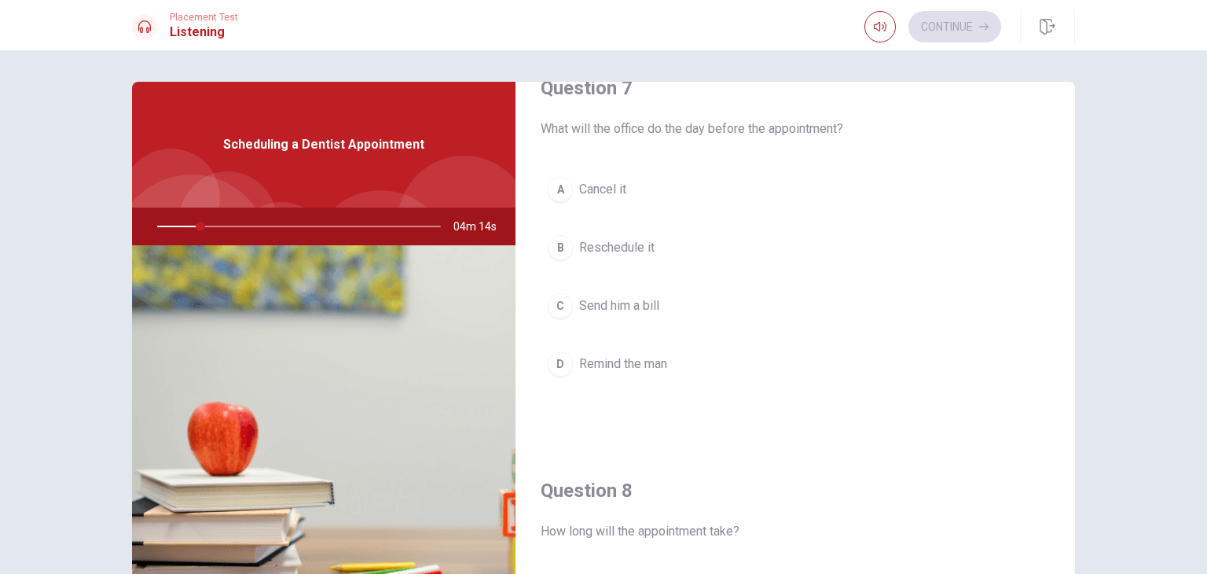
click at [597, 355] on span "Remind the man" at bounding box center [623, 364] width 88 height 19
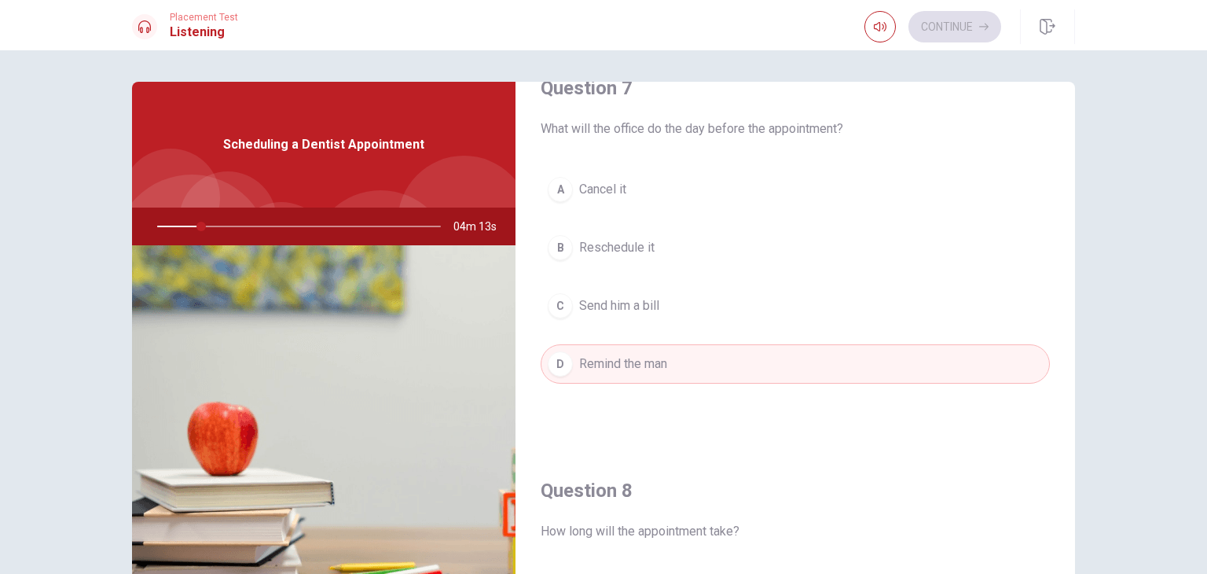
type input "16"
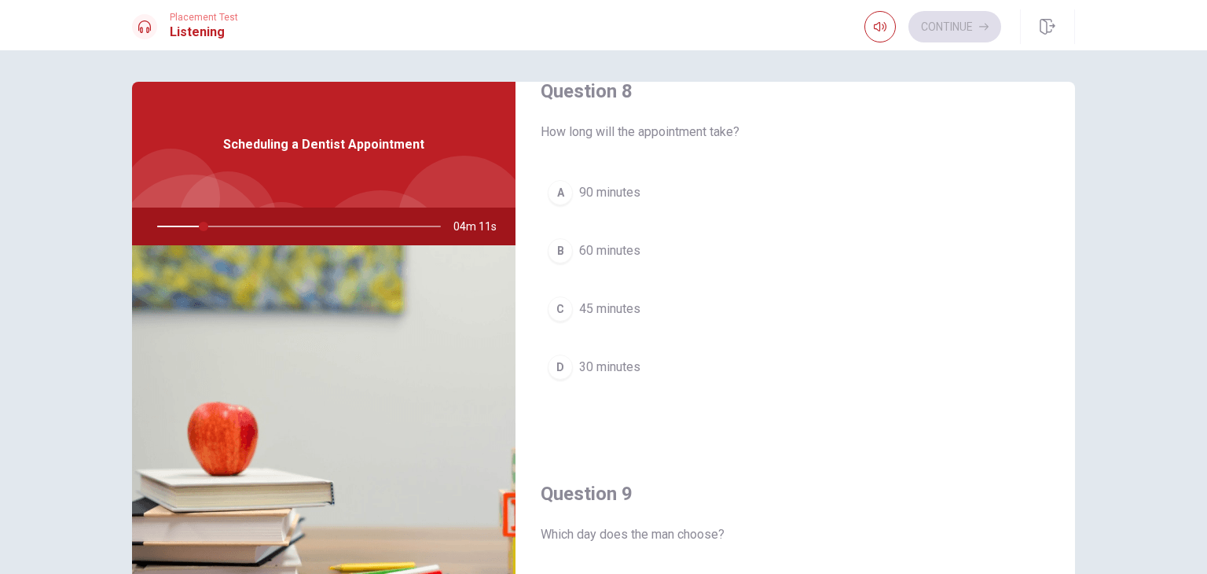
scroll to position [849, 0]
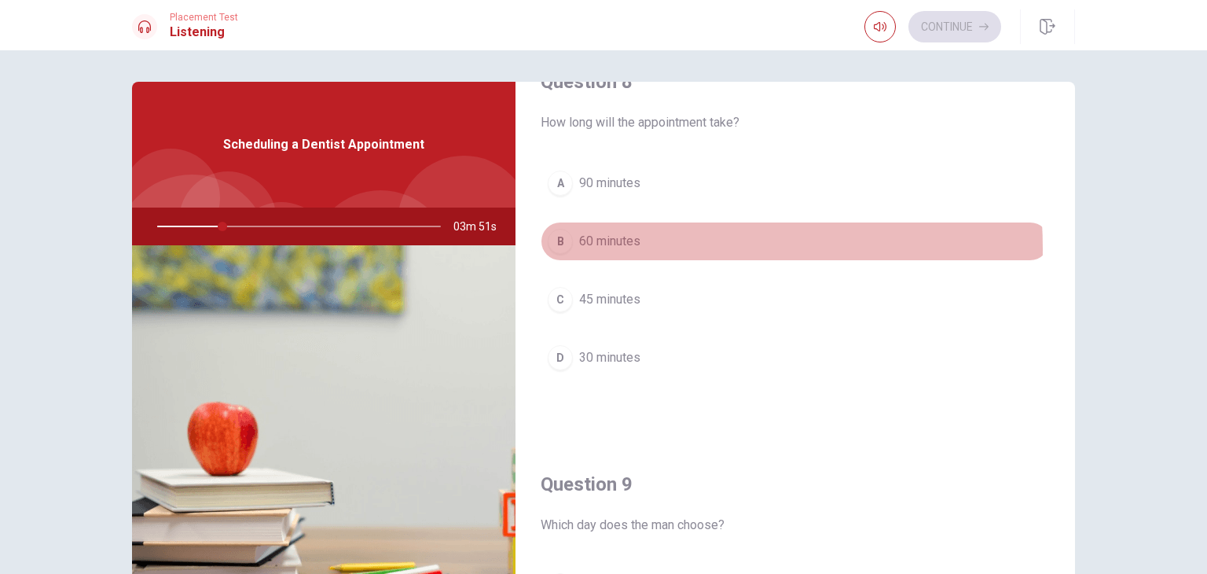
click at [612, 245] on span "60 minutes" at bounding box center [609, 241] width 61 height 19
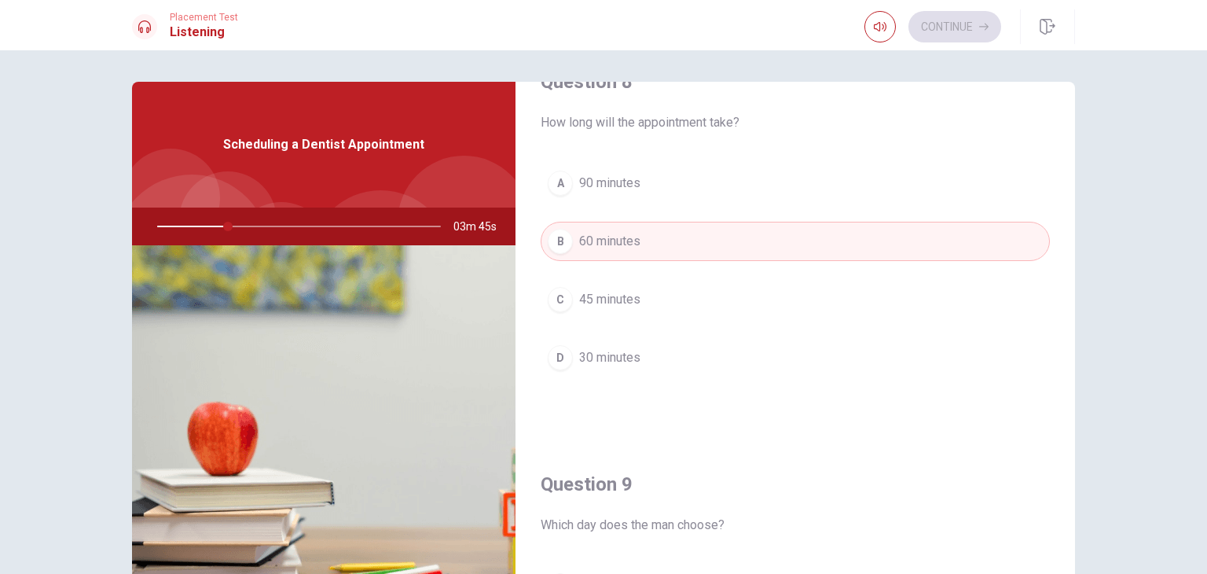
type input "25"
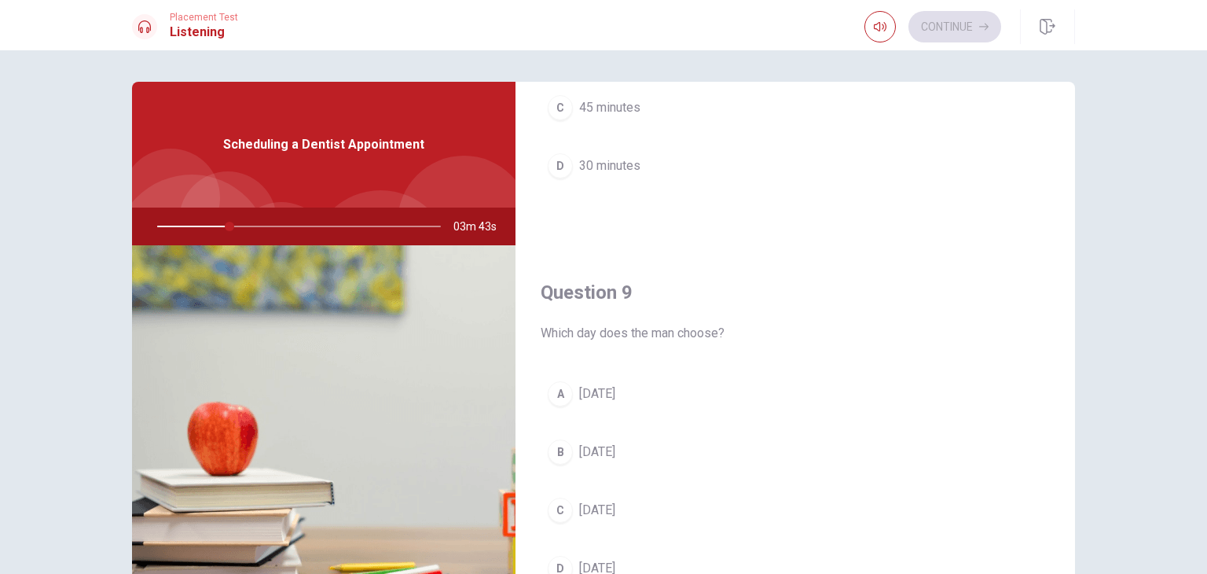
scroll to position [1163, 0]
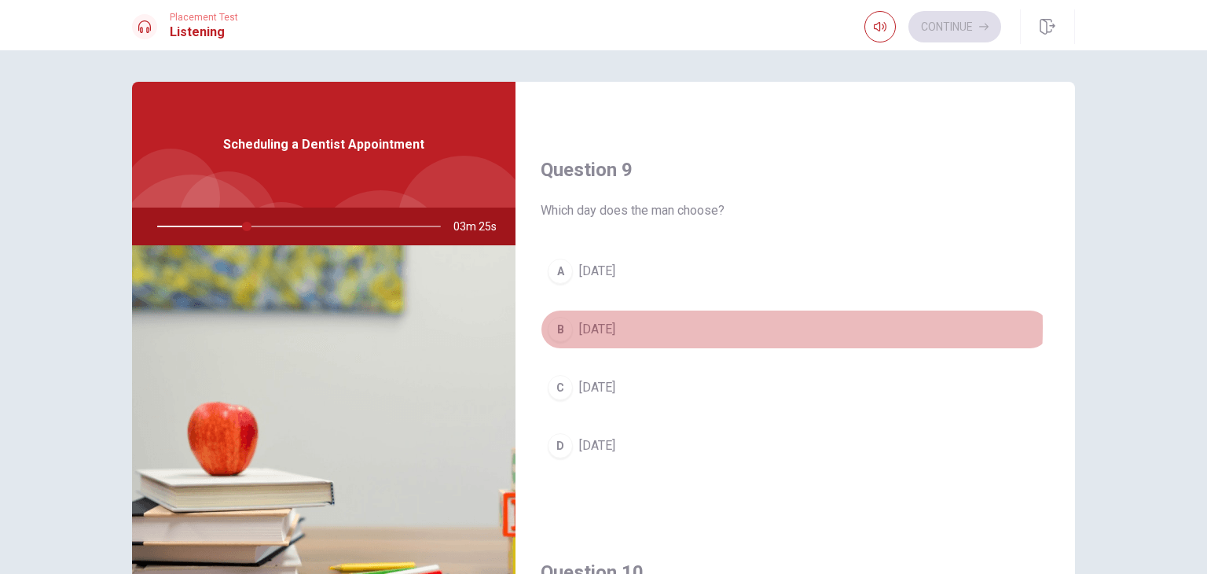
click at [618, 323] on button "B [DATE]" at bounding box center [795, 329] width 509 height 39
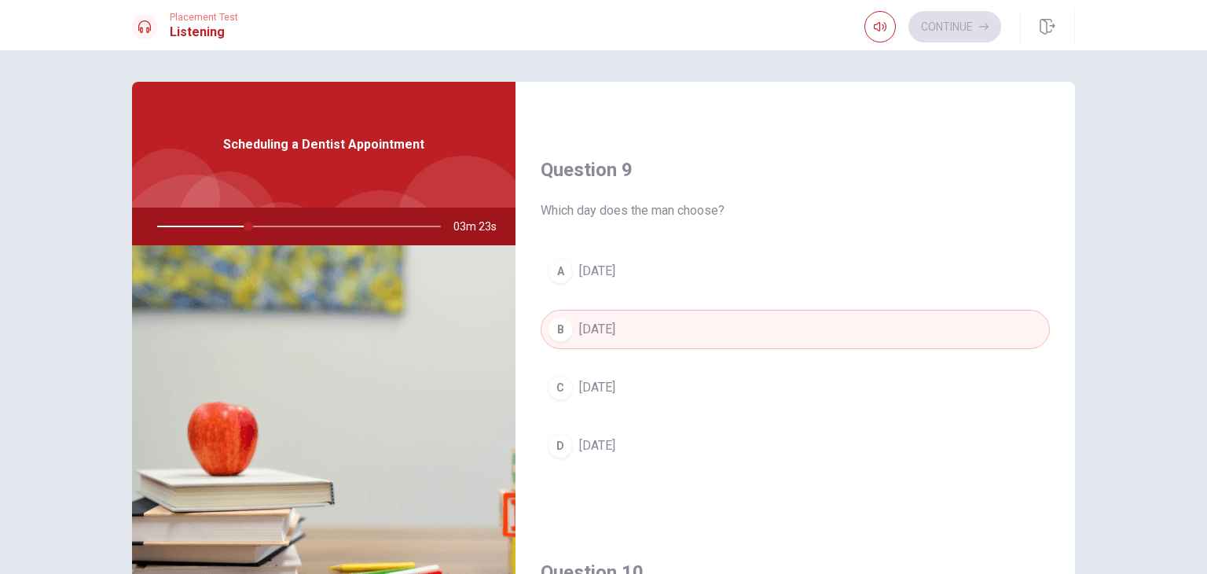
type input "33"
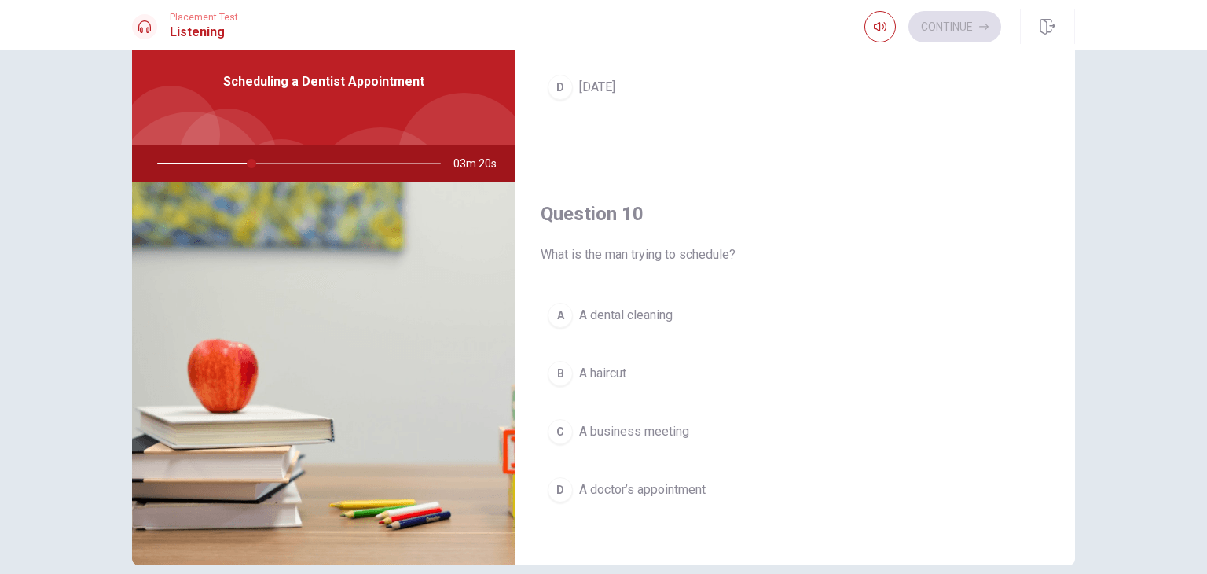
scroll to position [94, 0]
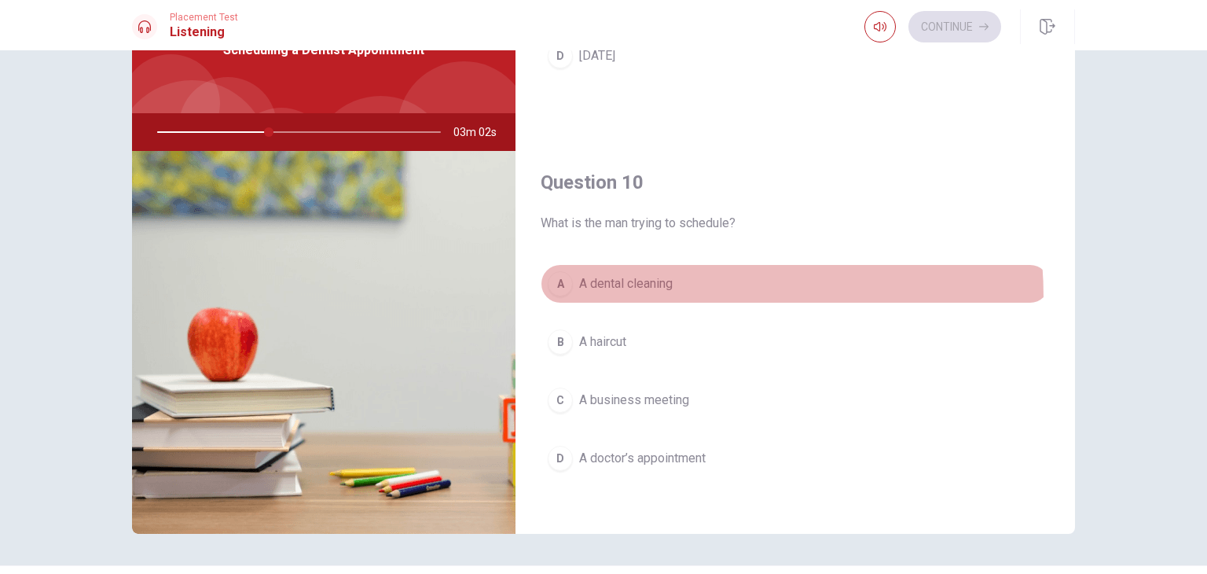
click at [611, 292] on button "A A dental cleaning" at bounding box center [795, 283] width 509 height 39
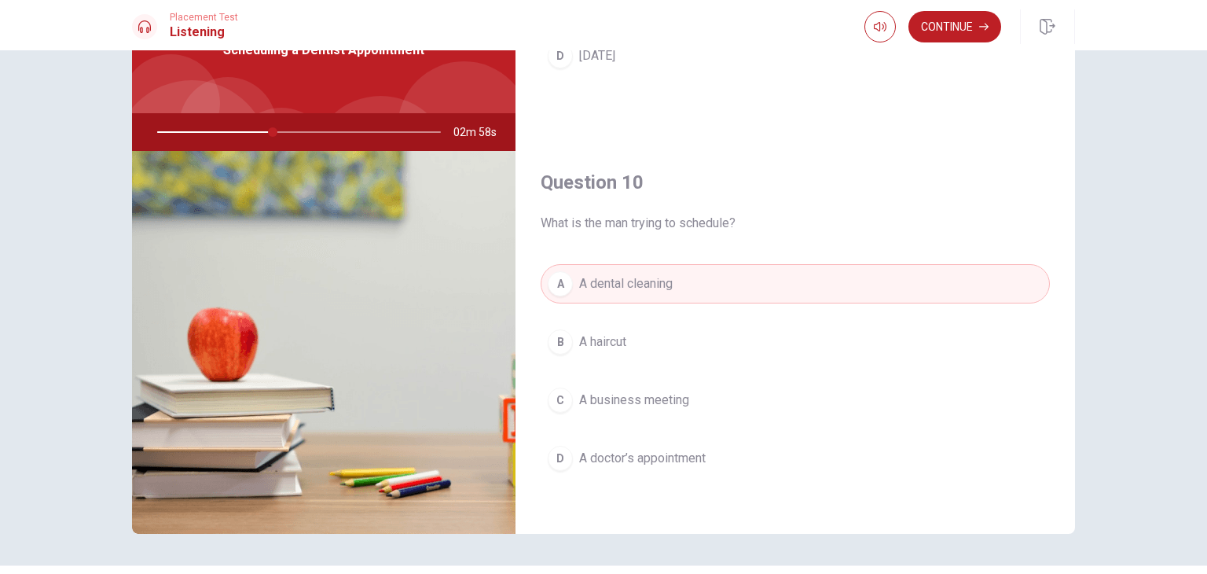
type input "41"
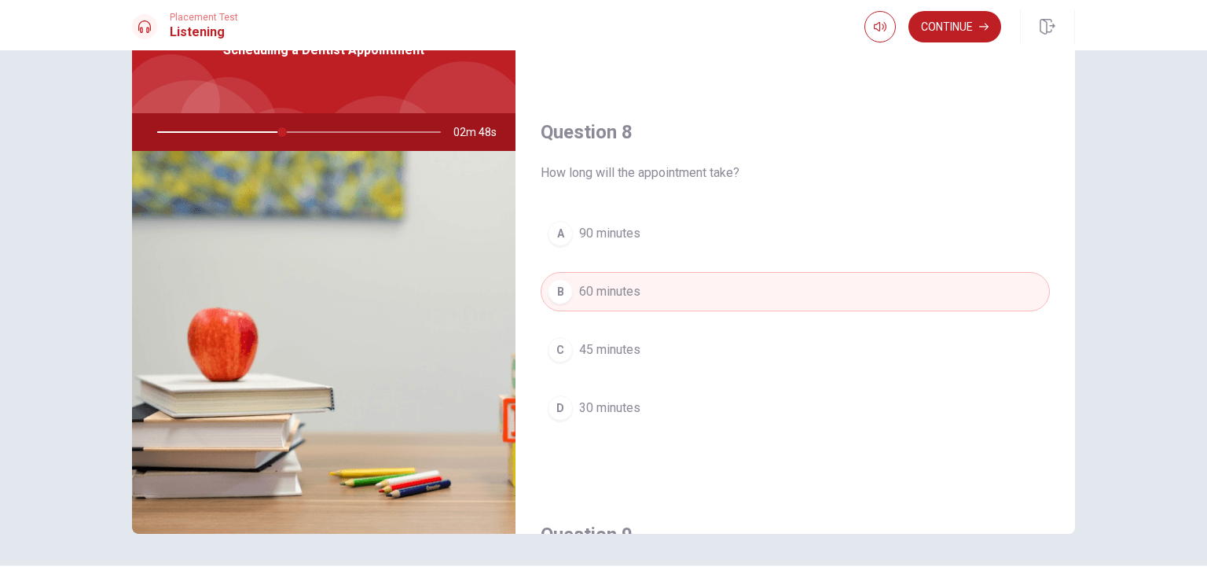
scroll to position [673, 0]
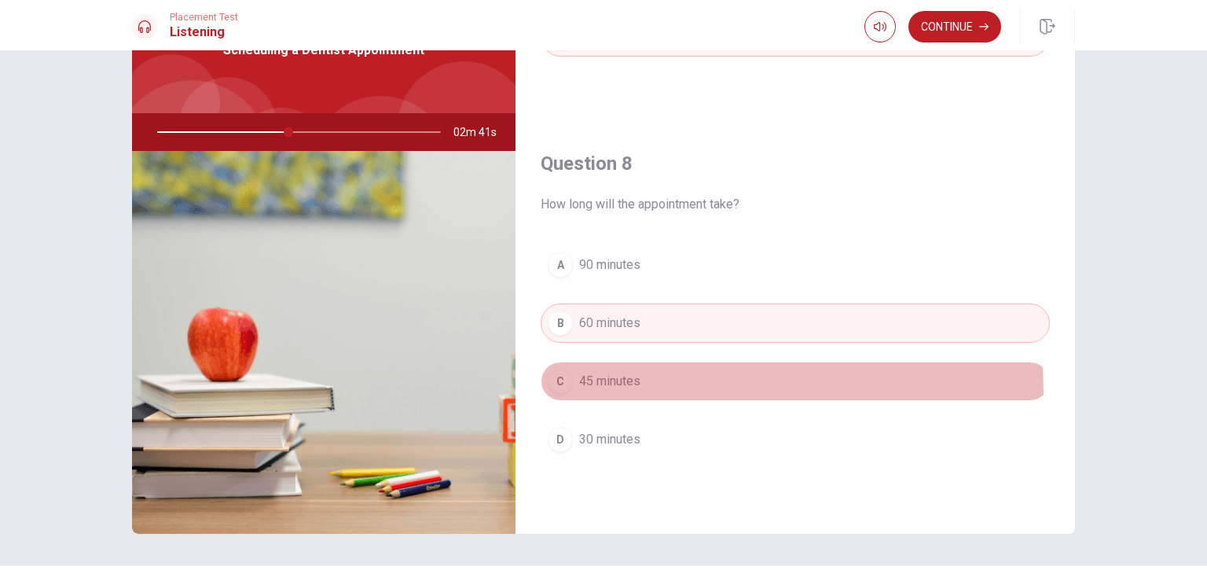
click at [612, 391] on button "C 45 minutes" at bounding box center [795, 381] width 509 height 39
type input "47"
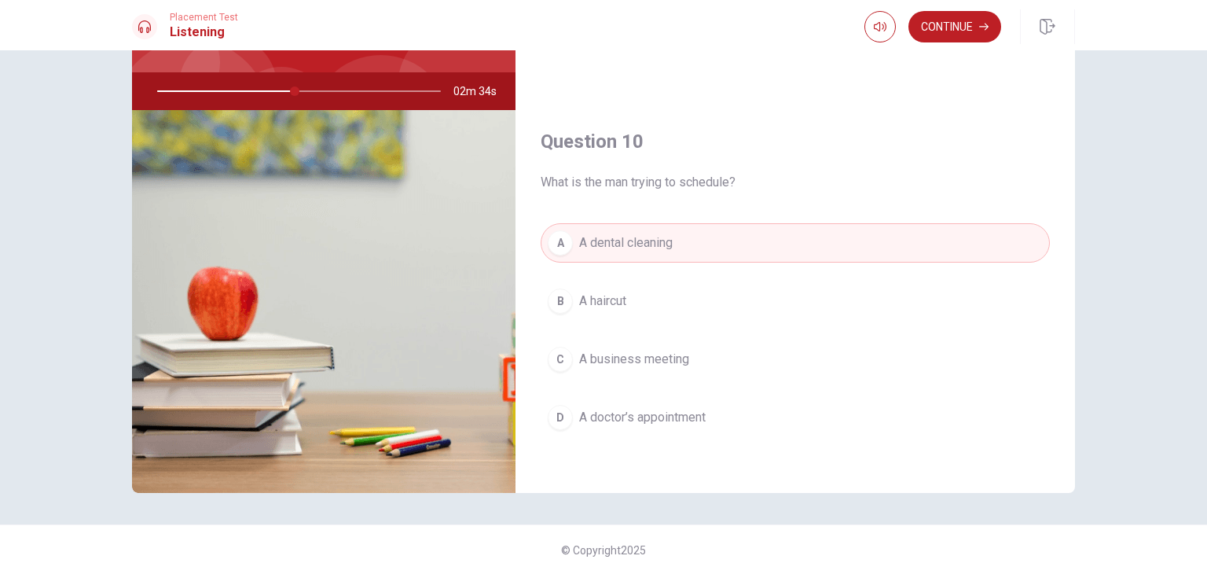
scroll to position [136, 0]
click at [935, 22] on button "Continue" at bounding box center [955, 26] width 93 height 31
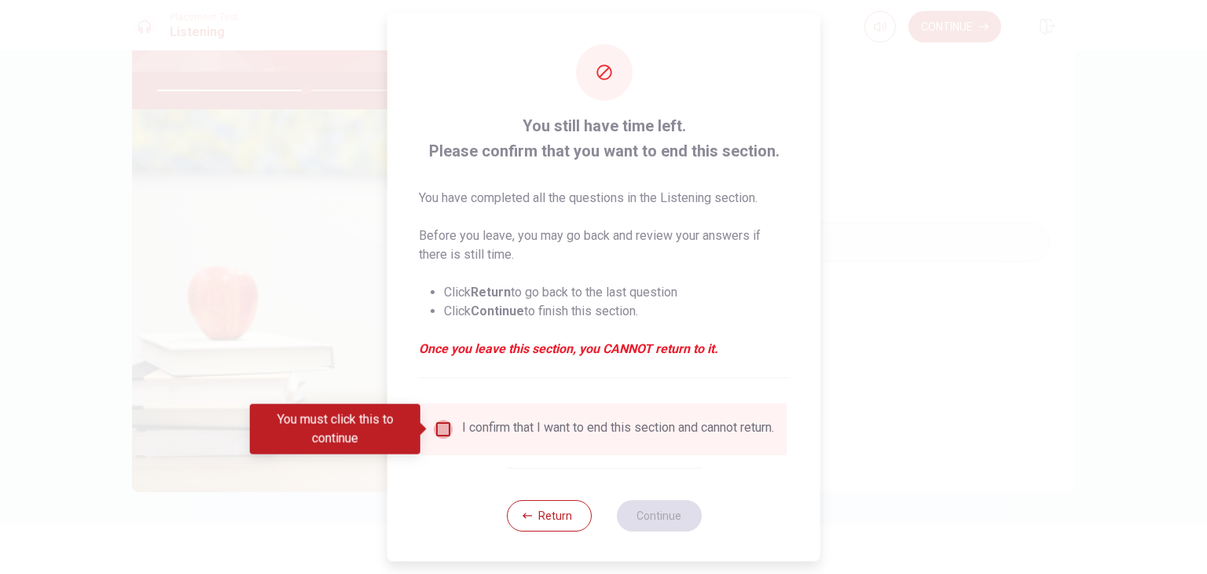
click at [439, 434] on input "You must click this to continue" at bounding box center [443, 429] width 19 height 19
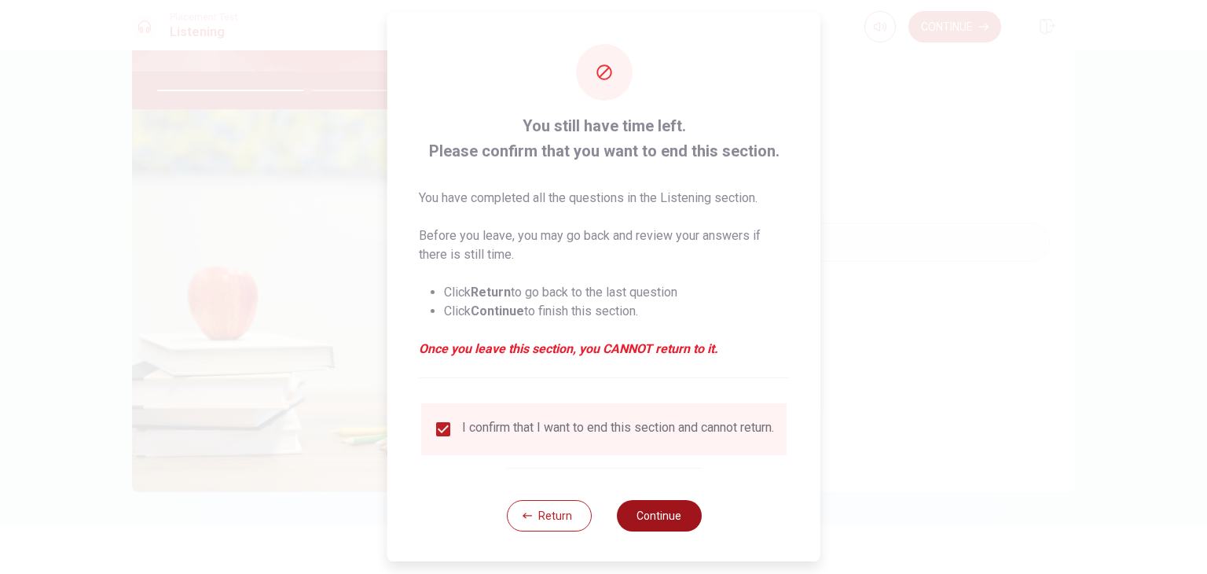
click at [636, 524] on button "Continue" at bounding box center [658, 515] width 85 height 31
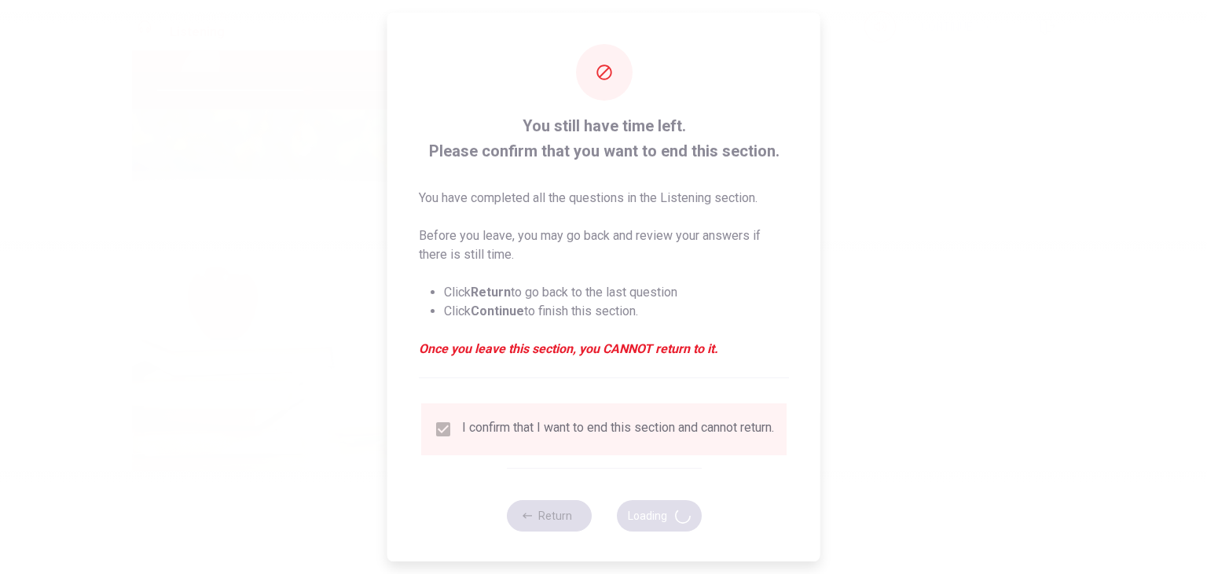
type input "54"
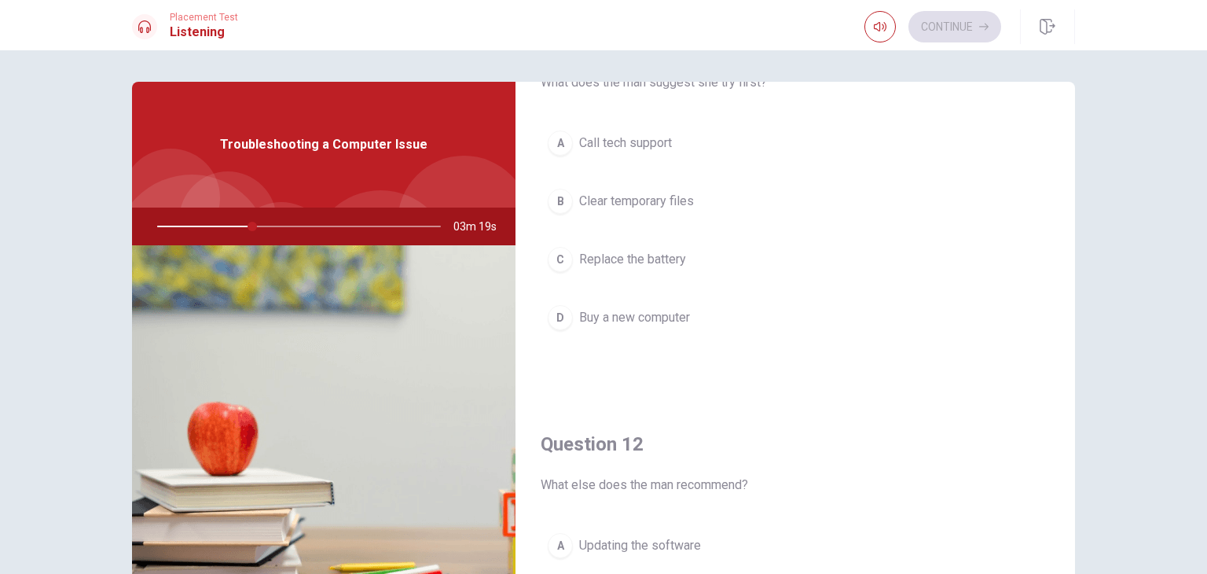
scroll to position [9, 0]
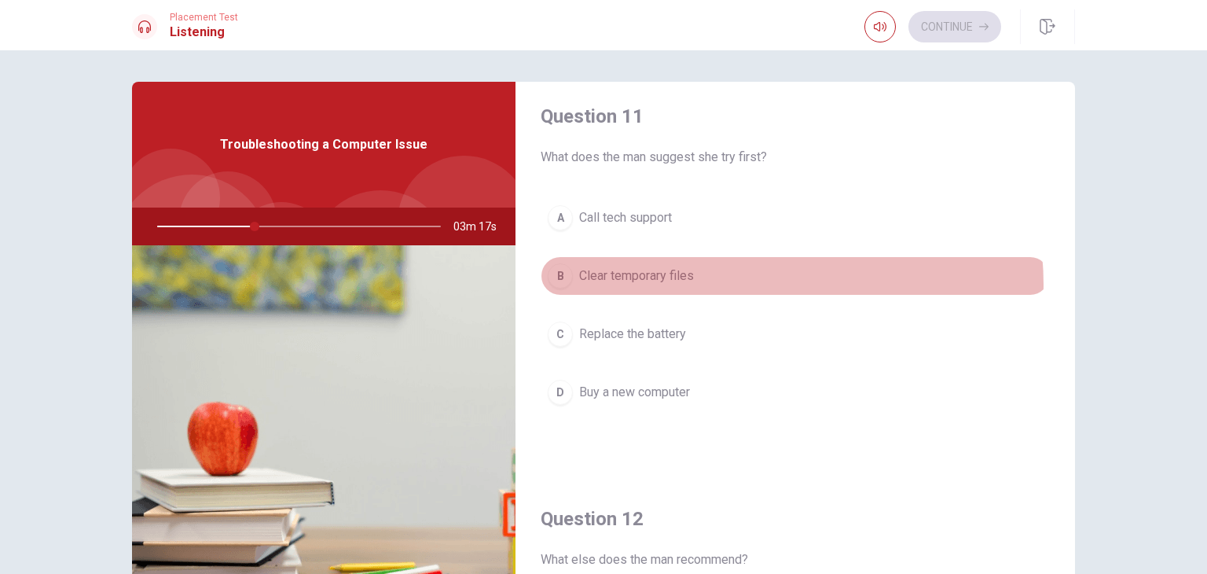
click at [739, 284] on button "B Clear temporary files" at bounding box center [795, 275] width 509 height 39
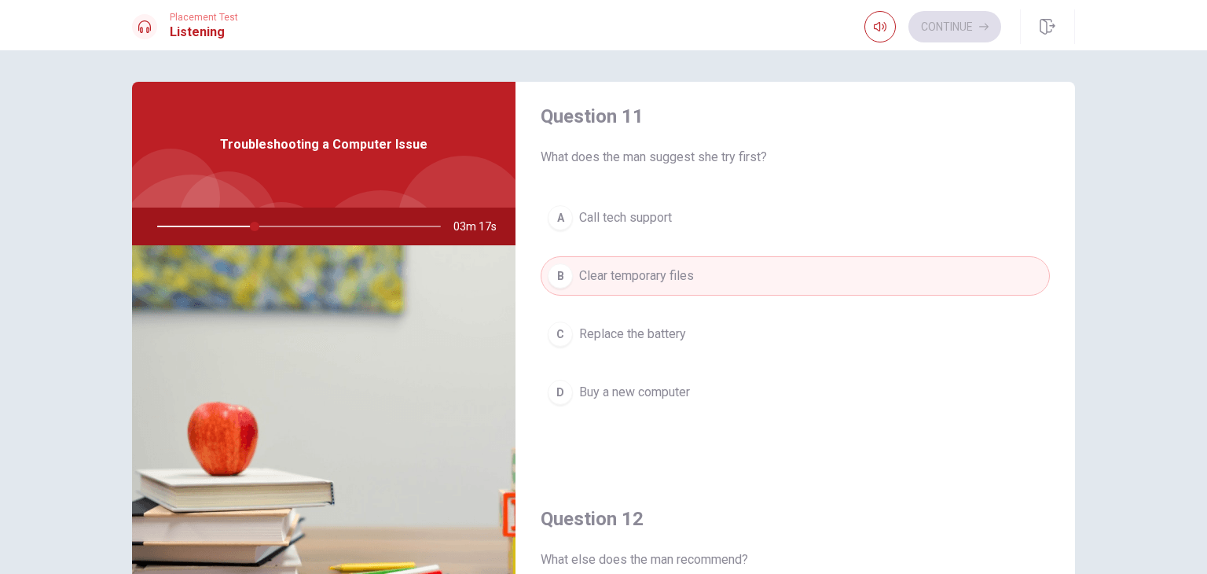
type input "35"
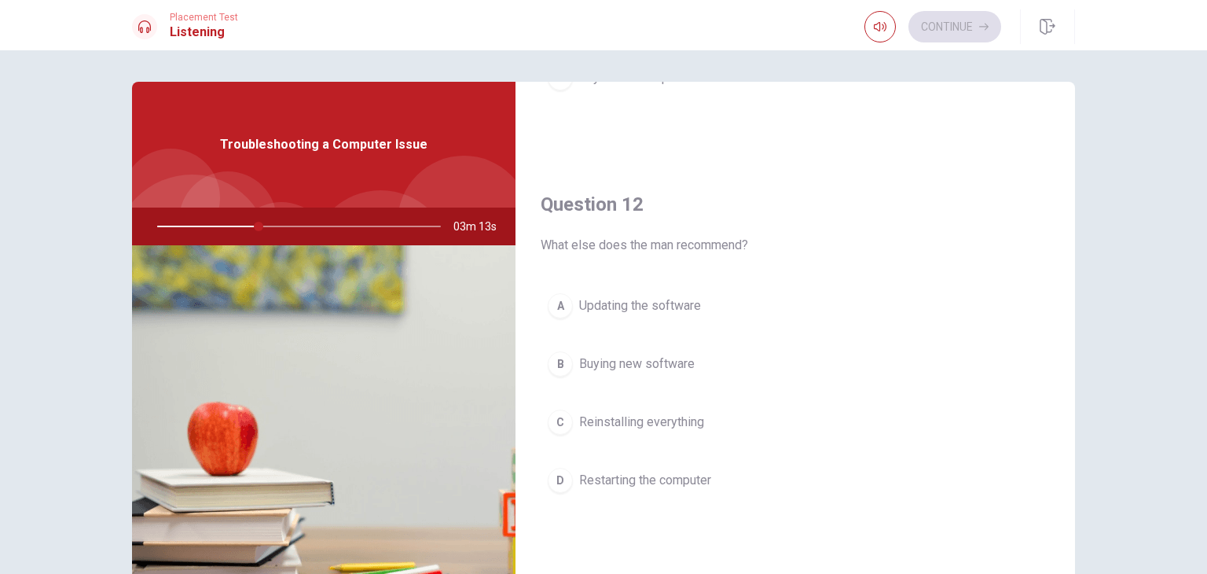
scroll to position [355, 0]
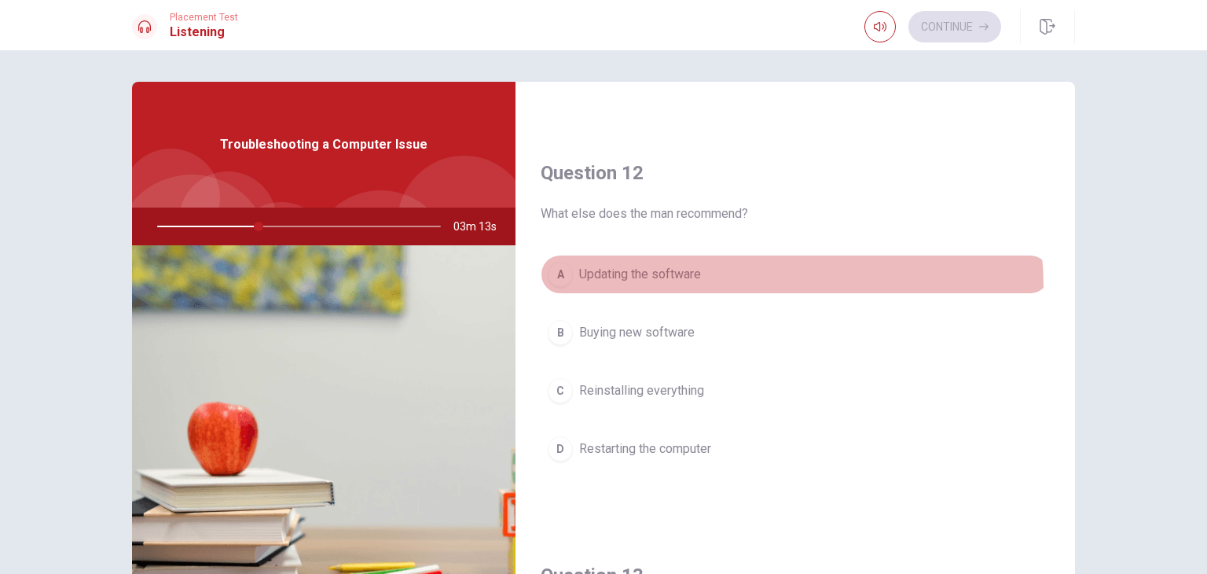
click at [739, 284] on button "A Updating the software" at bounding box center [795, 274] width 509 height 39
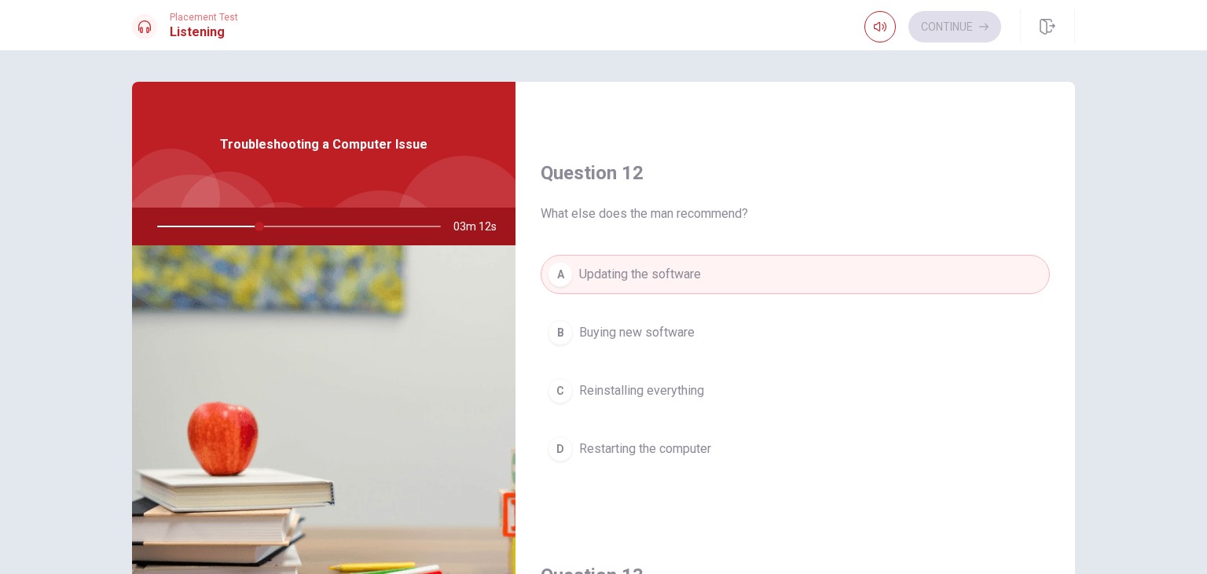
type input "36"
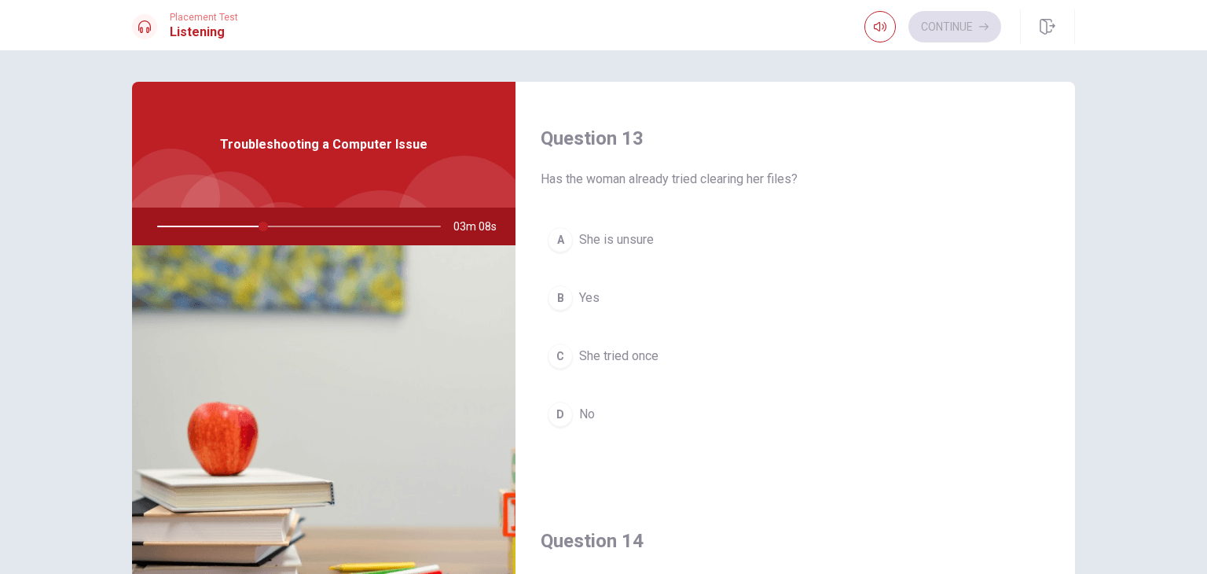
scroll to position [858, 0]
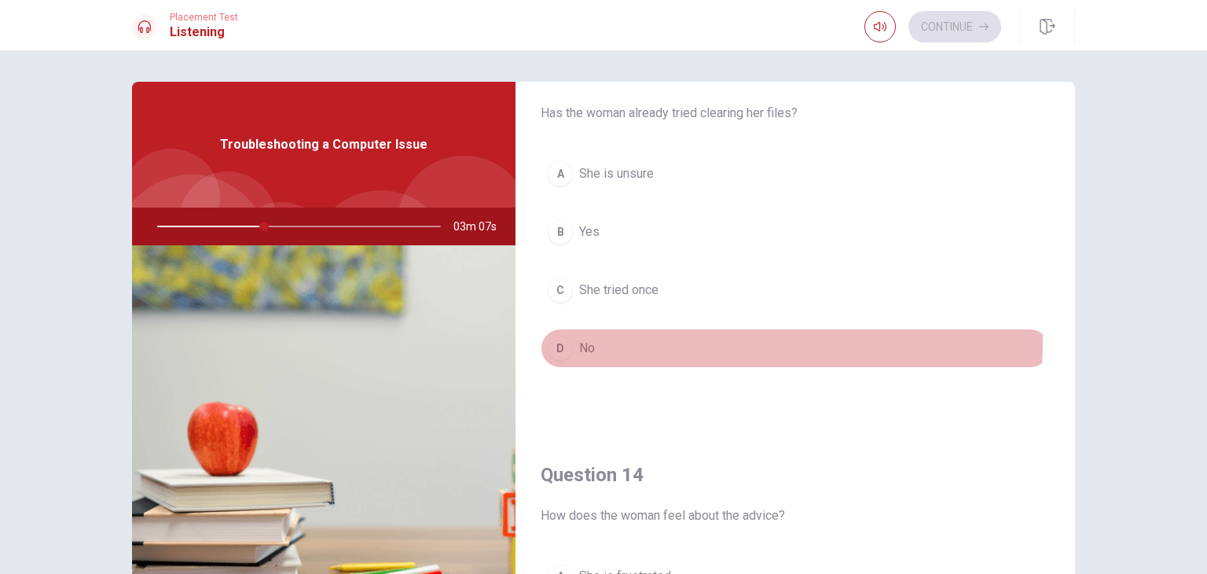
click at [582, 339] on span "No" at bounding box center [587, 348] width 16 height 19
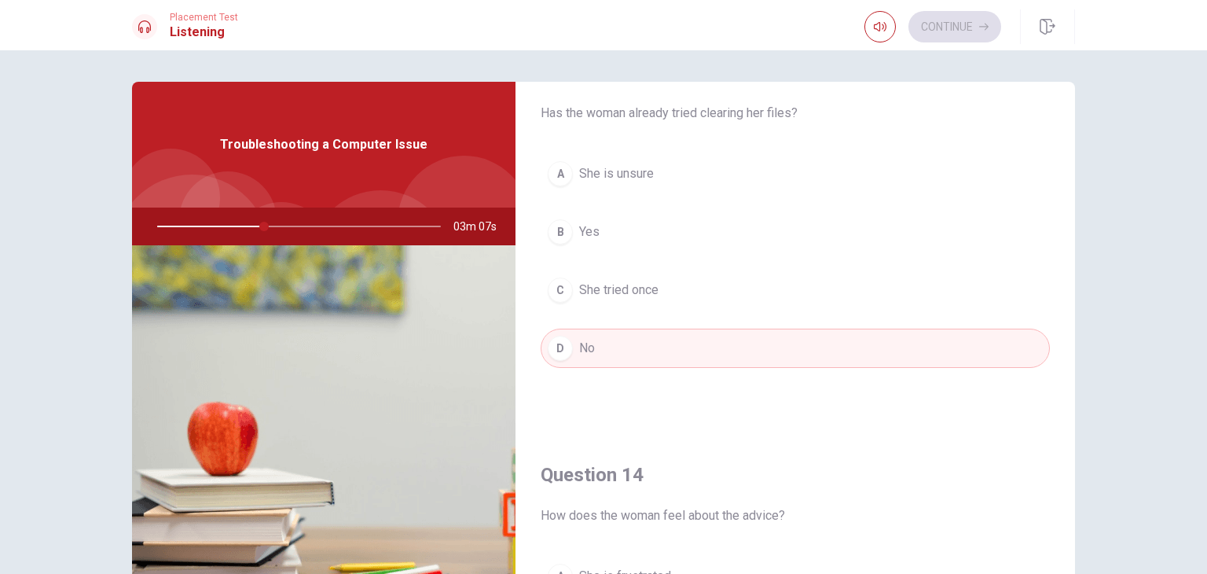
type input "38"
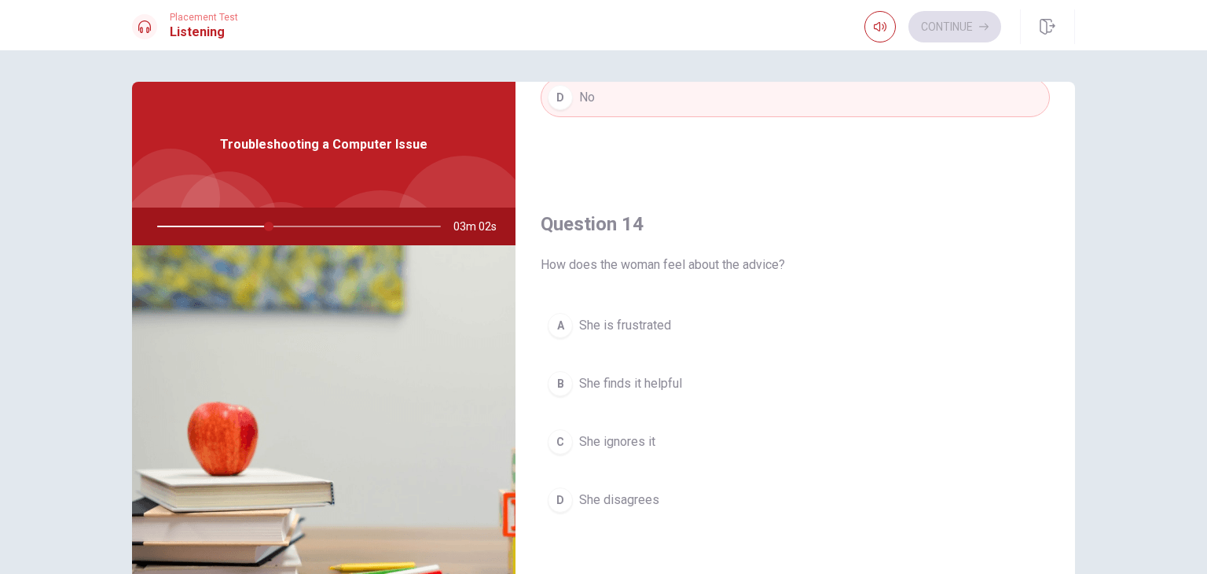
scroll to position [1110, 0]
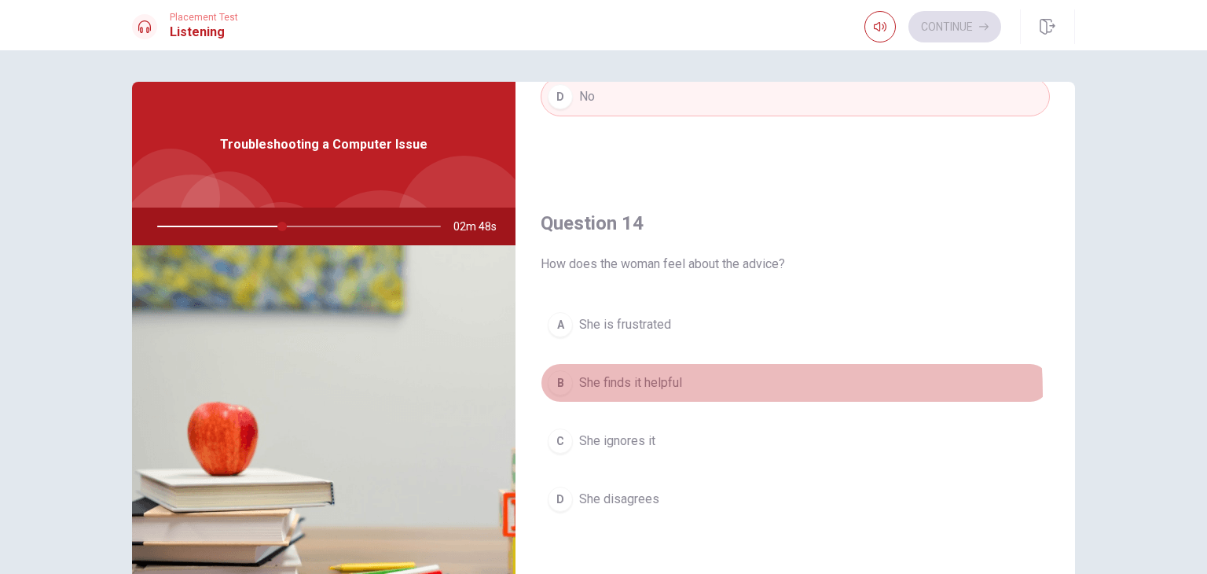
click at [607, 389] on button "B She finds it helpful" at bounding box center [795, 382] width 509 height 39
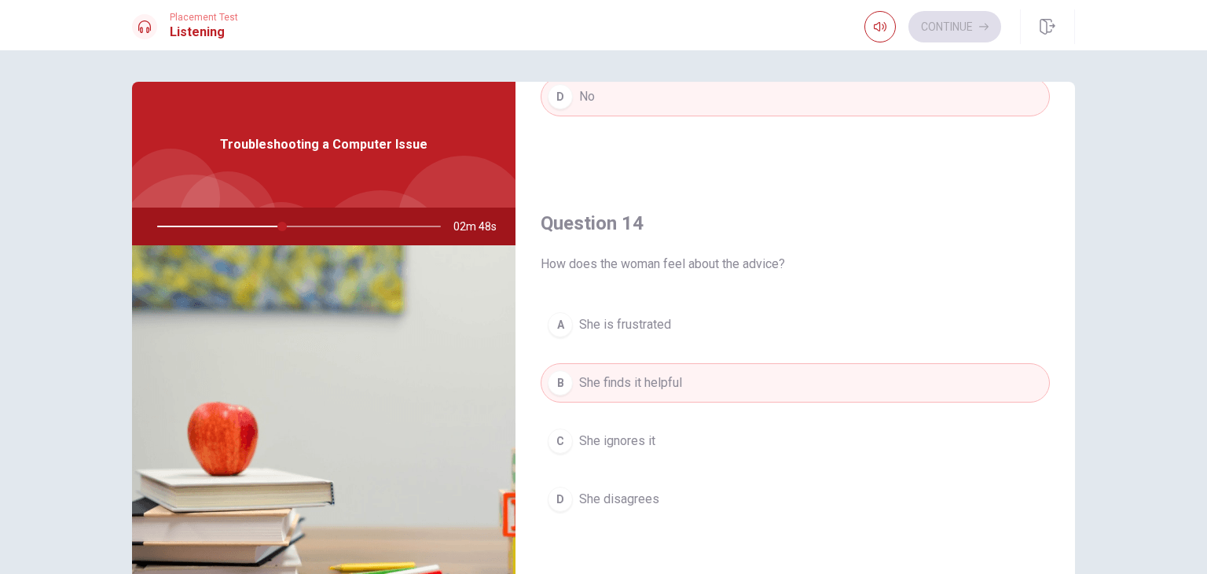
type input "44"
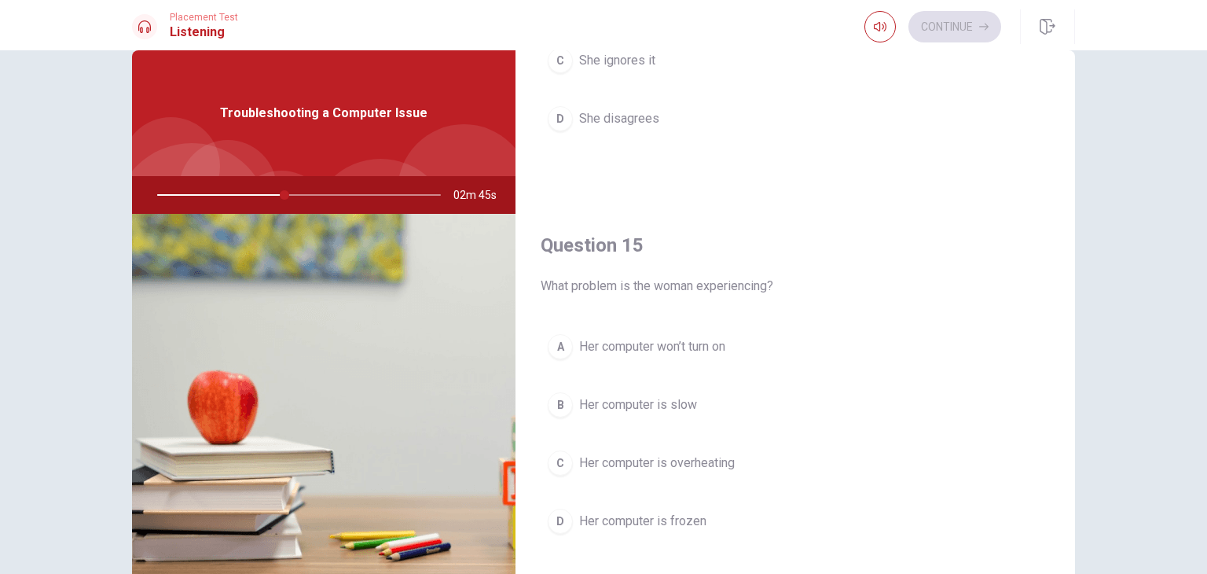
scroll to position [63, 0]
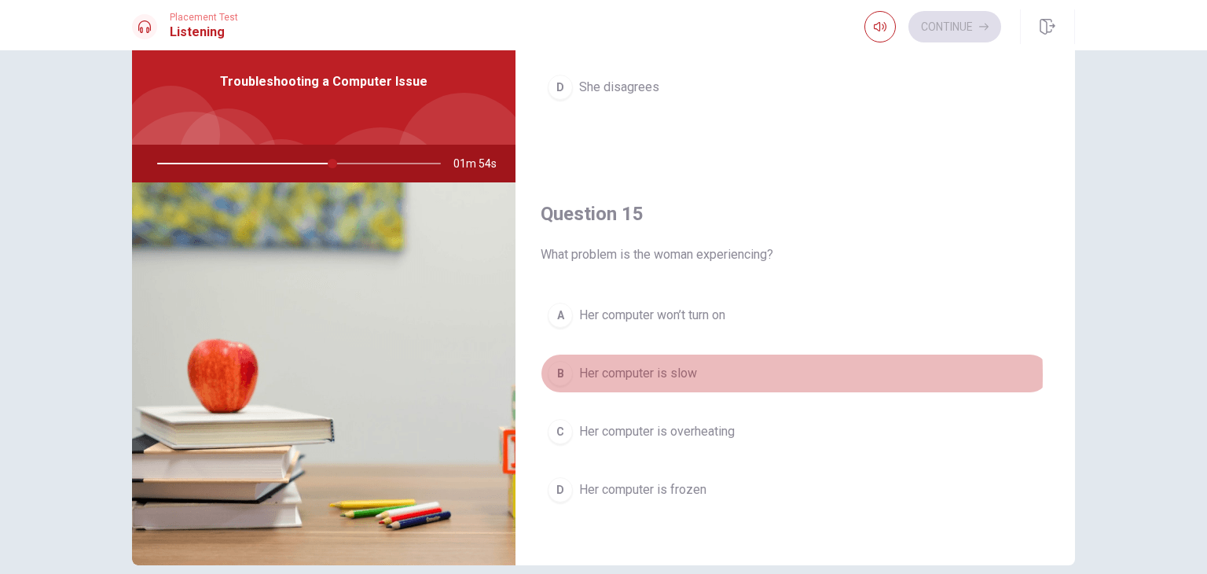
click at [629, 369] on span "Her computer is slow" at bounding box center [638, 373] width 118 height 19
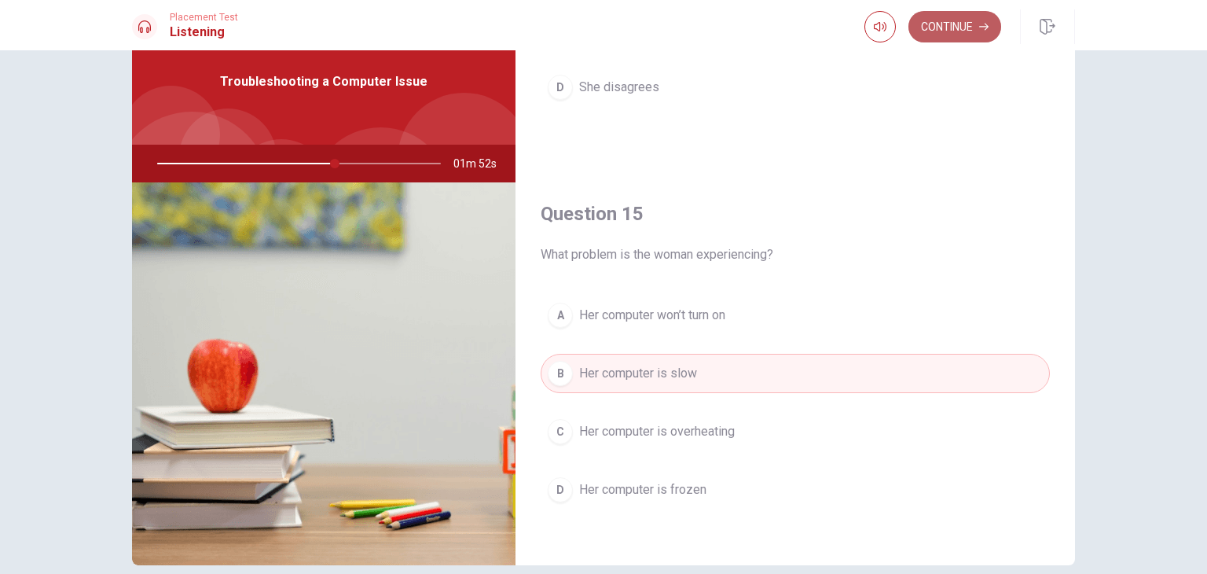
click at [935, 24] on button "Continue" at bounding box center [955, 26] width 93 height 31
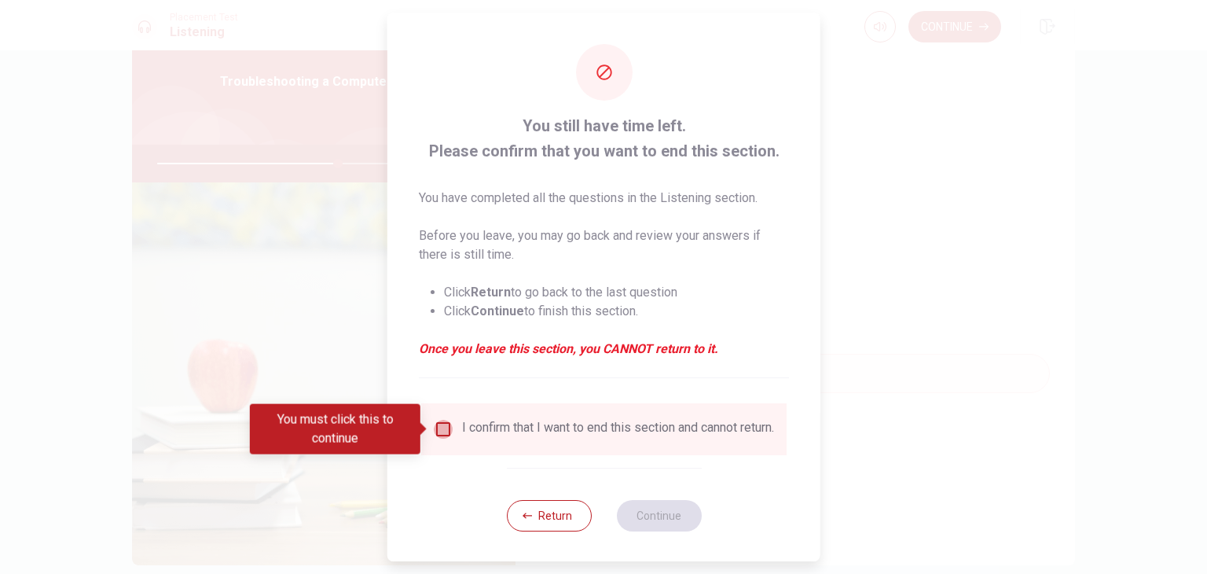
click at [441, 432] on input "You must click this to continue" at bounding box center [443, 429] width 19 height 19
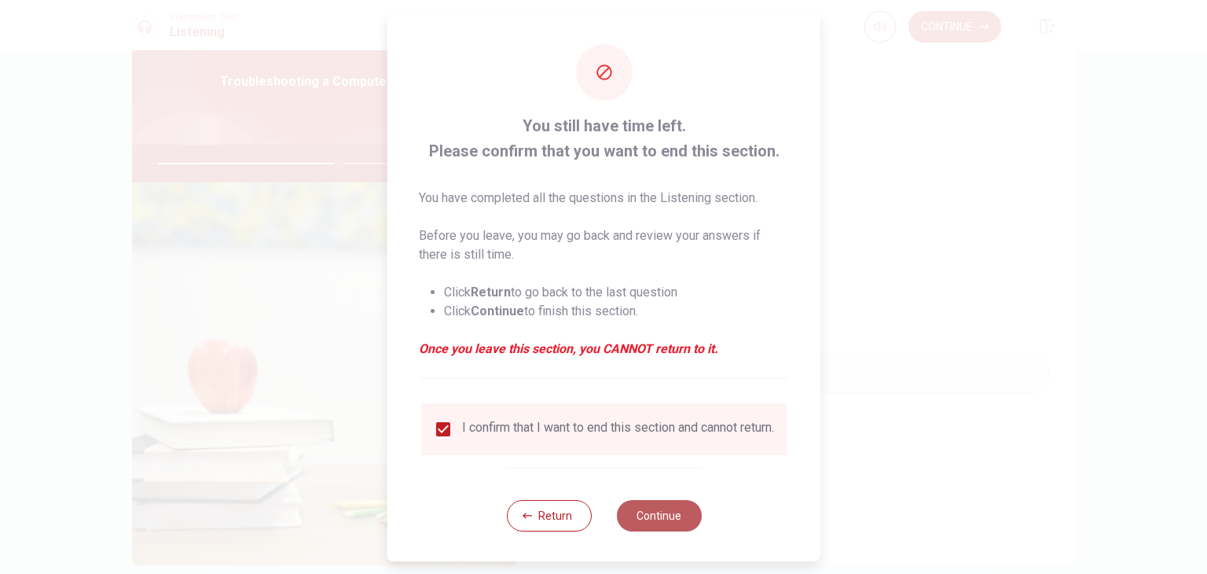
click at [637, 516] on button "Continue" at bounding box center [658, 515] width 85 height 31
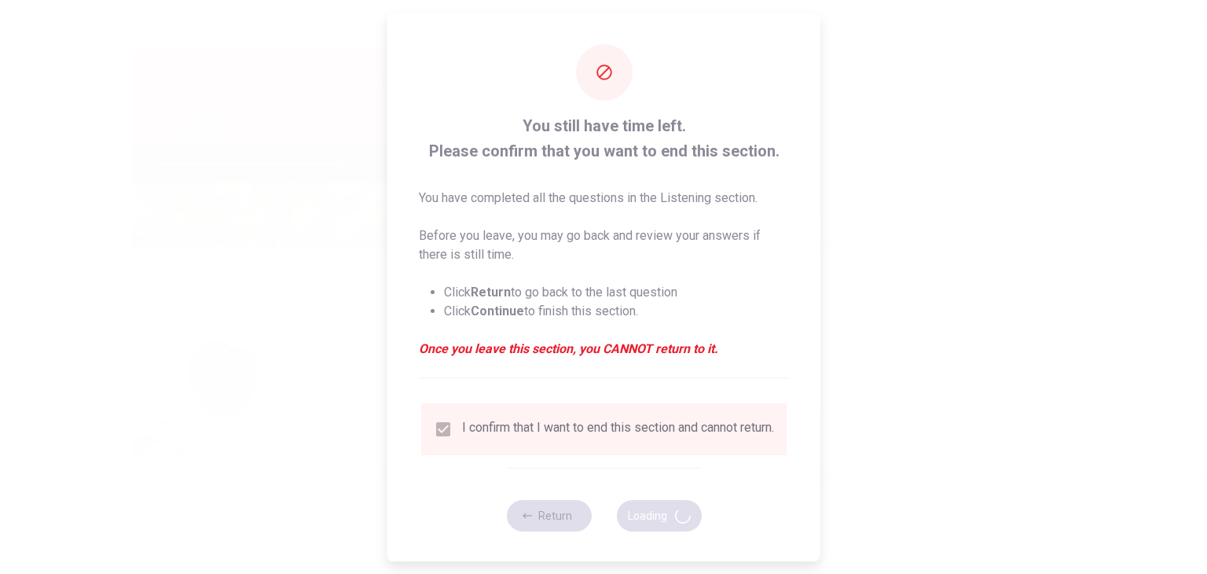
type input "65"
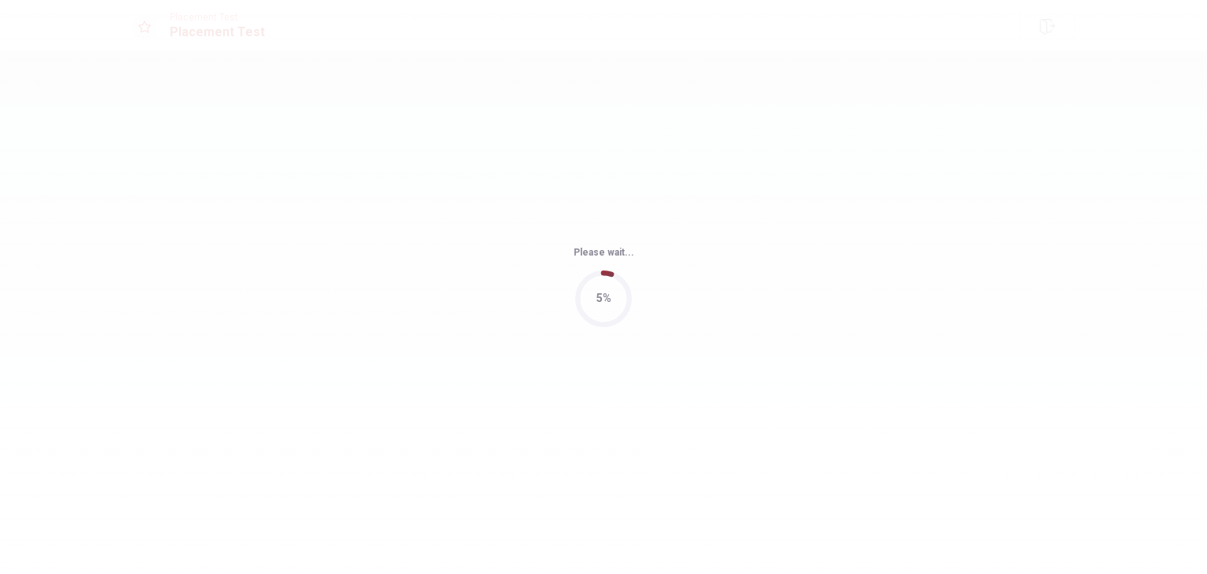
scroll to position [0, 0]
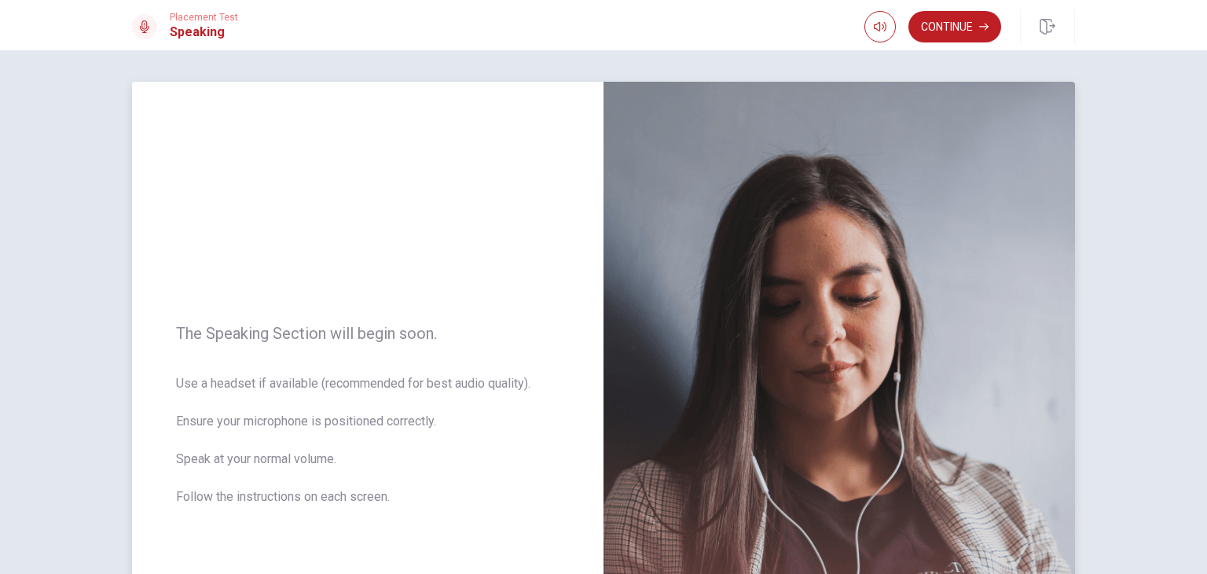
click at [746, 156] on img at bounding box center [840, 424] width 472 height 685
click at [932, 34] on button "Continue" at bounding box center [955, 26] width 93 height 31
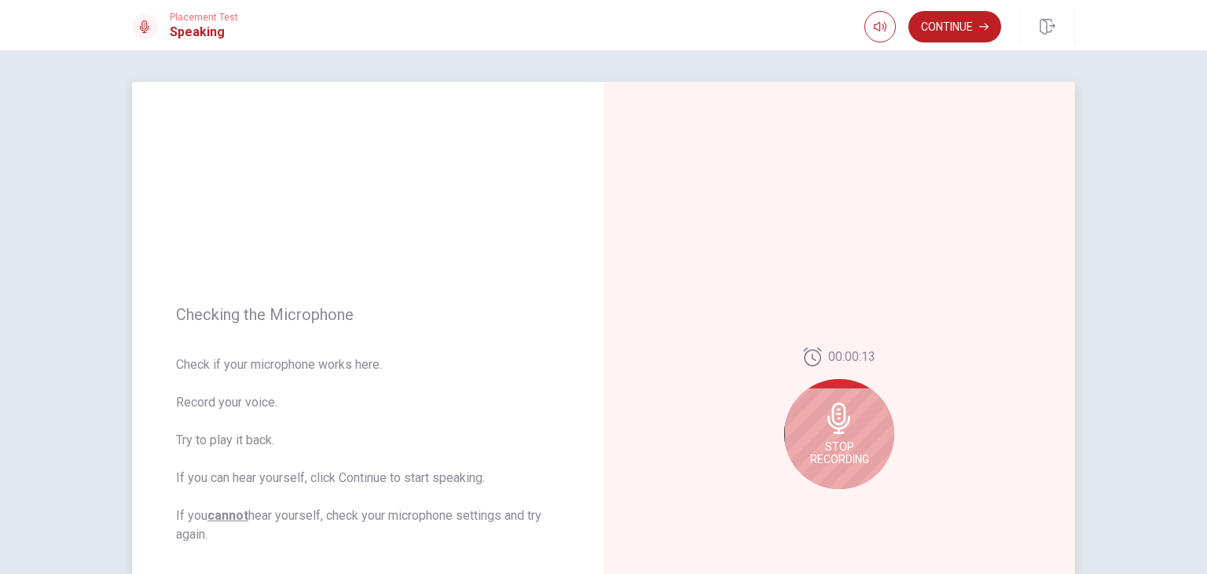
click at [830, 454] on span "Stop Recording" at bounding box center [839, 452] width 59 height 25
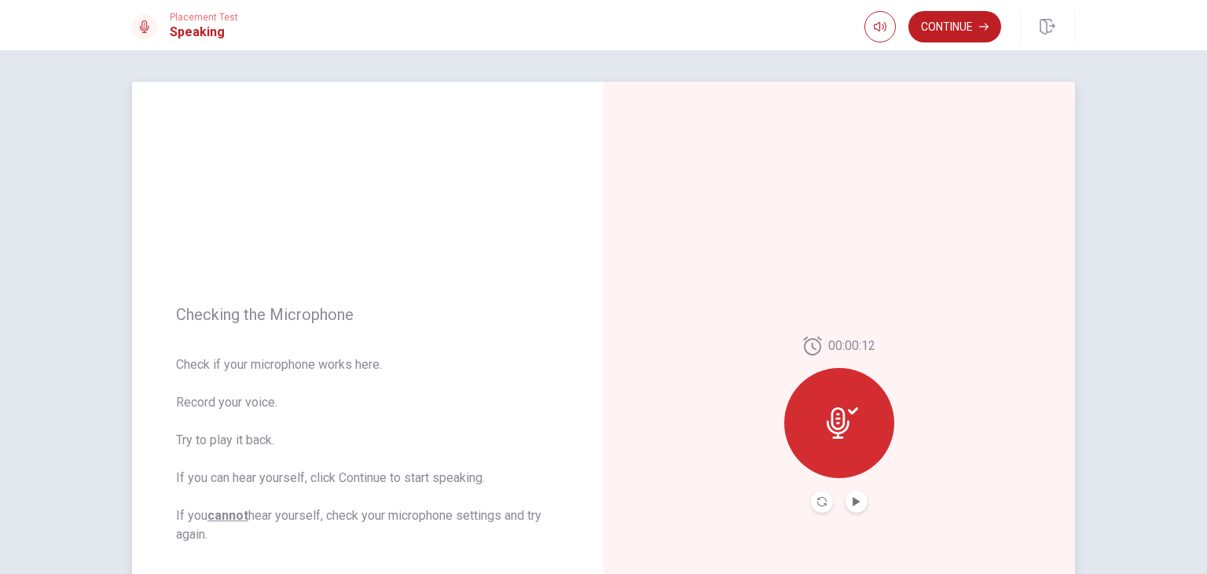
click at [830, 454] on div at bounding box center [839, 423] width 110 height 110
click at [855, 509] on button "Play Audio" at bounding box center [857, 501] width 22 height 22
click at [962, 33] on button "Continue" at bounding box center [955, 26] width 93 height 31
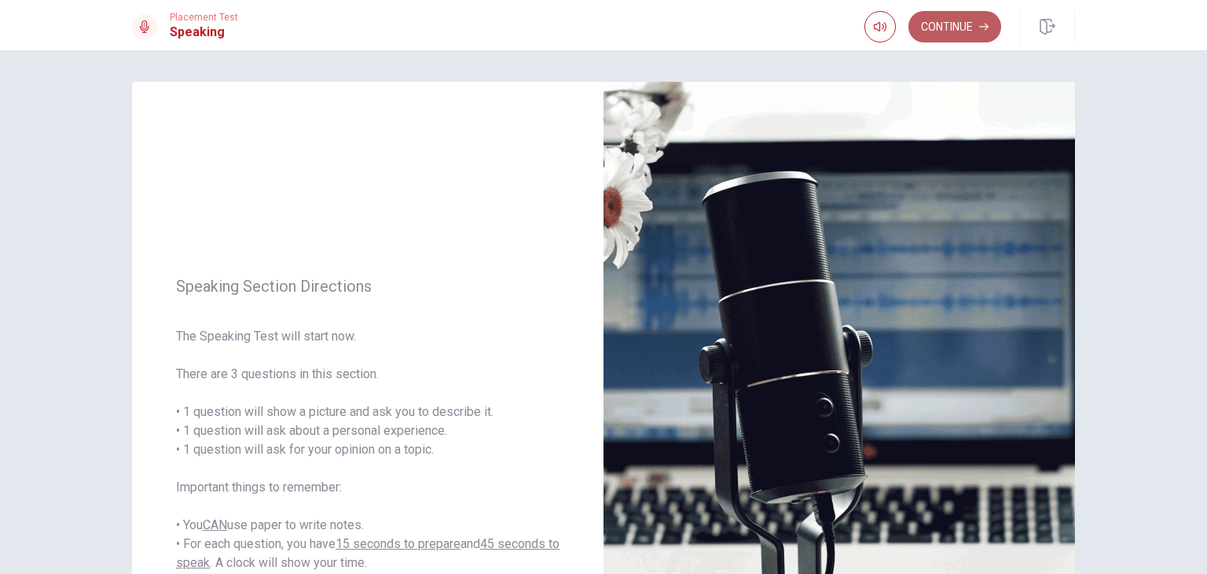
click at [931, 18] on button "Continue" at bounding box center [955, 26] width 93 height 31
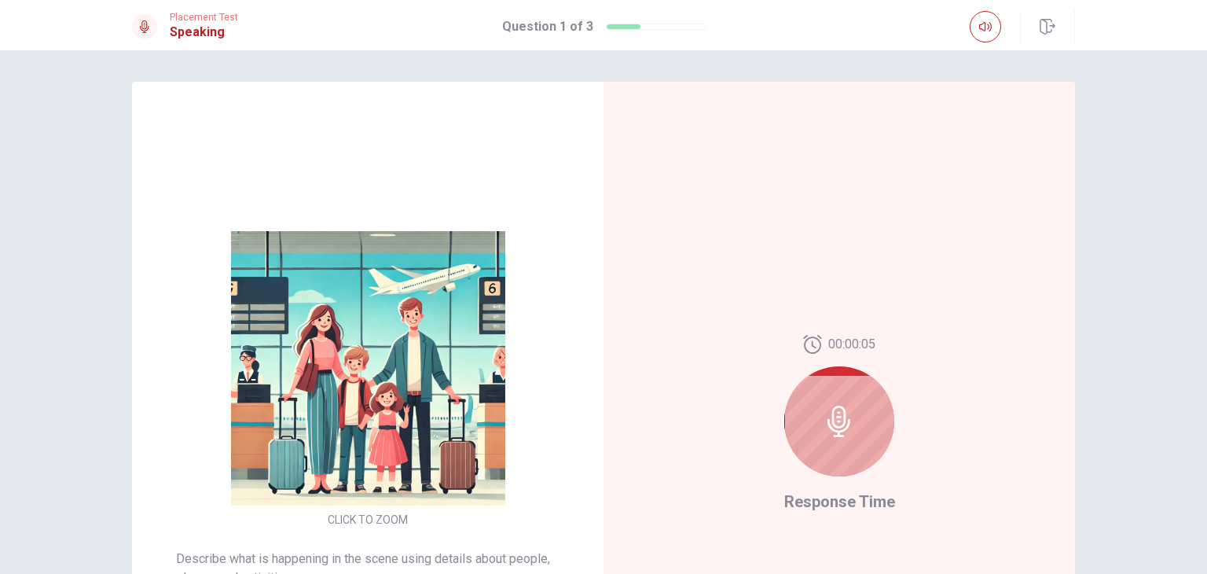
click at [931, 18] on div "Placement Test Speaking Question 1 of 3" at bounding box center [604, 26] width 994 height 35
click at [839, 367] on div at bounding box center [839, 421] width 110 height 110
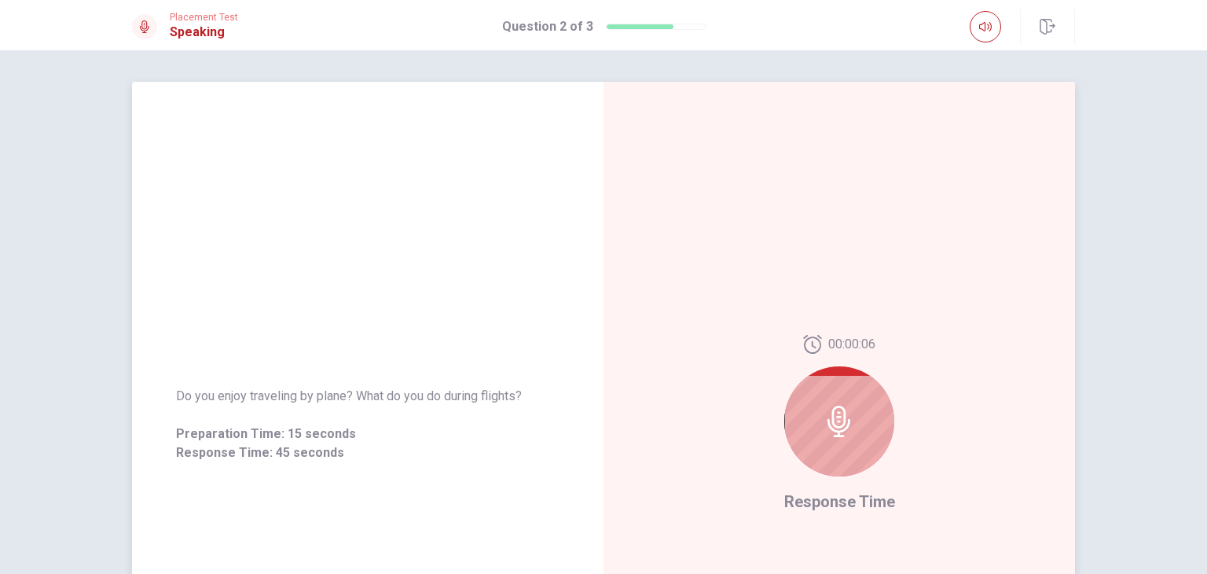
click at [839, 367] on div at bounding box center [839, 421] width 110 height 110
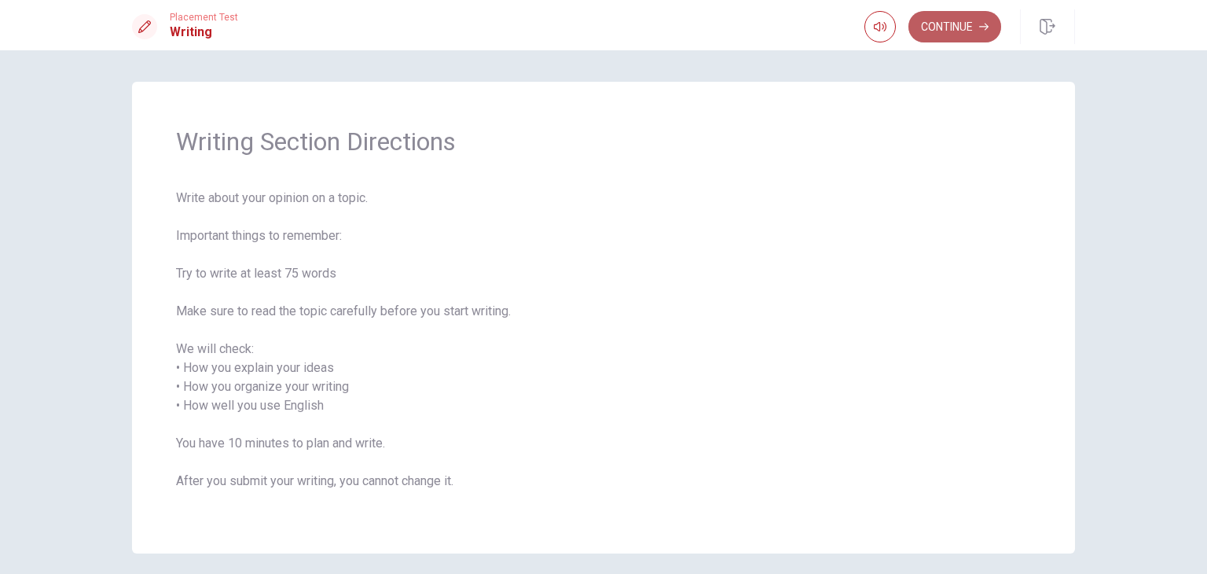
click at [962, 28] on button "Continue" at bounding box center [955, 26] width 93 height 31
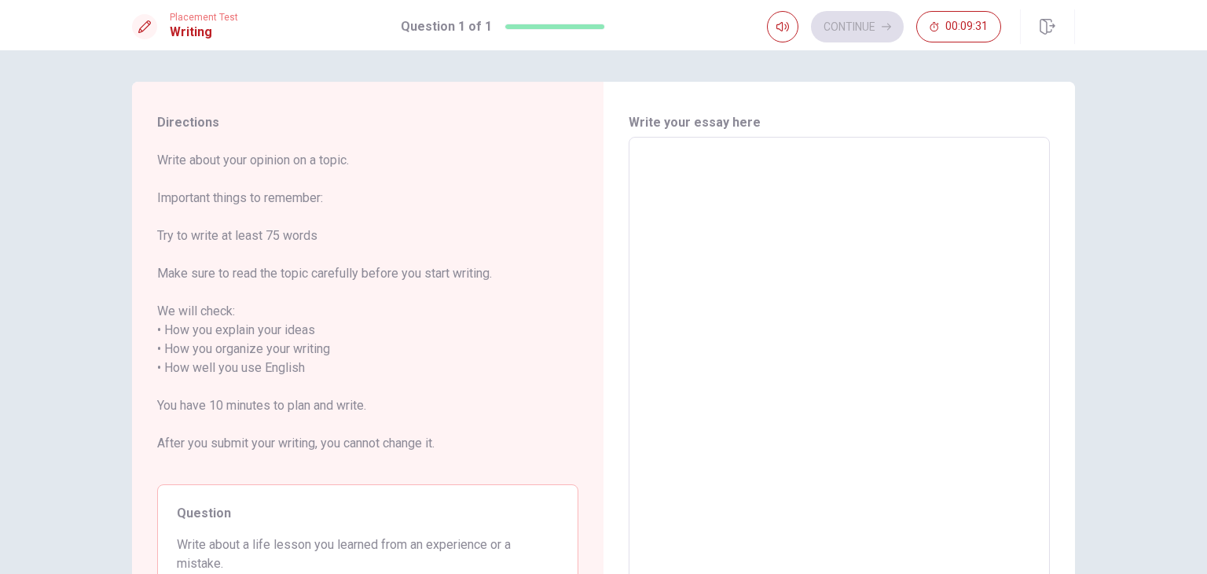
click at [724, 255] on textarea at bounding box center [839, 368] width 399 height 436
type textarea "O"
type textarea "x"
type textarea "On"
type textarea "x"
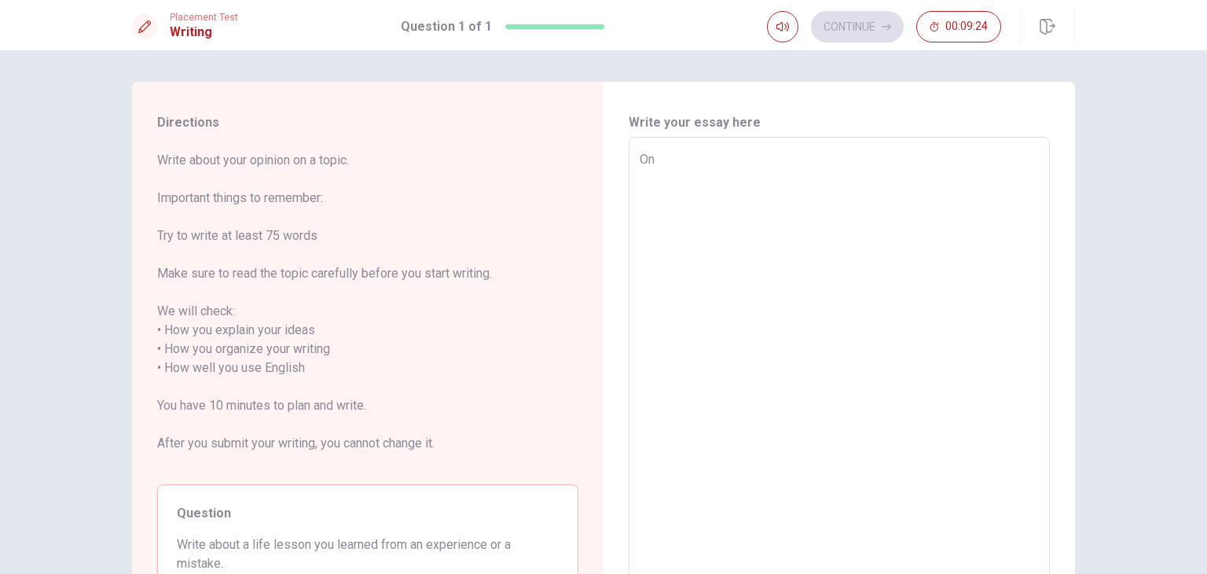
type textarea "One"
type textarea "x"
type textarea "One"
type textarea "x"
type textarea "One i"
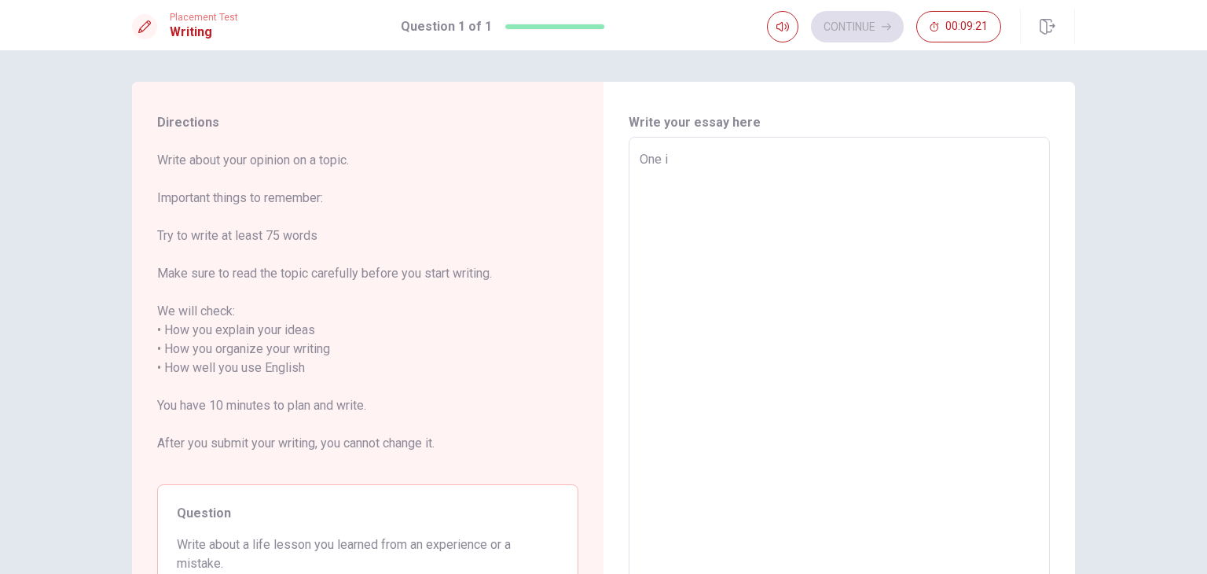
type textarea "x"
type textarea "One im"
type textarea "x"
type textarea "One imp"
type textarea "x"
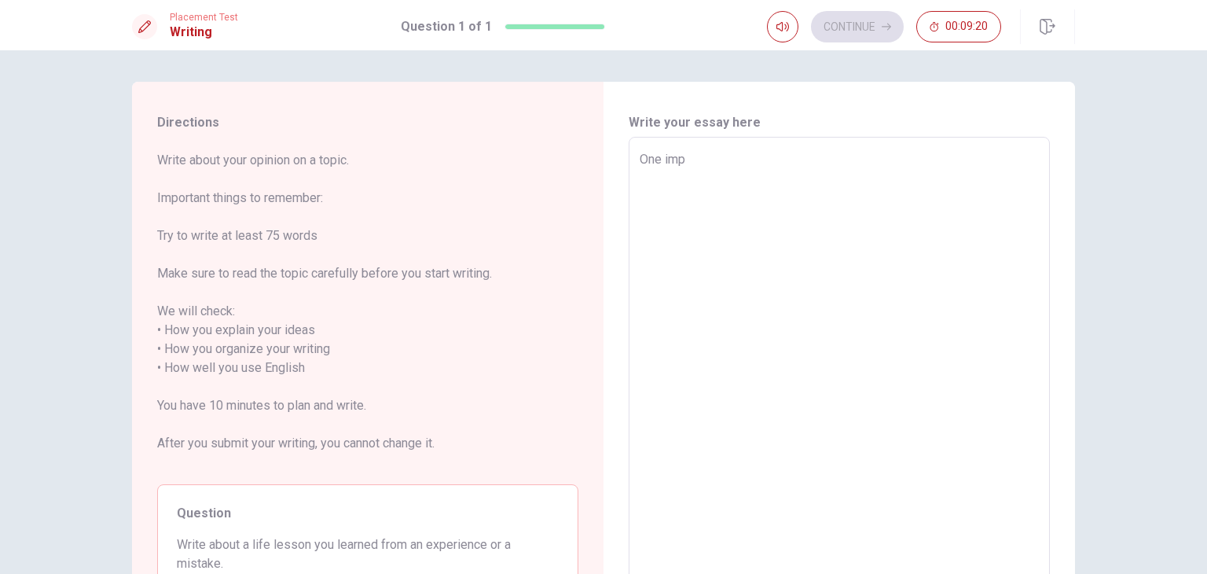
type textarea "One impo"
type textarea "x"
type textarea "One impor"
type textarea "x"
type textarea "One import"
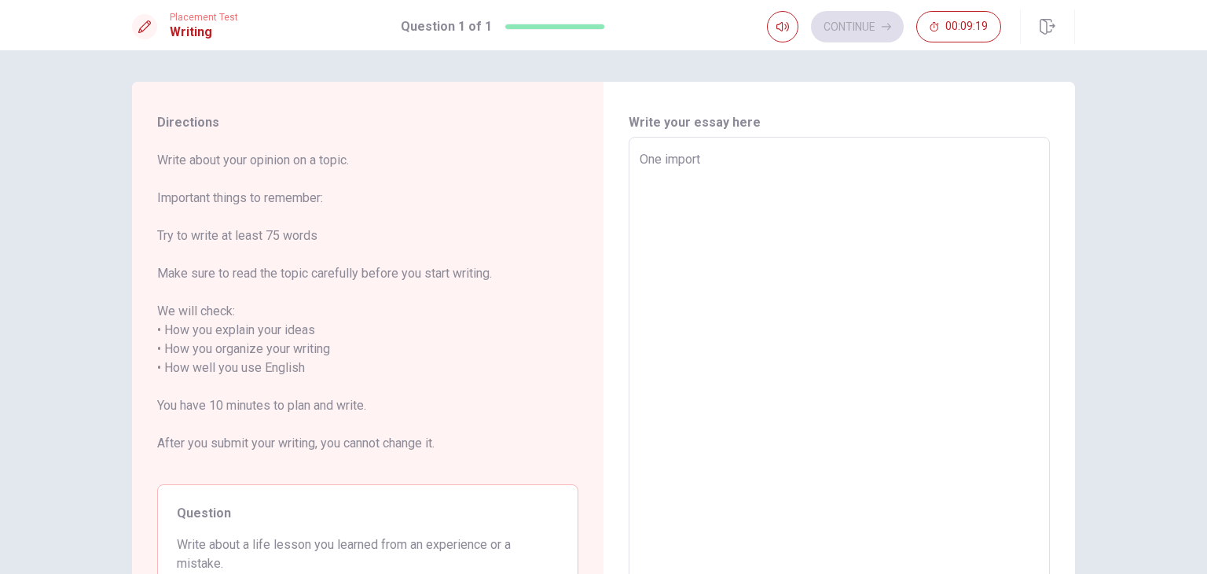
type textarea "x"
type textarea "One importa"
type textarea "x"
type textarea "One importan"
type textarea "x"
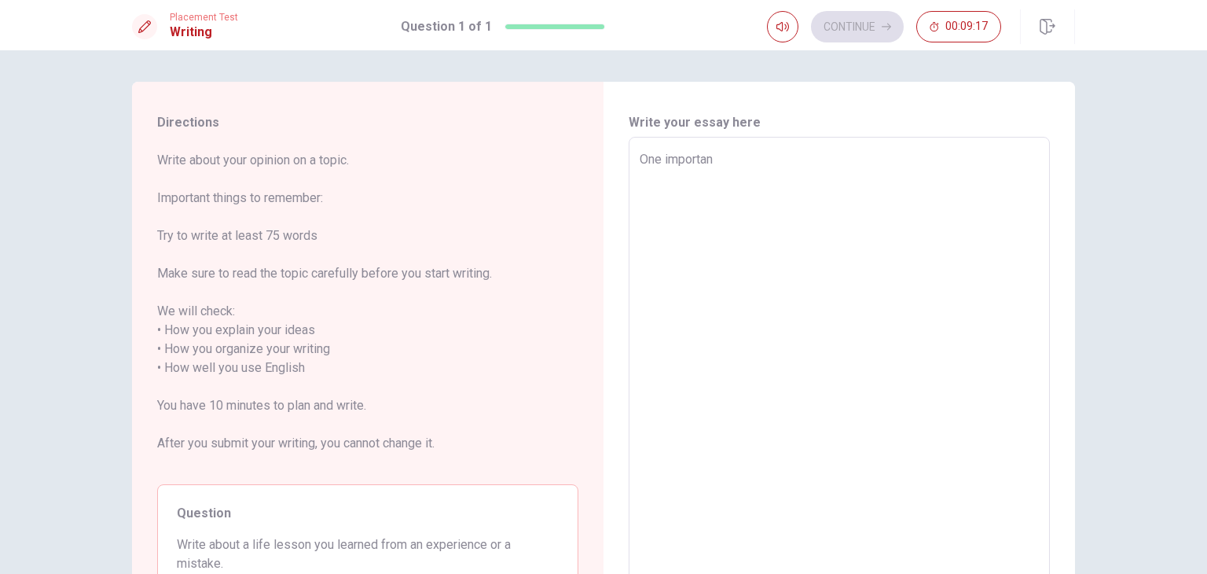
type textarea "One important"
type textarea "x"
type textarea "One important"
type textarea "x"
type textarea "One important l"
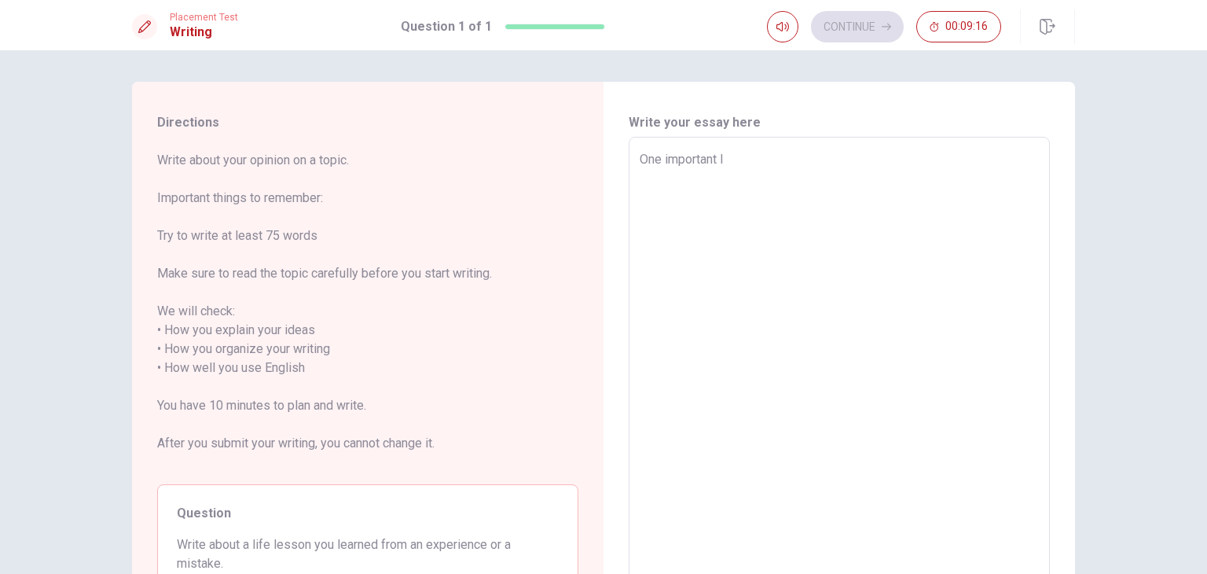
type textarea "x"
type textarea "One important li"
type textarea "x"
type textarea "One important lif"
type textarea "x"
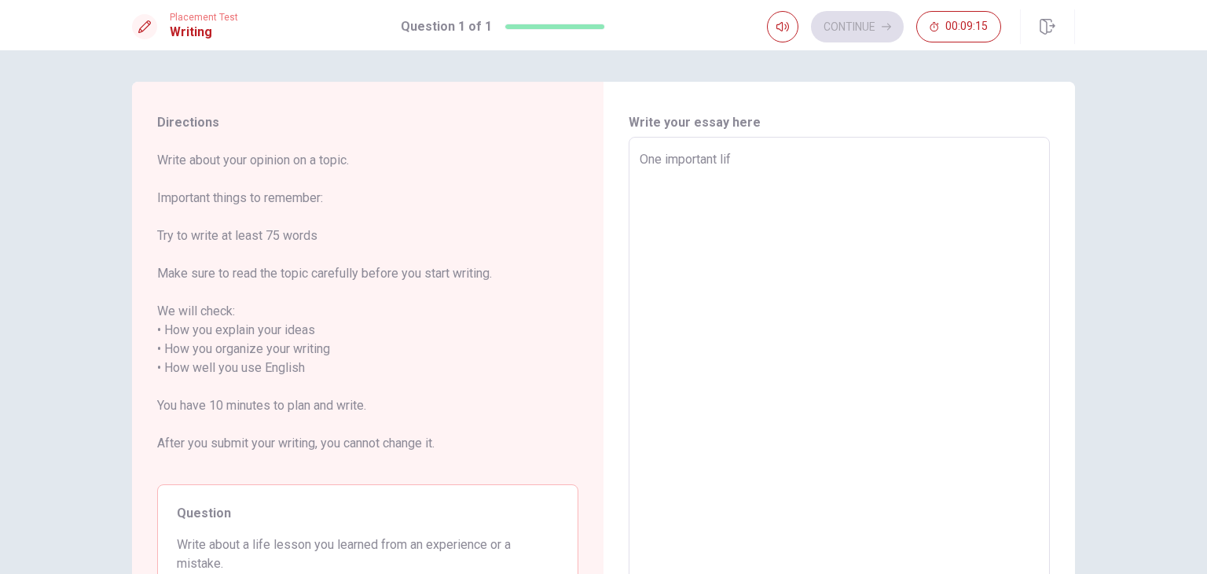
type textarea "One important life"
type textarea "x"
type textarea "One important life"
type textarea "x"
type textarea "One important life l"
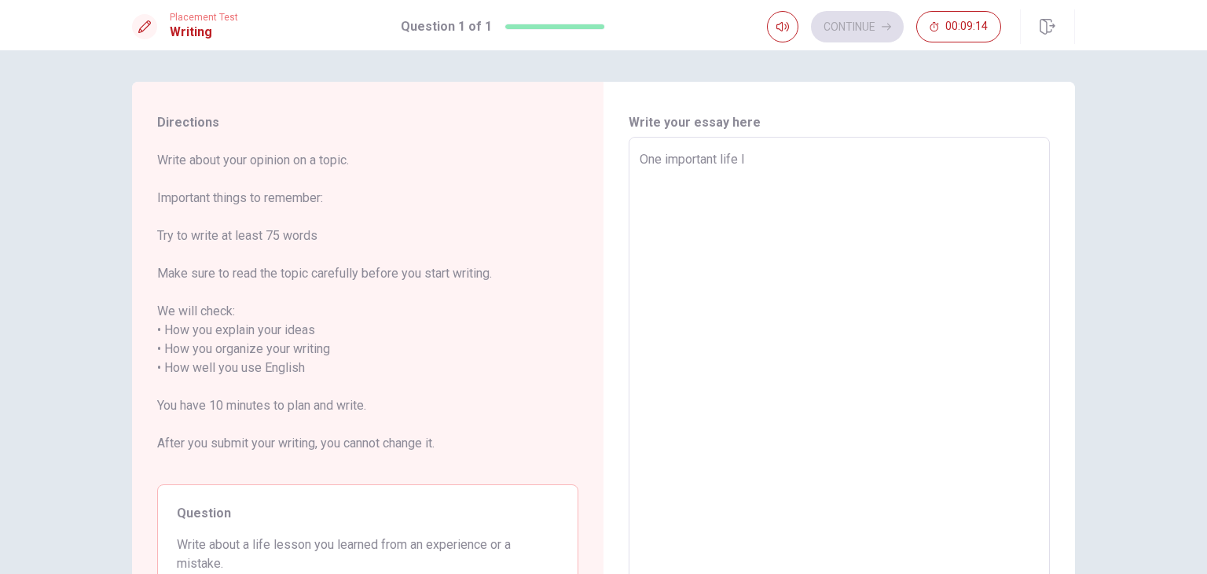
type textarea "x"
type textarea "One important life le"
type textarea "x"
type textarea "One important life les"
type textarea "x"
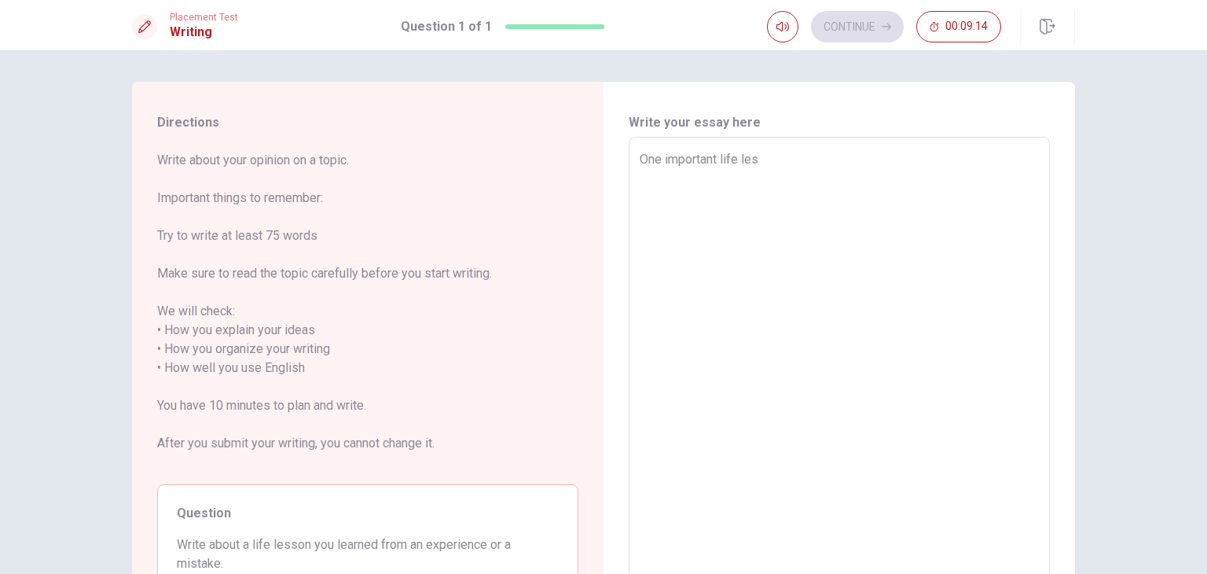
type textarea "One important life less"
type textarea "x"
type textarea "One important life lesso"
type textarea "x"
type textarea "One important life lesson"
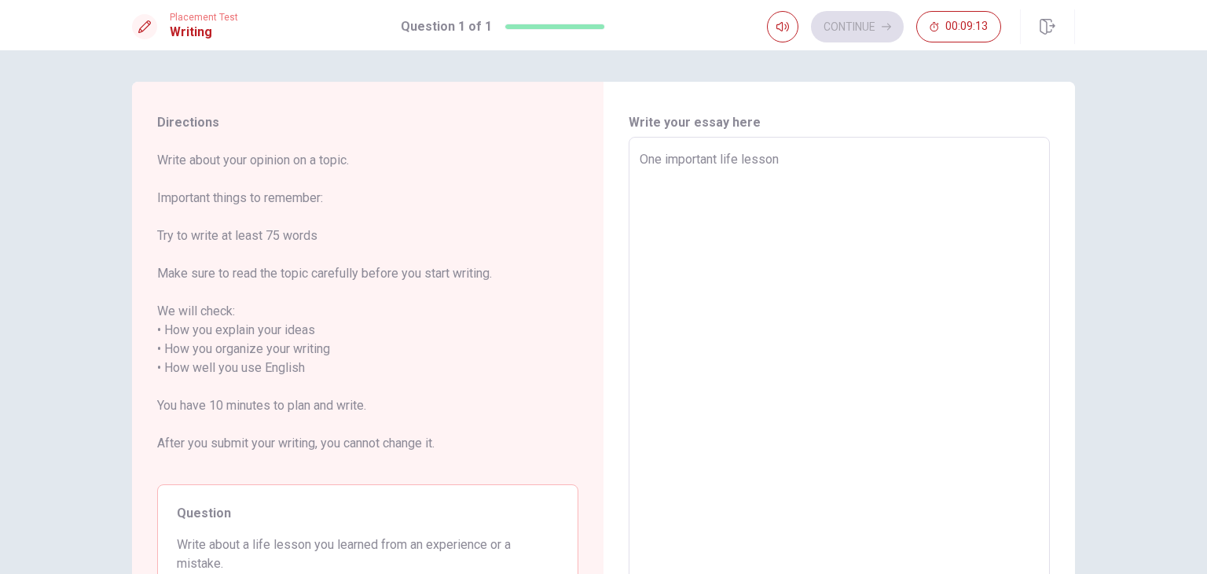
type textarea "x"
type textarea "One important life lesson"
type textarea "x"
type textarea "One important life lesson I"
type textarea "x"
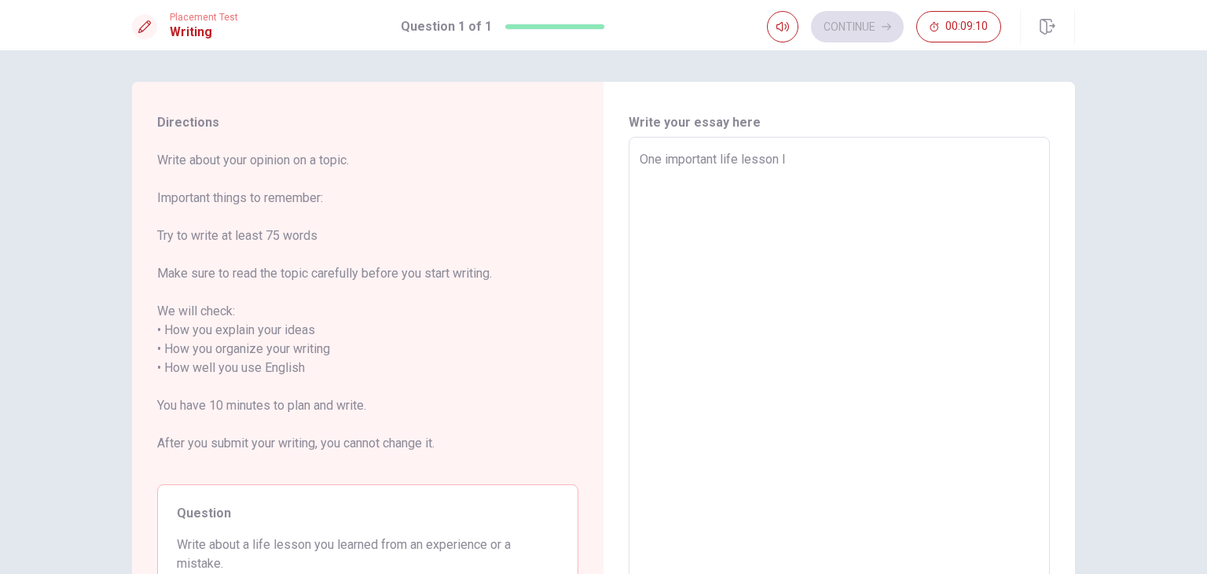
type textarea "One important life lesson I"
type textarea "x"
type textarea "One important life lesson I L"
type textarea "x"
type textarea "One important life lesson I LE"
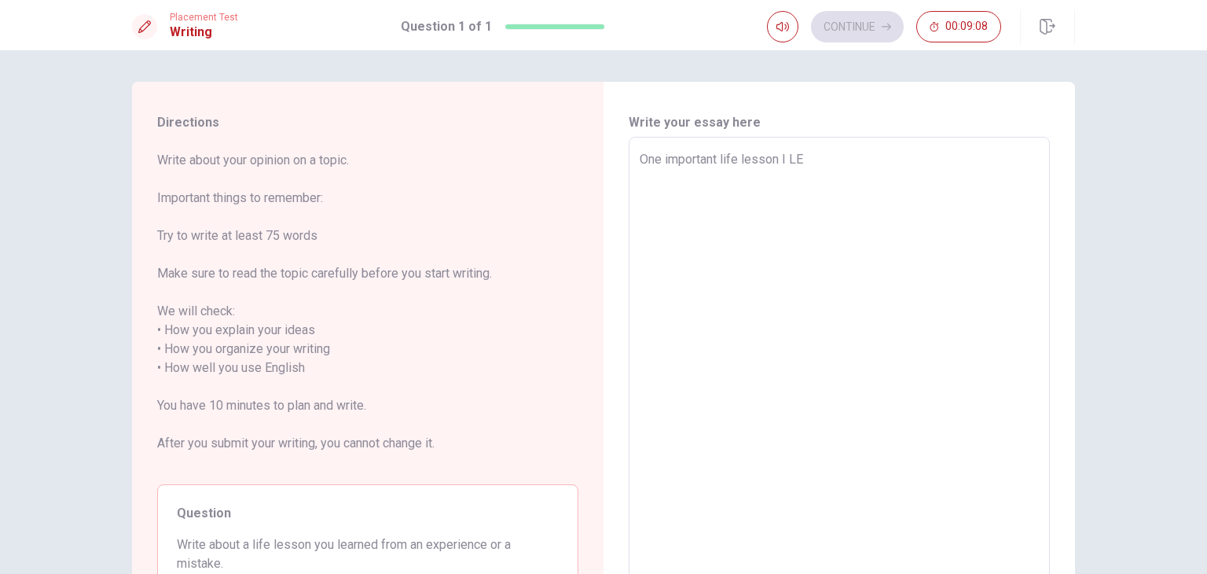
type textarea "x"
type textarea "One important life lesson I LEA"
type textarea "x"
type textarea "One important life lesson I [PERSON_NAME]"
type textarea "x"
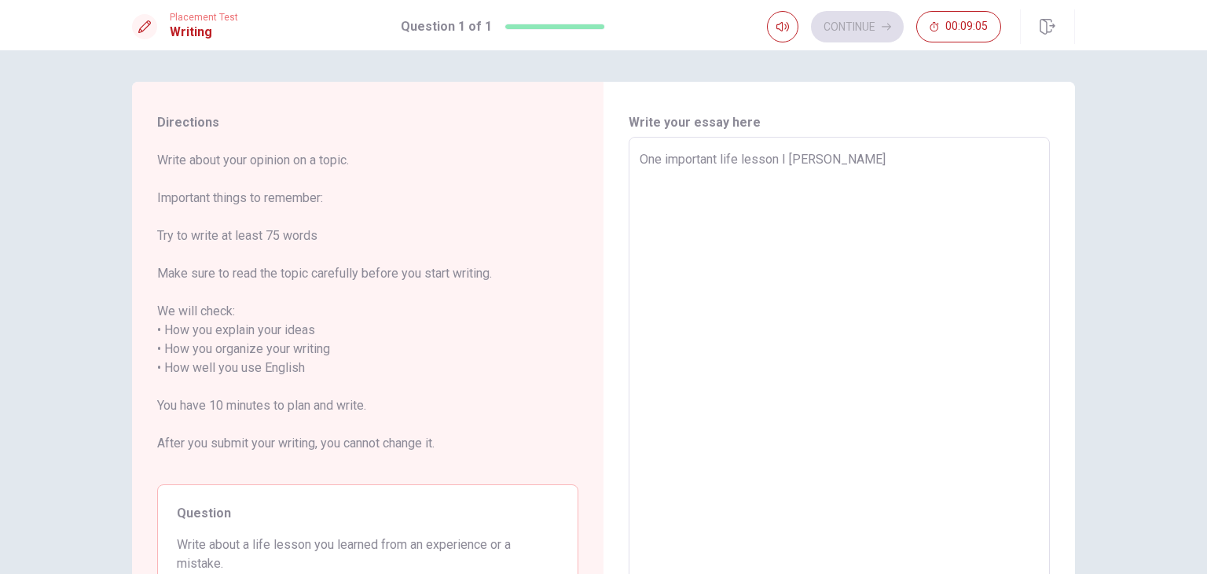
type textarea "One important life lesson I LEA"
type textarea "x"
type textarea "One important life lesson I LE"
type textarea "x"
type textarea "One important life lesson I L"
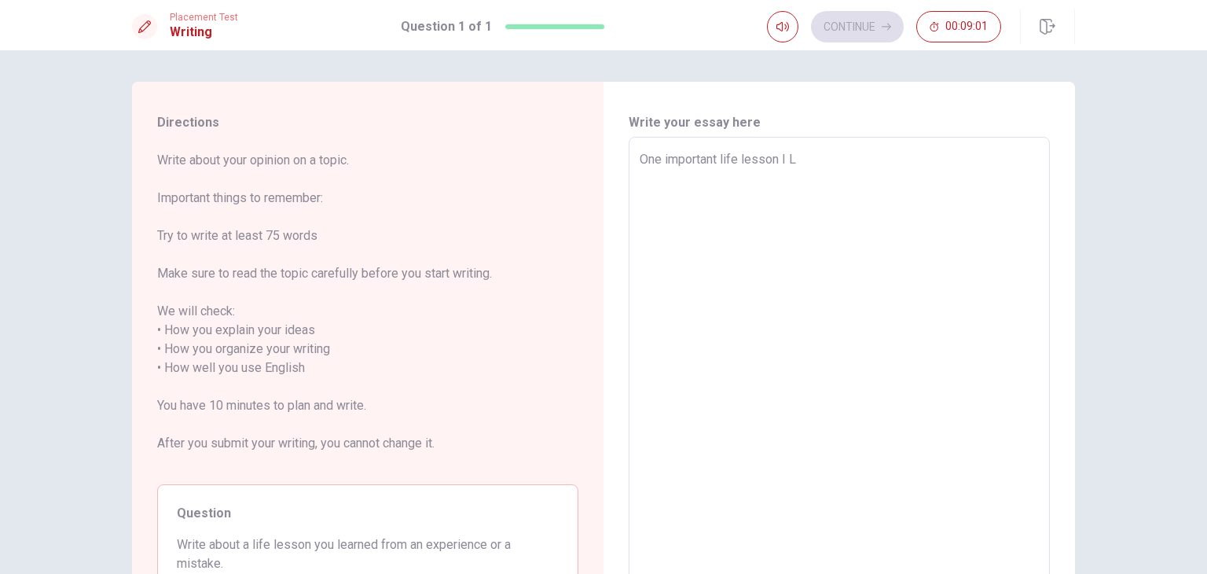
type textarea "x"
type textarea "One important life lesson I"
type textarea "x"
type textarea "One important life lesson I l"
type textarea "x"
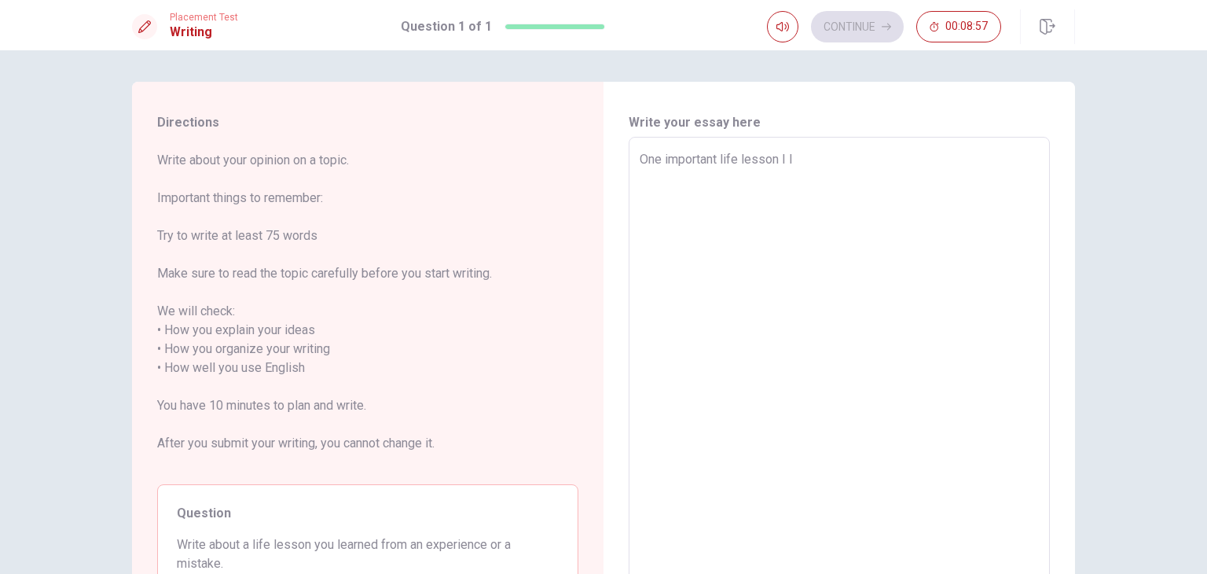
type textarea "One important life lesson I le"
type textarea "x"
type textarea "One important life lesson I lea"
type textarea "x"
type textarea "One important life lesson I [PERSON_NAME]"
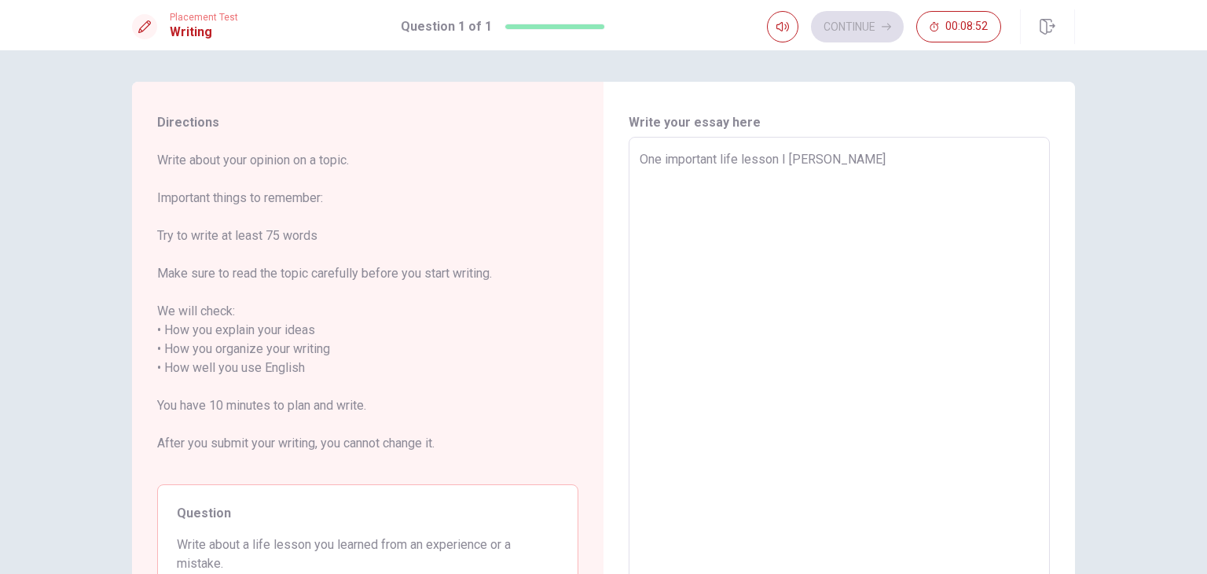
type textarea "x"
type textarea "One important life lesson I learn"
type textarea "x"
type textarea "One important life lesson I learne"
type textarea "x"
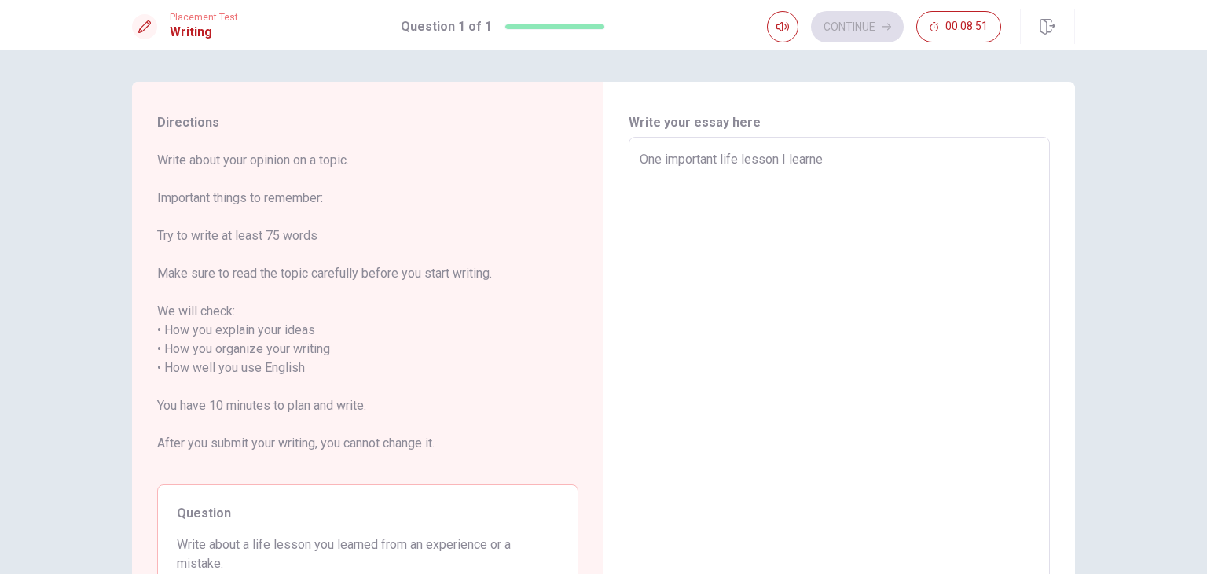
type textarea "One important life lesson I learned"
type textarea "x"
type textarea "One important life lesson I learned"
type textarea "x"
type textarea "One important life lesson I learned c"
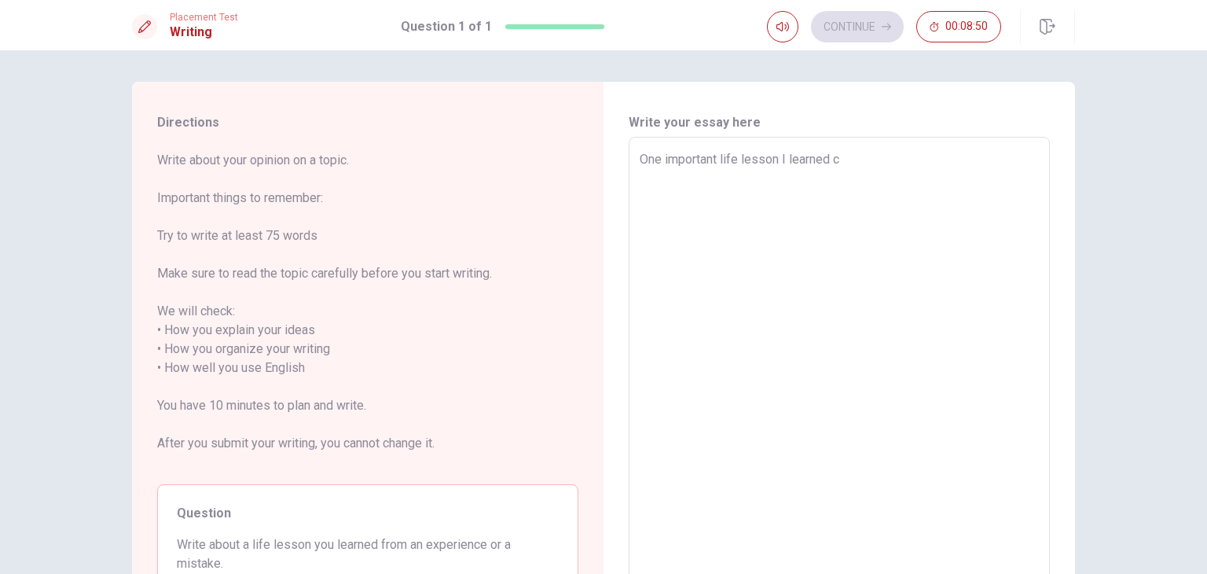
type textarea "x"
type textarea "One important life lesson I learned ca"
type textarea "x"
type textarea "One important life lesson I learned cam"
type textarea "x"
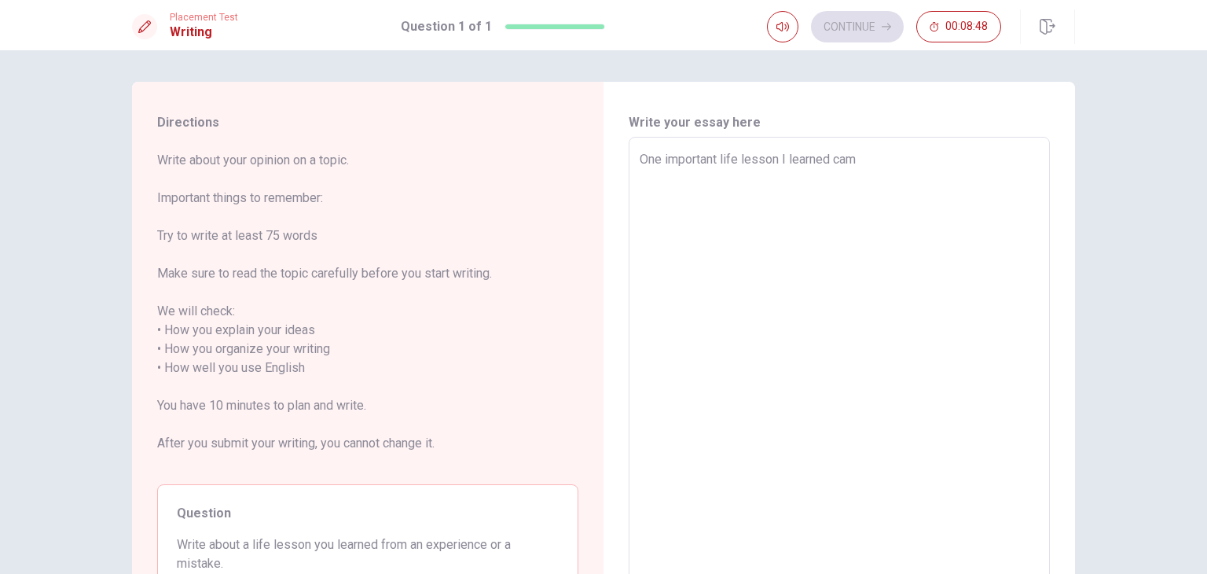
type textarea "One important life lesson I learned came"
type textarea "x"
type textarea "One important life lesson I learned came"
type textarea "x"
type textarea "One important life lesson I learned came f"
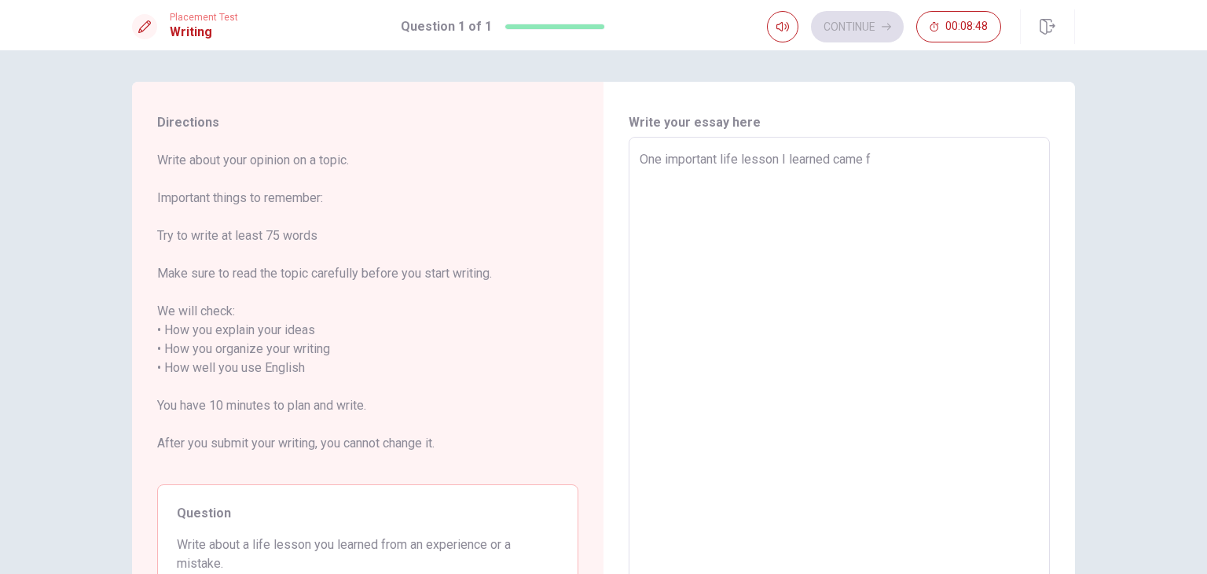
type textarea "x"
type textarea "One important life lesson I learned came fr"
type textarea "x"
type textarea "One important life lesson I learned came fro"
type textarea "x"
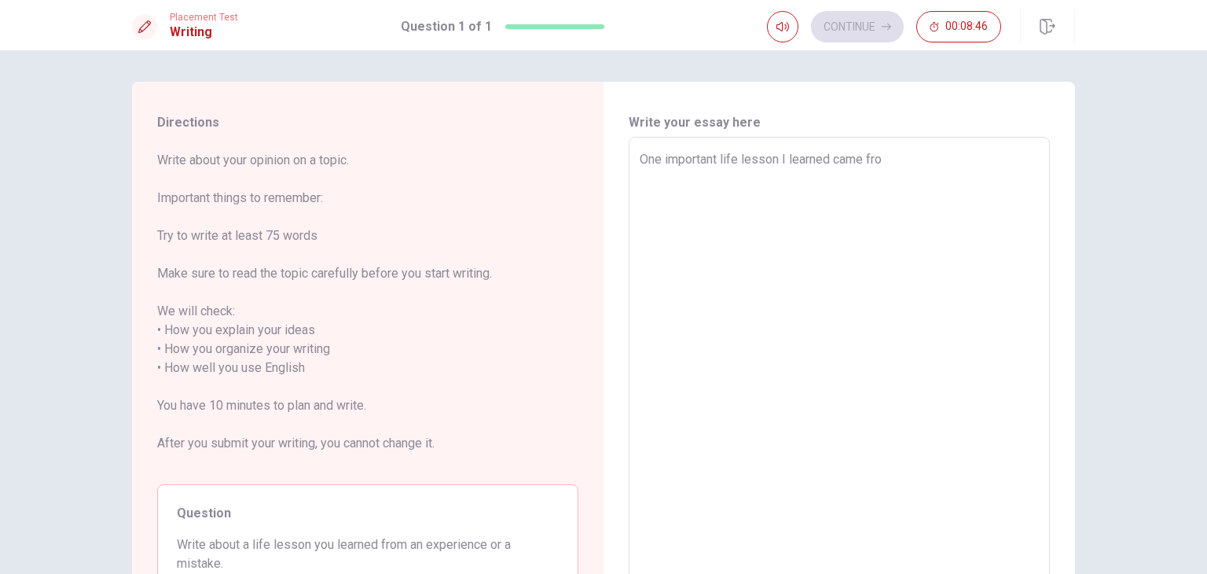
type textarea "One important life lesson I learned came from"
type textarea "x"
type textarea "One important life lesson I learned came from"
type textarea "x"
type textarea "One important life lesson I learned came from a"
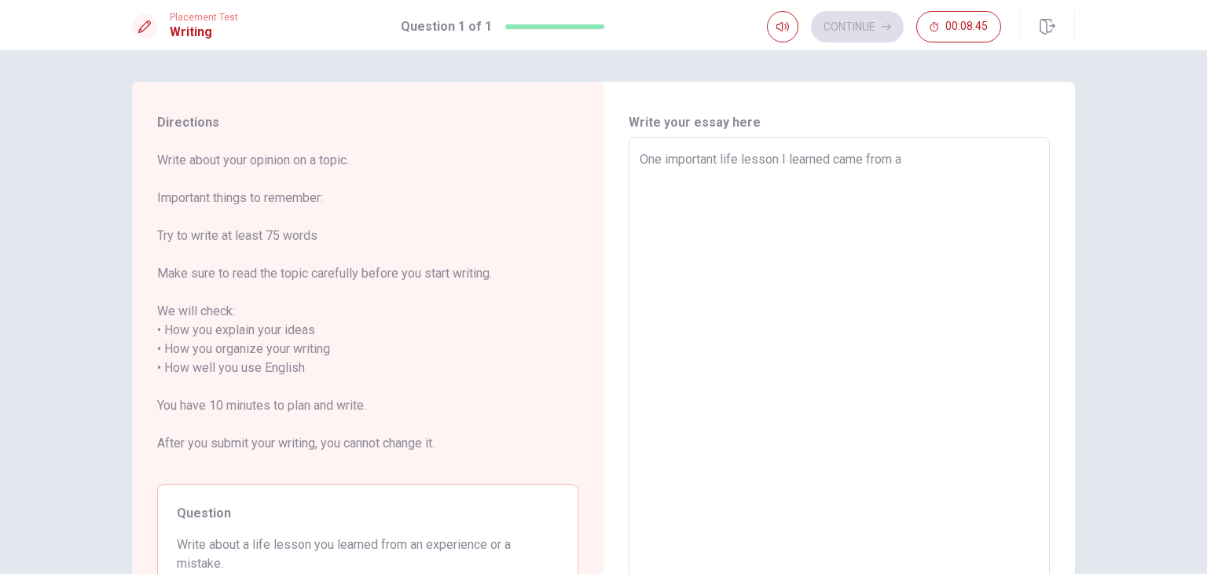
type textarea "x"
type textarea "One important life lesson I learned came from a"
type textarea "x"
type textarea "One important life lesson I learned came from a m"
type textarea "x"
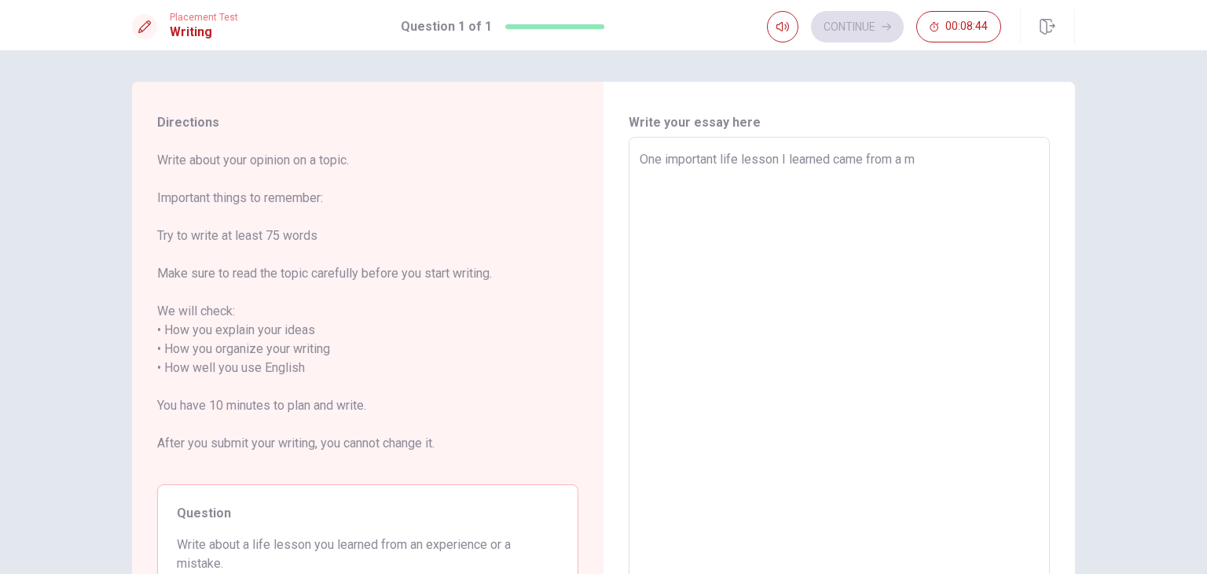
type textarea "One important life lesson I learned came from a mi"
type textarea "x"
type textarea "One important life lesson I learned came from a mis"
type textarea "x"
type textarea "One important life lesson I learned came from a mist"
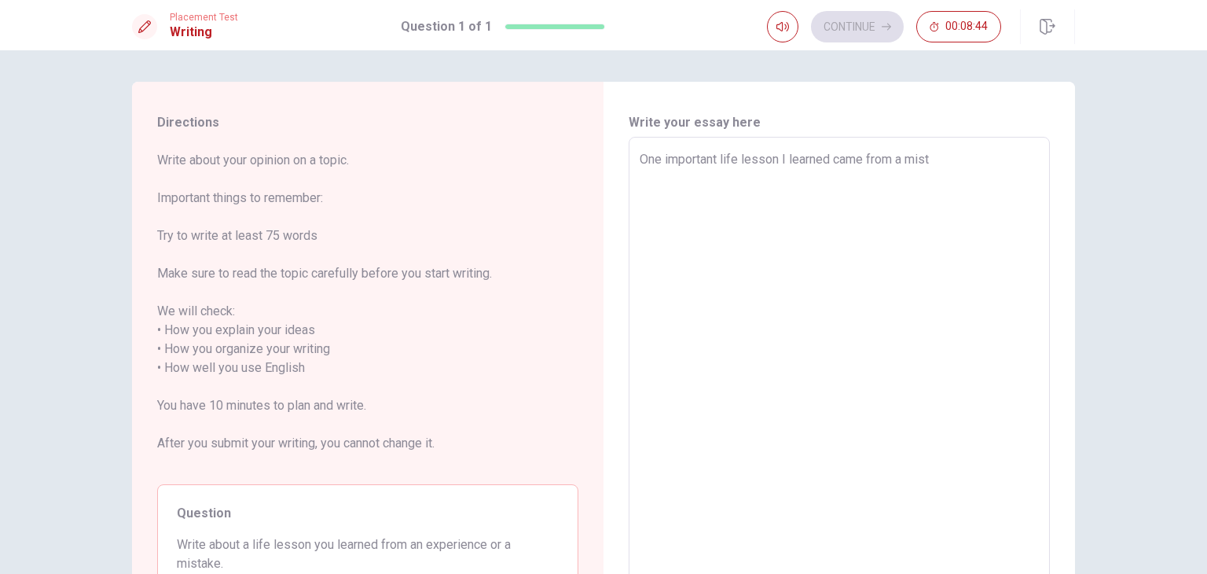
type textarea "x"
type textarea "One important life lesson I learned came from a mista"
type textarea "x"
type textarea "One important life lesson I learned came from a [PERSON_NAME]"
type textarea "x"
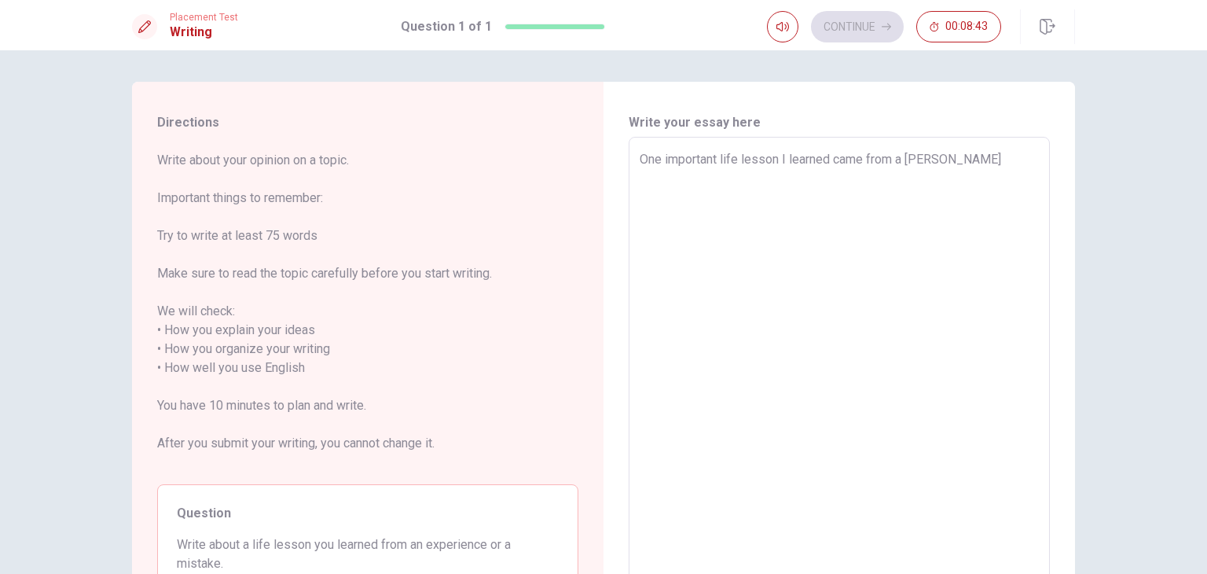
type textarea "One important life lesson I learned came from a mistake"
type textarea "x"
type textarea "One important life lesson I learned came from a mistake"
type textarea "x"
type textarea "One important life lesson I learned came from a mistake I"
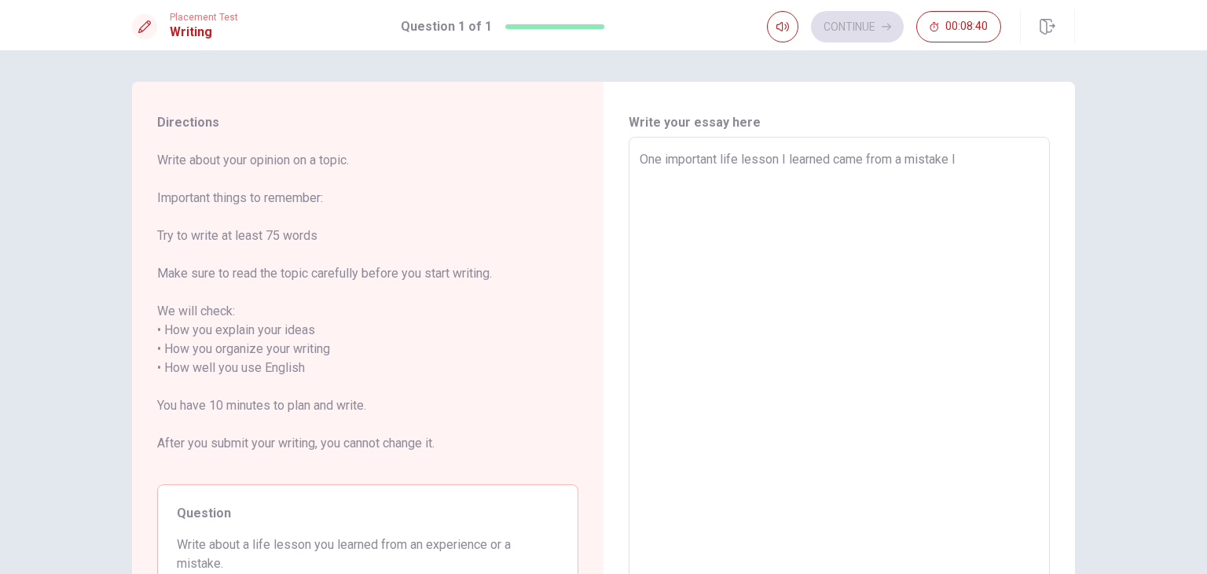
type textarea "x"
type textarea "One important life lesson I learned came from a mistake I"
type textarea "x"
type textarea "One important life lesson I learned came from a mistake I m"
type textarea "x"
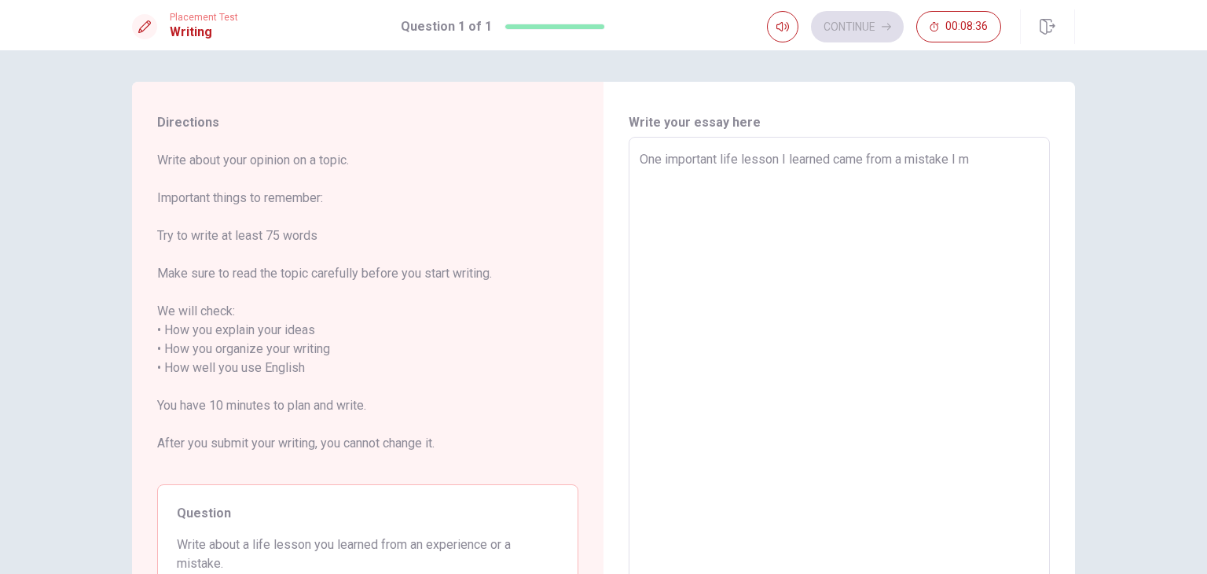
type textarea "One important life lesson I learned came from a mistake I [GEOGRAPHIC_DATA]"
type textarea "x"
type textarea "One important life lesson I learned came from a mistake I mad"
type textarea "x"
type textarea "One important life lesson I learned came from a mistake I made"
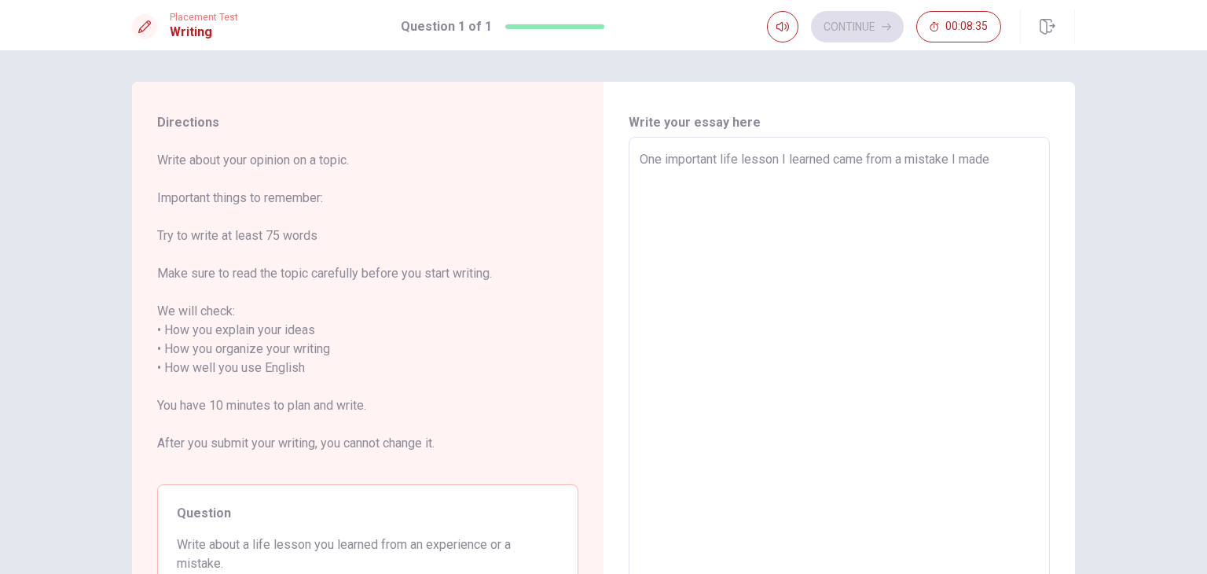
type textarea "x"
type textarea "One important life lesson I learned came from a mistake I made"
type textarea "x"
type textarea "One important life lesson I learned came from a mistake I made i"
type textarea "x"
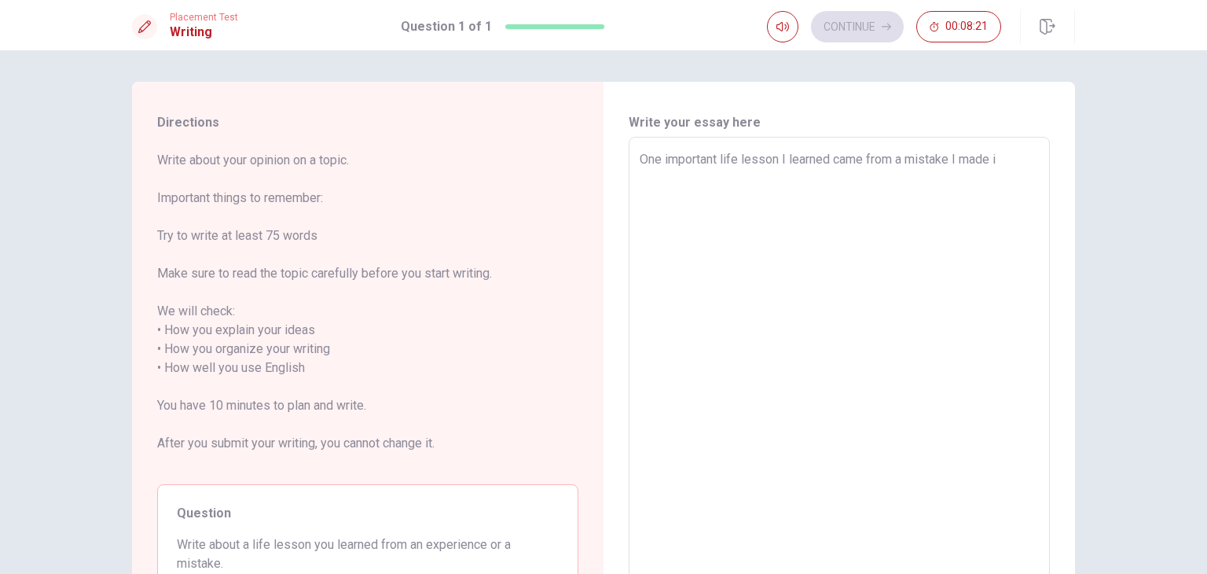
type textarea "One important life lesson I learned came from a mistake I made in"
type textarea "x"
type textarea "One important life lesson I learned came from a mistake I made in"
type textarea "x"
type textarea "One important life lesson I learned came from a mistake I made in s"
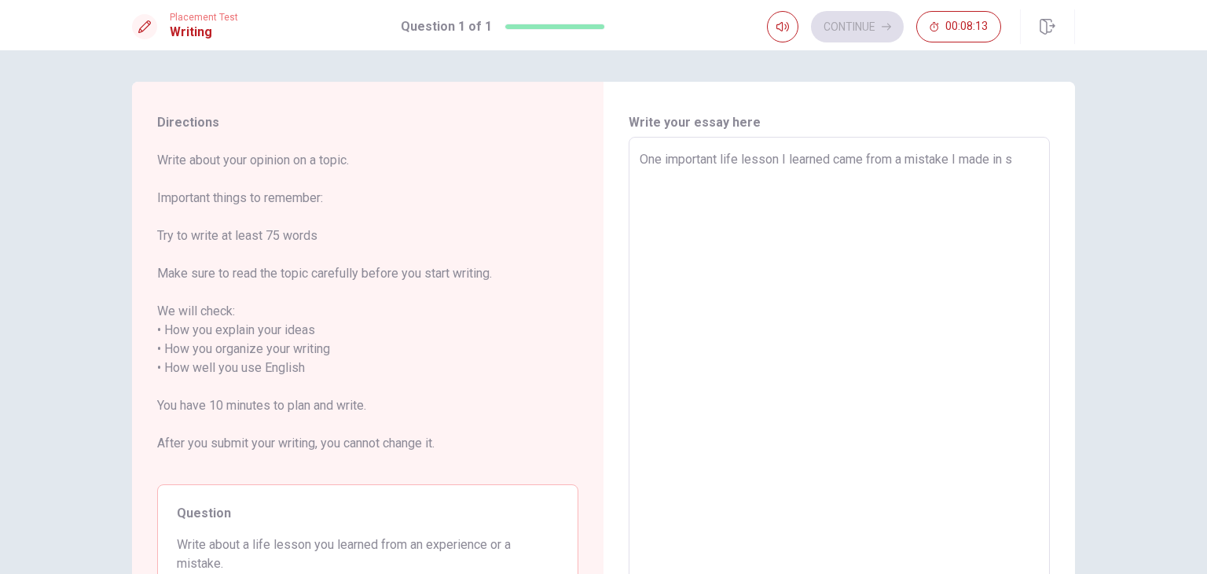
type textarea "x"
type textarea "One important life lesson I learned came from a mistake I made in [GEOGRAPHIC_D…"
type textarea "x"
type textarea "One important life lesson I learned came from a mistake I made in sch"
type textarea "x"
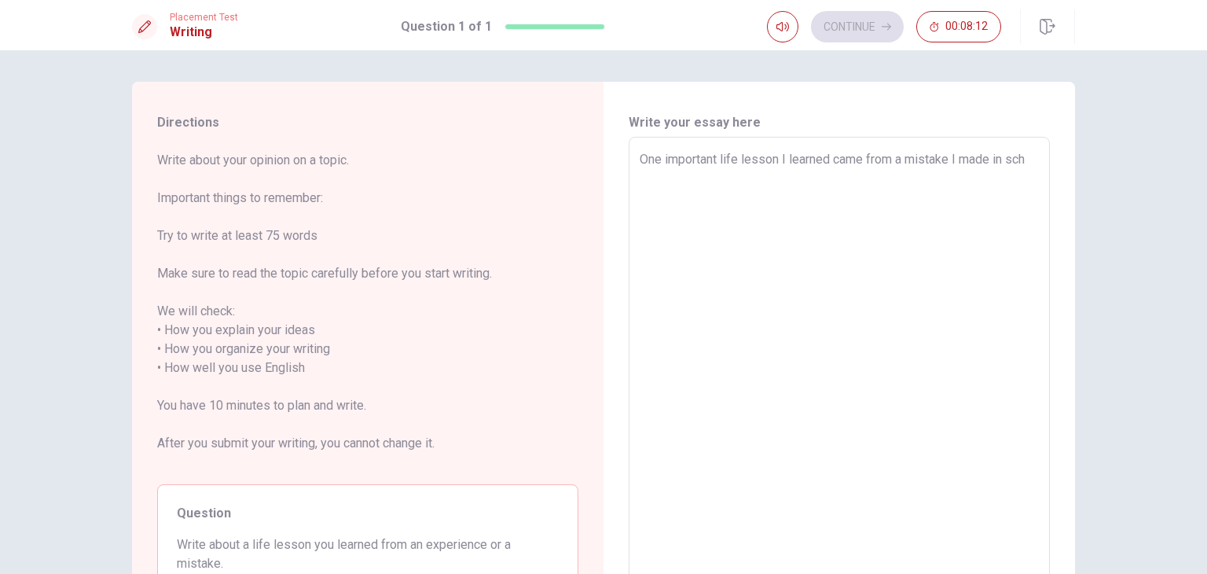
type textarea "One important life lesson I learned came from a mistake I made in scho"
type textarea "x"
type textarea "One important life lesson I learned came from a mistake I made in [GEOGRAPHIC_D…"
type textarea "x"
type textarea "One important life lesson I learned came from a mistake I made in school"
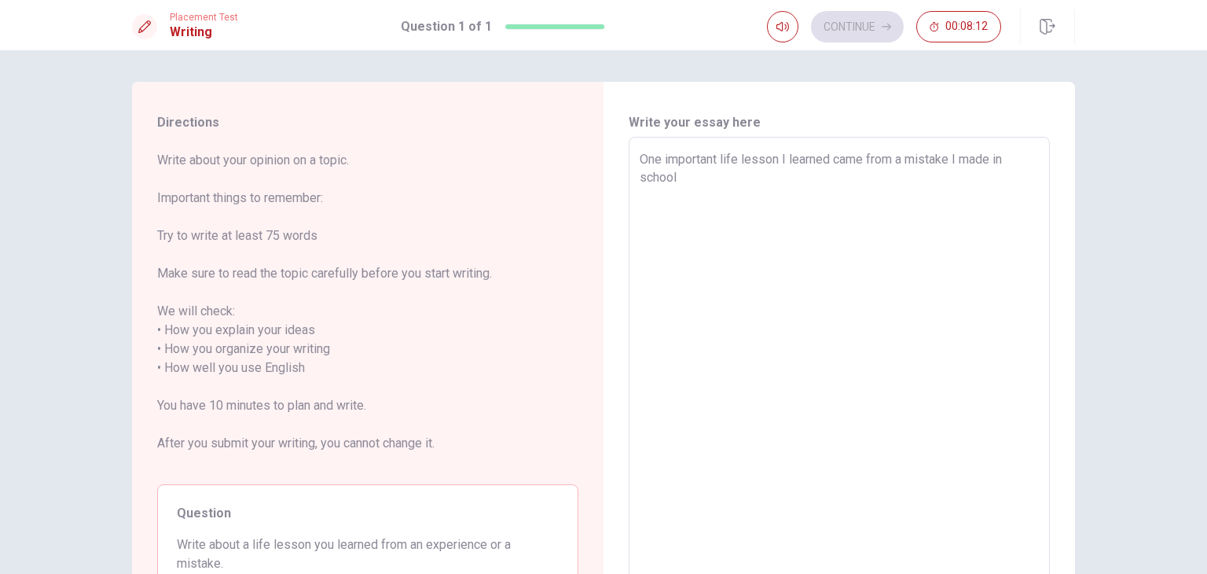
type textarea "x"
type textarea "One important life lesson I learned came from a mistake I made in school"
type textarea "x"
type textarea "One important life lesson I learned came from a mistake I made in school"
type textarea "x"
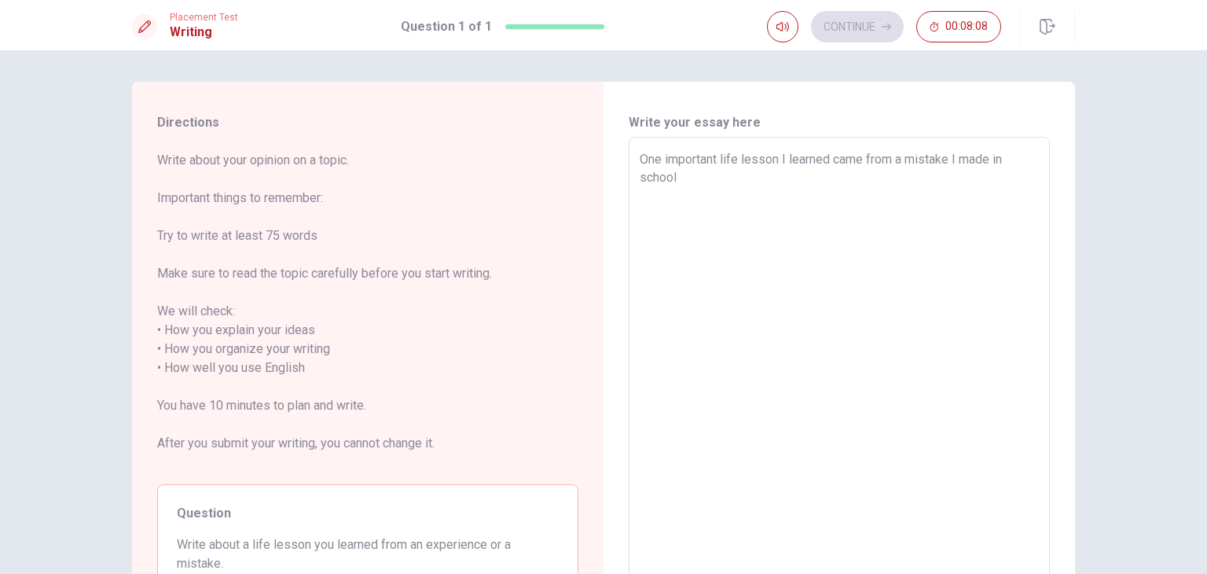
type textarea "One important life lesson I learned came from a mistake I made in school."
type textarea "x"
type textarea "One important life lesson I learned came from a mistake I made in school."
type textarea "x"
type textarea "One important life lesson I learned came from a mistake I made in school. A"
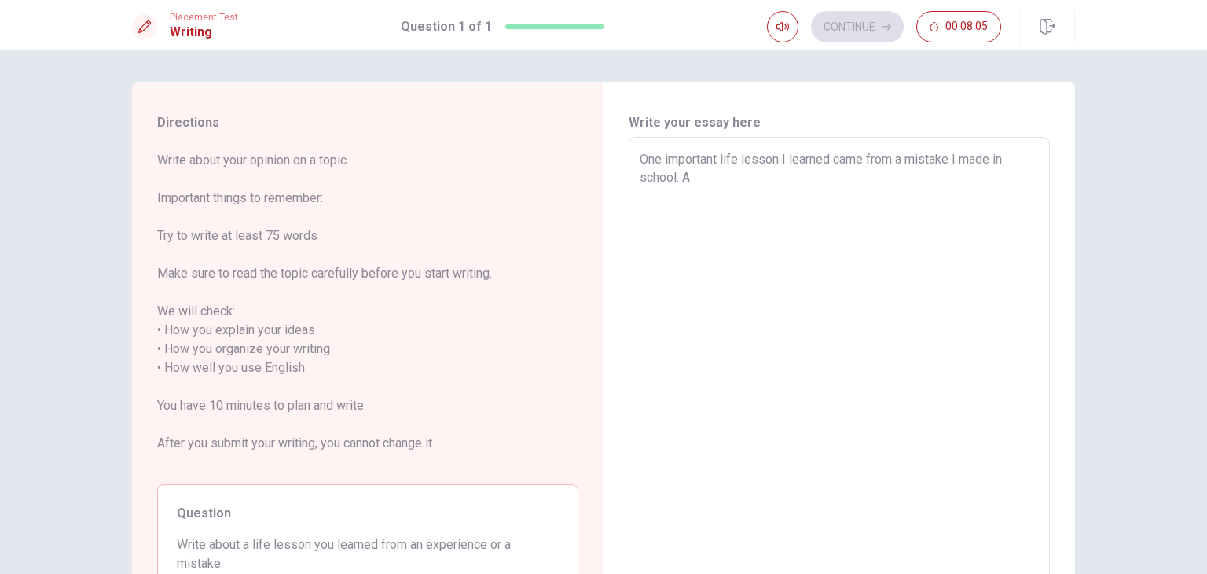
type textarea "x"
drag, startPoint x: 719, startPoint y: 161, endPoint x: 662, endPoint y: 153, distance: 57.9
click at [662, 153] on textarea "One important life lesson I learned came from a mistake I made in school. A few…" at bounding box center [839, 368] width 399 height 436
click at [712, 164] on textarea "One essinatial life lesson I learned came from a mistake I made in school. A fe…" at bounding box center [839, 368] width 399 height 436
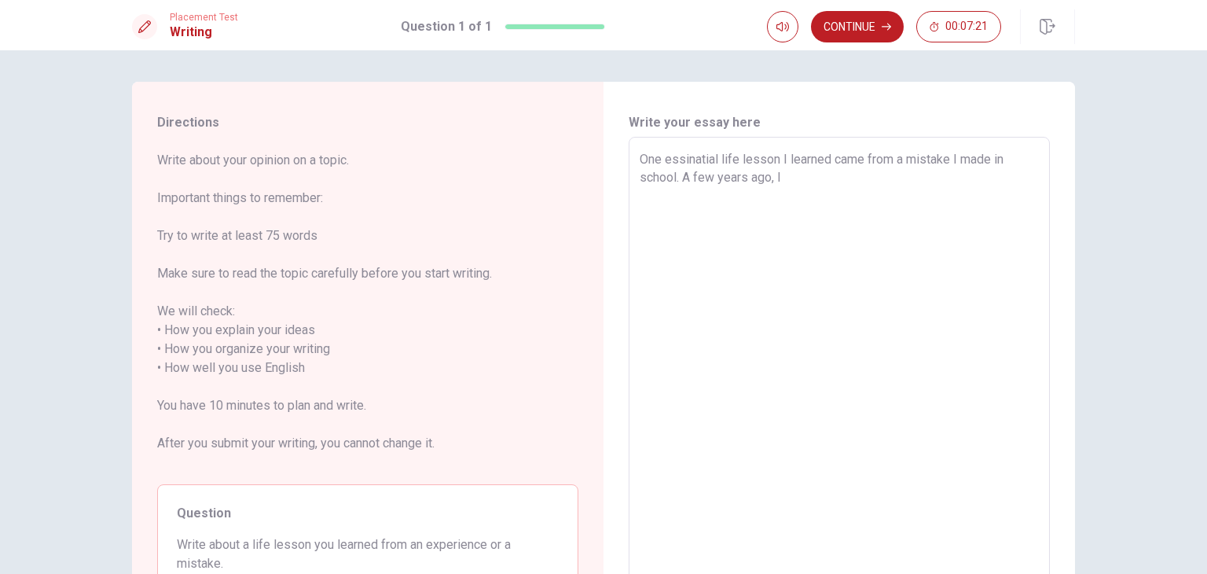
click at [712, 164] on textarea "One essinatial life lesson I learned came from a mistake I made in school. A fe…" at bounding box center [839, 368] width 399 height 436
click at [795, 183] on textarea "One essential life lesson I learned came from a mistake I made in school. A few…" at bounding box center [839, 368] width 399 height 436
click at [848, 220] on textarea "One essential life lesson I learned came from a mistake I made in school. A few…" at bounding box center [839, 368] width 399 height 436
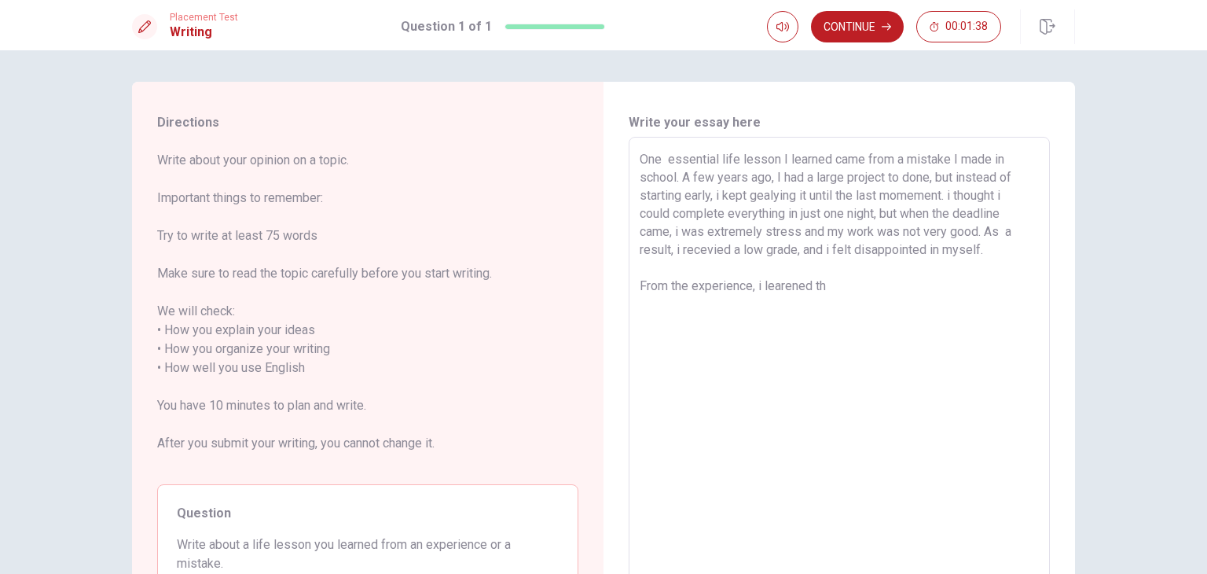
click at [854, 291] on textarea "One essential life lesson I learned came from a mistake I made in school. A few…" at bounding box center [839, 368] width 399 height 436
click at [828, 321] on textarea "One essential life lesson I learned came from a mistake I made in school. A few…" at bounding box center [839, 368] width 399 height 436
click at [880, 284] on textarea "One essential life lesson I learned came from a mistake I made in school. A few…" at bounding box center [839, 368] width 399 height 436
click at [755, 191] on textarea "One essential life lesson I learned came from a mistake I made in school. A few…" at bounding box center [839, 368] width 399 height 436
drag, startPoint x: 766, startPoint y: 330, endPoint x: 584, endPoint y: 149, distance: 257.3
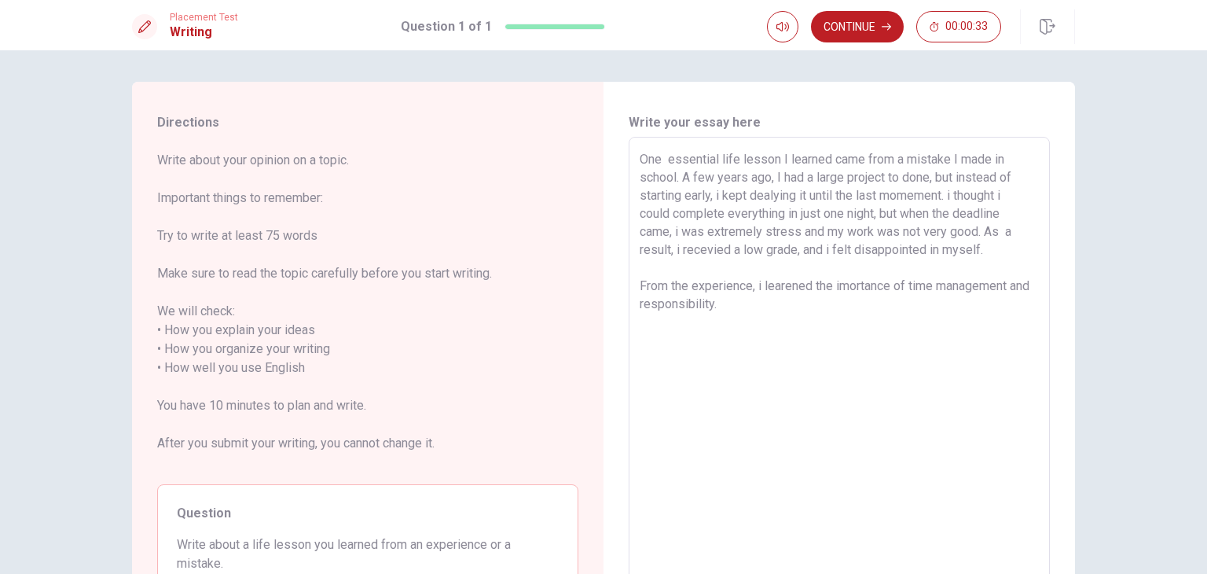
click at [575, 147] on div "Directions Write about your opinion on a topic. Important things to remember: T…" at bounding box center [603, 369] width 943 height 574
click at [793, 425] on textarea "One essential life lesson I learned came from a mistake I made in school. A few…" at bounding box center [839, 368] width 399 height 436
click at [629, 208] on div "One essential life lesson I learned came from a mistake I made in school. A few…" at bounding box center [839, 368] width 421 height 462
click at [852, 28] on button "Continue" at bounding box center [857, 26] width 93 height 31
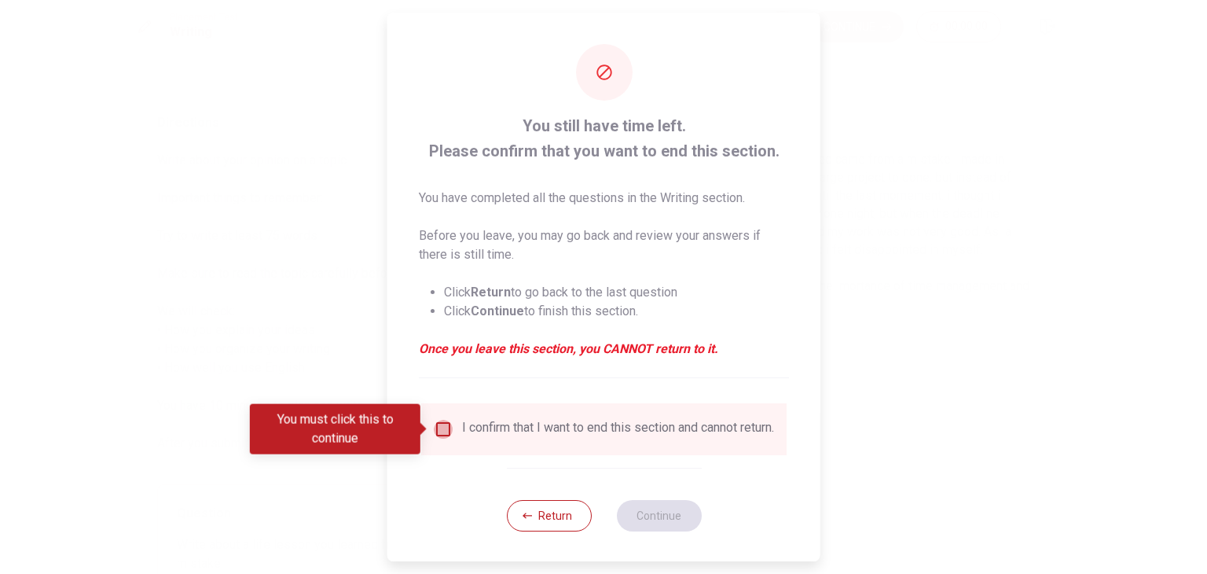
click at [446, 435] on input "You must click this to continue" at bounding box center [443, 429] width 19 height 19
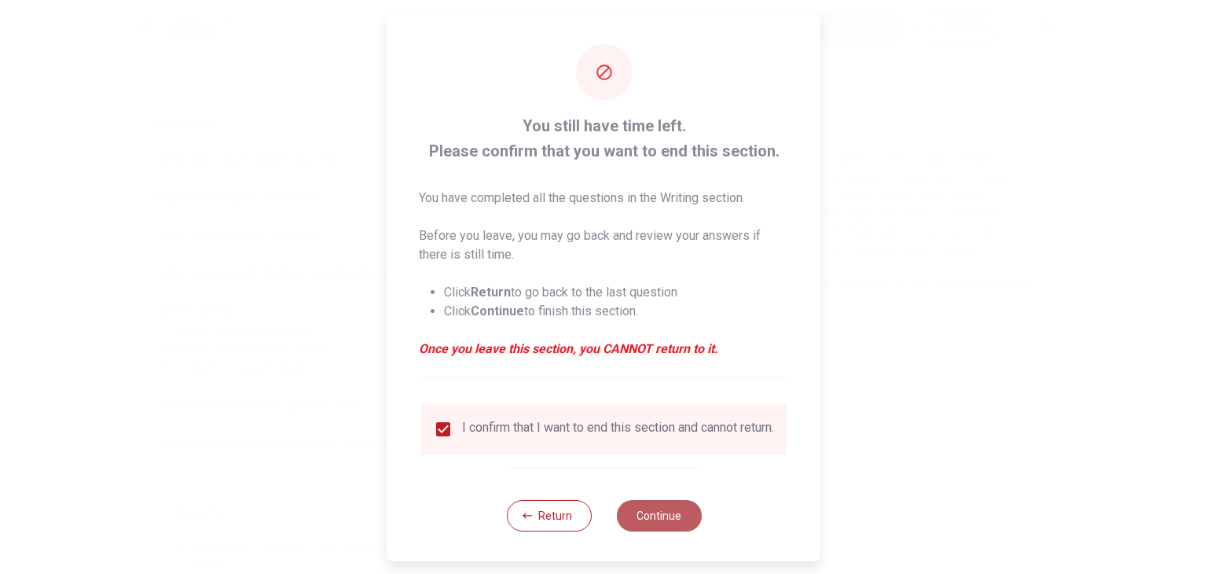
click at [637, 520] on button "Continue" at bounding box center [658, 515] width 85 height 31
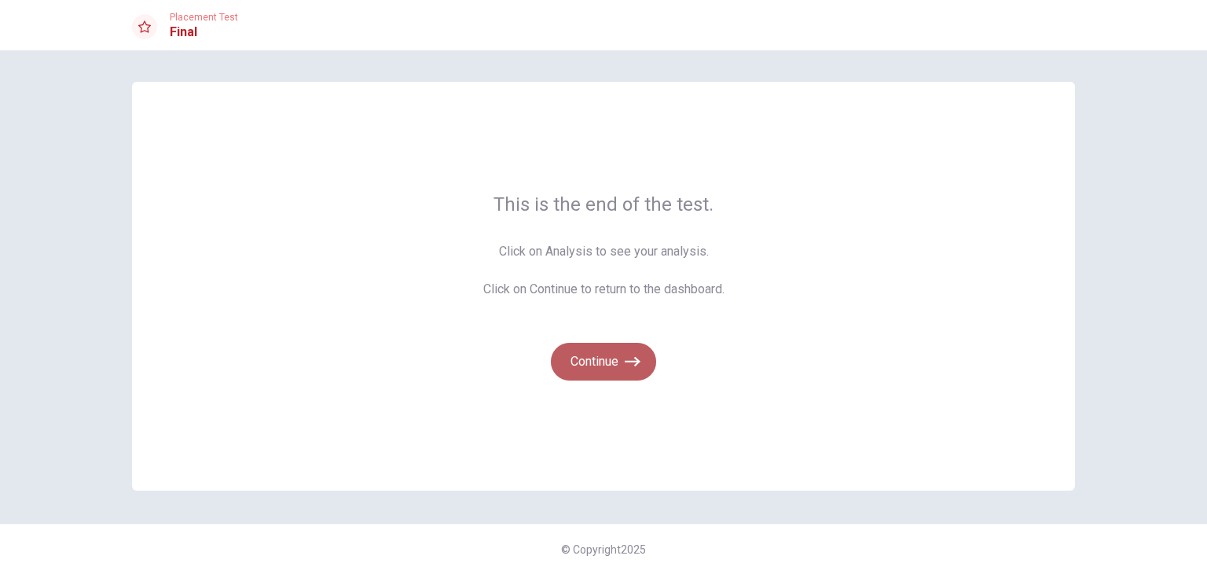
click at [608, 365] on button "Continue" at bounding box center [603, 362] width 105 height 38
